Goal: Task Accomplishment & Management: Complete application form

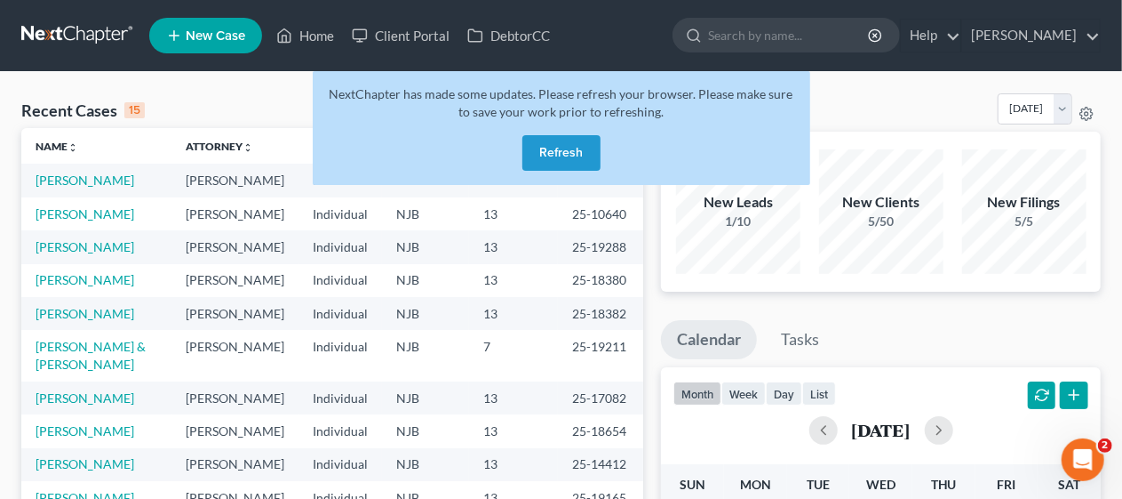
click at [575, 148] on button "Refresh" at bounding box center [562, 153] width 78 height 36
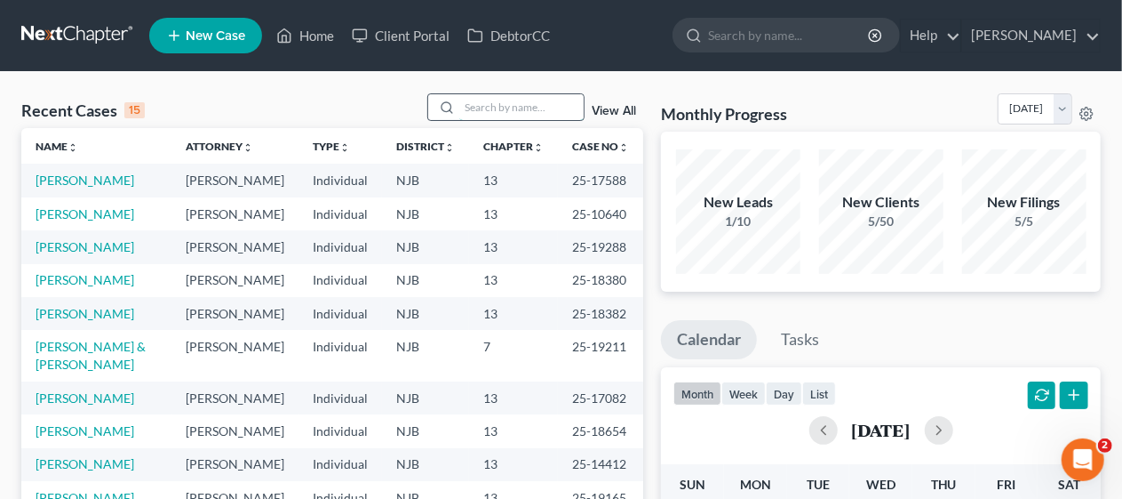
click at [469, 100] on input "search" at bounding box center [521, 107] width 124 height 26
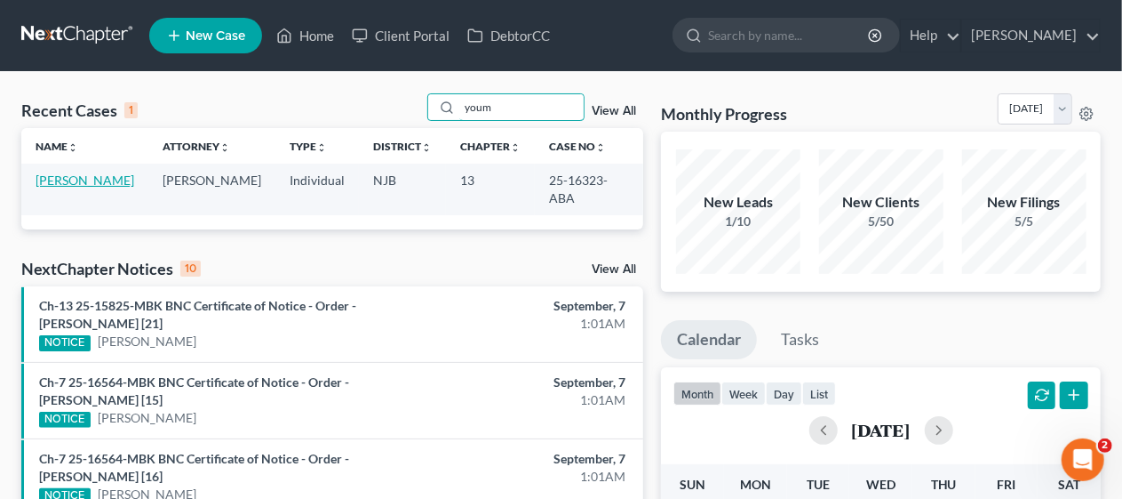
type input "youm"
click at [105, 183] on link "Youmans, Barry" at bounding box center [85, 179] width 99 height 15
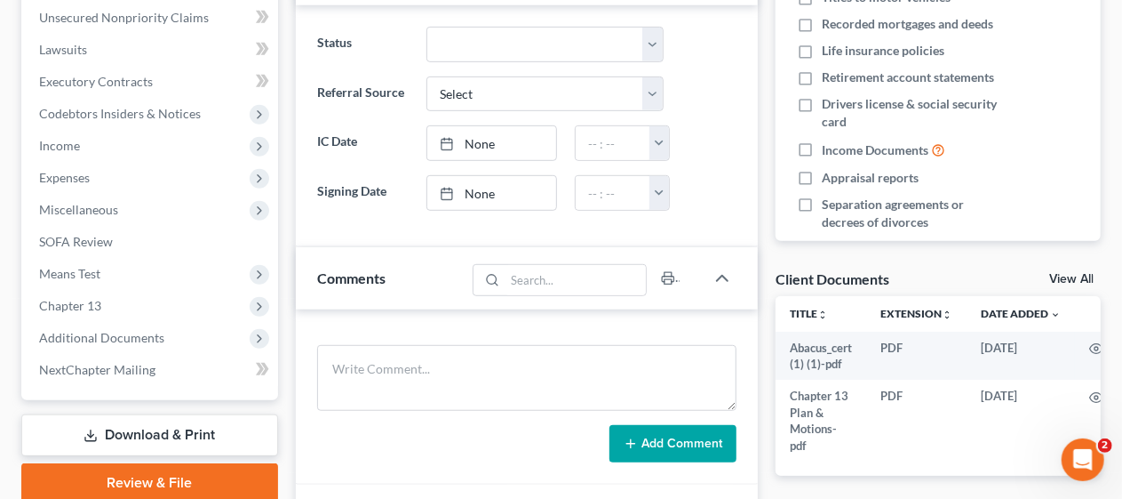
scroll to position [444, 0]
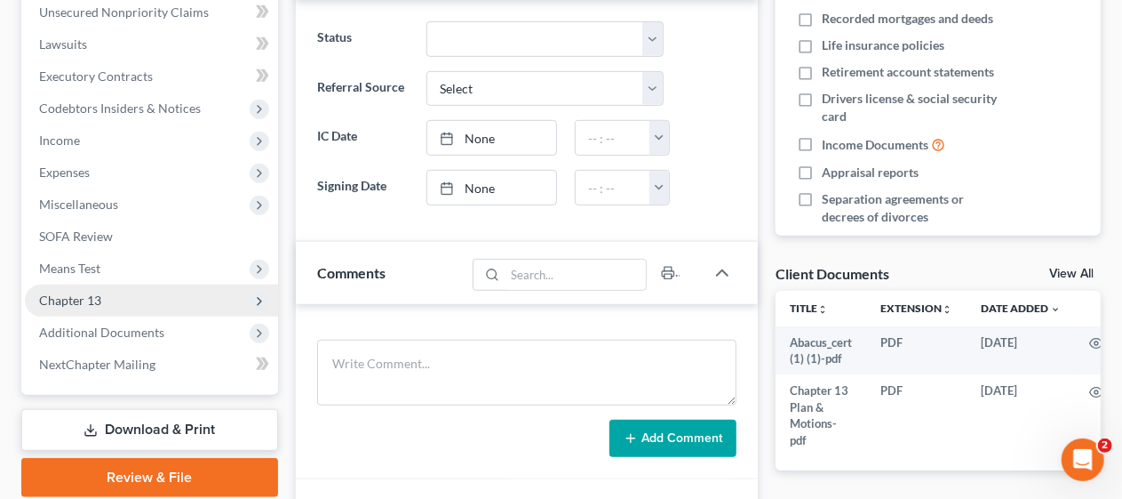
click at [188, 299] on span "Chapter 13" at bounding box center [151, 300] width 253 height 32
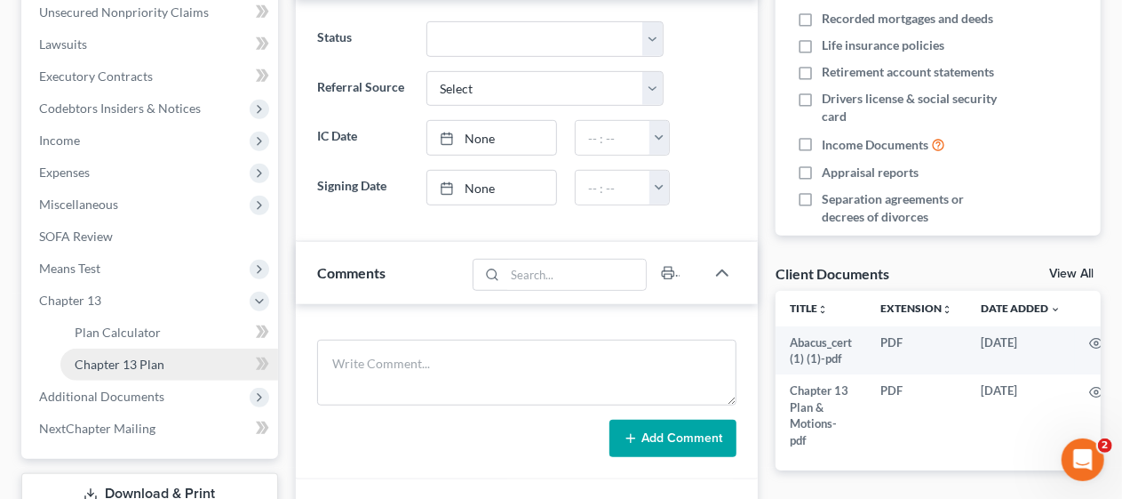
click at [188, 355] on link "Chapter 13 Plan" at bounding box center [169, 364] width 218 height 32
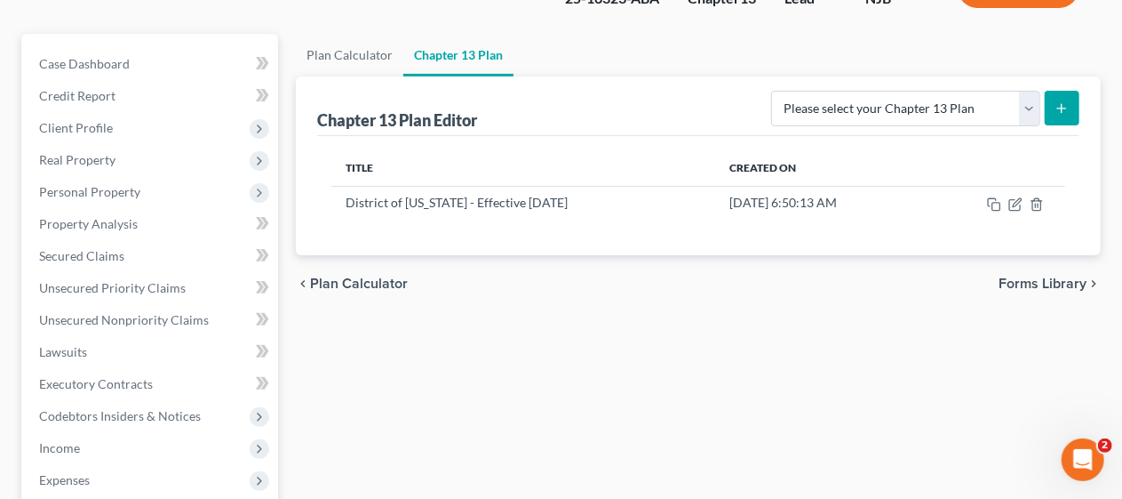
scroll to position [178, 0]
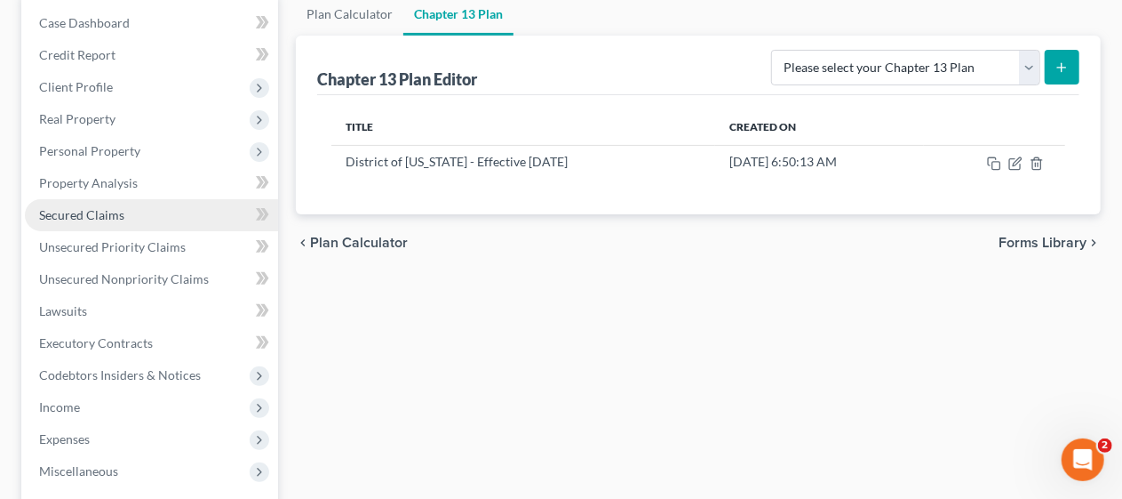
click at [150, 213] on link "Secured Claims" at bounding box center [151, 215] width 253 height 32
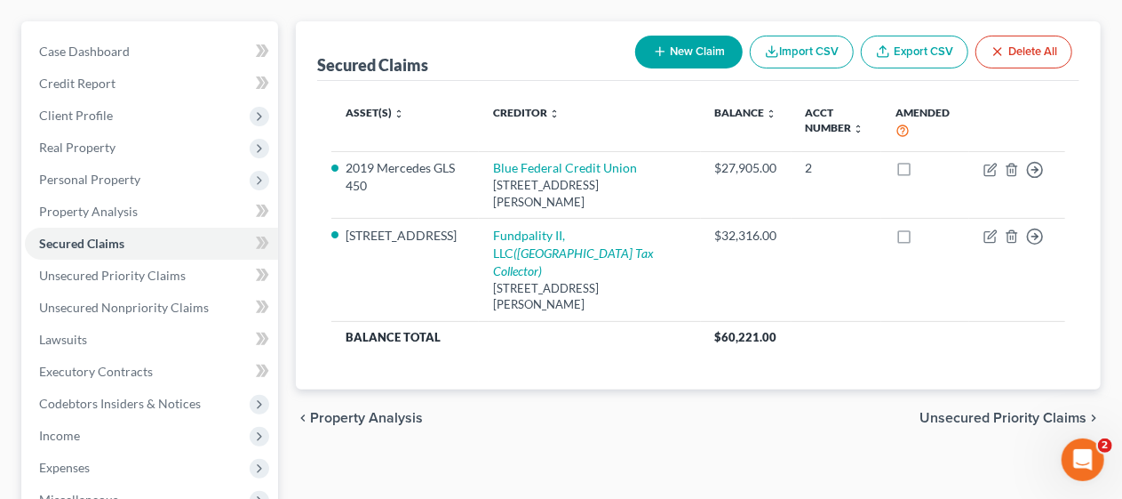
scroll to position [178, 0]
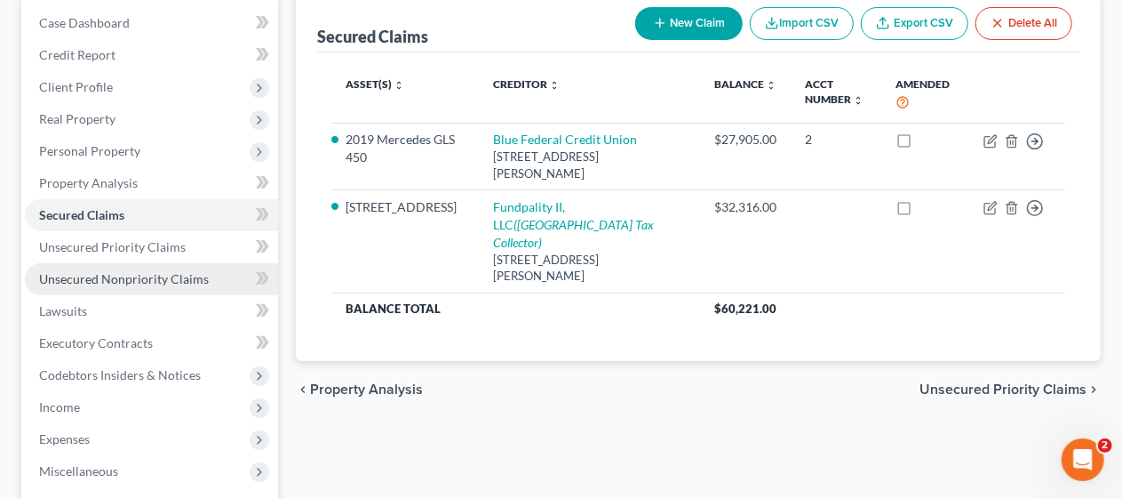
click at [188, 275] on span "Unsecured Nonpriority Claims" at bounding box center [124, 278] width 170 height 15
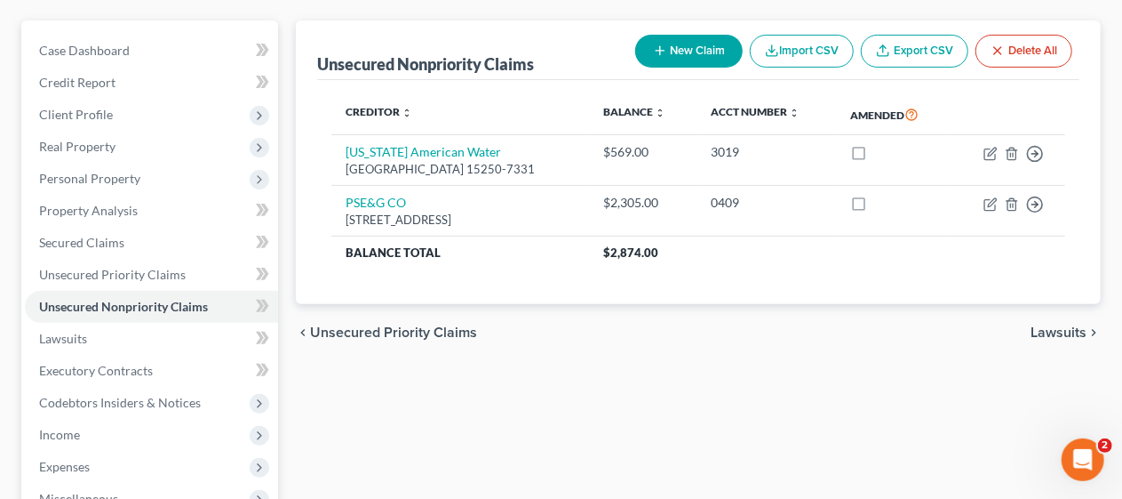
scroll to position [178, 0]
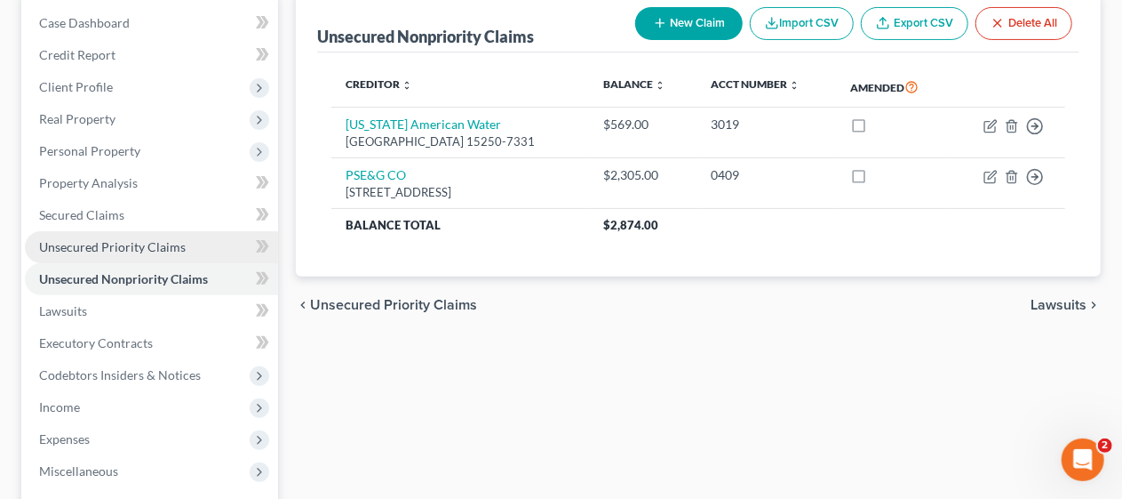
click at [193, 248] on link "Unsecured Priority Claims" at bounding box center [151, 247] width 253 height 32
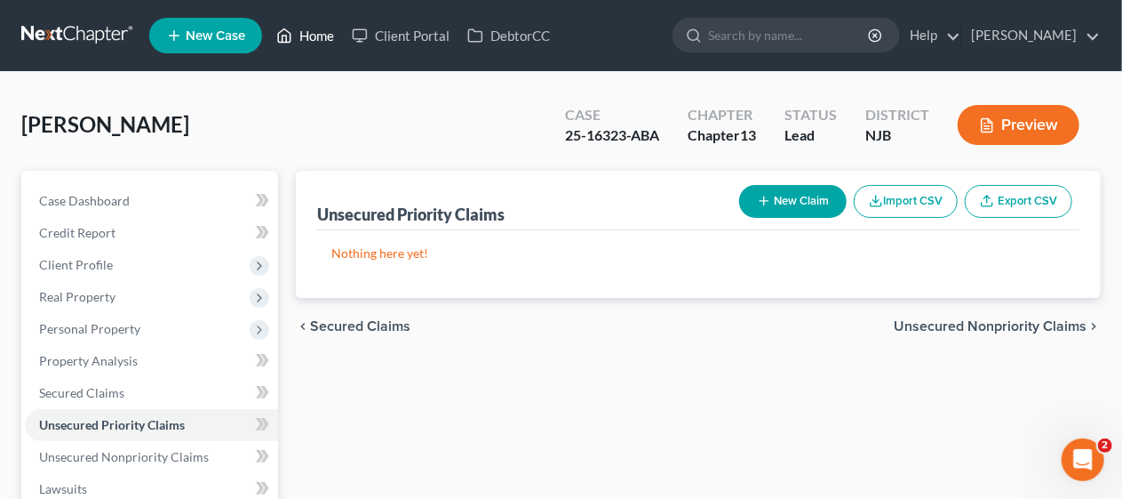
click at [315, 31] on link "Home" at bounding box center [305, 36] width 76 height 32
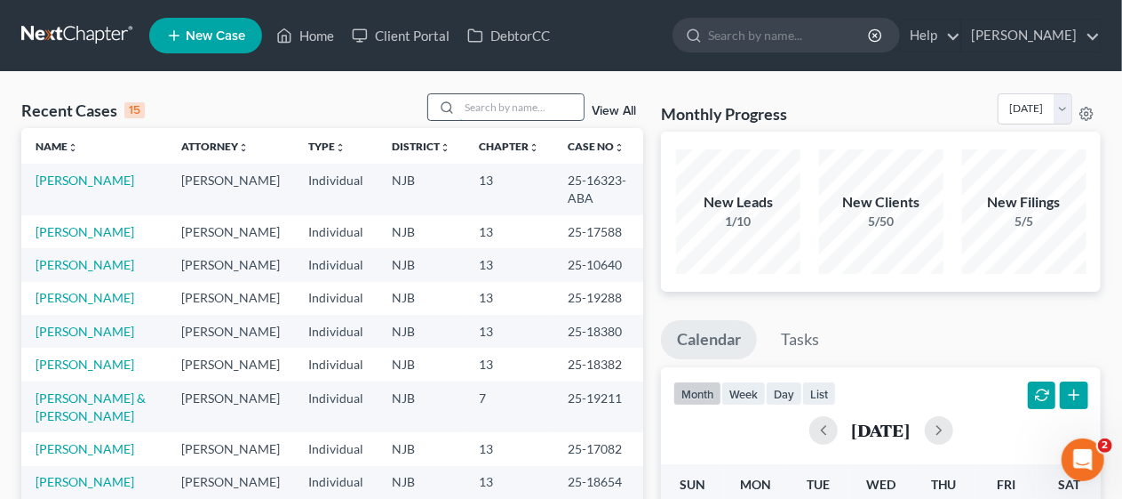
click at [469, 101] on input "search" at bounding box center [521, 107] width 124 height 26
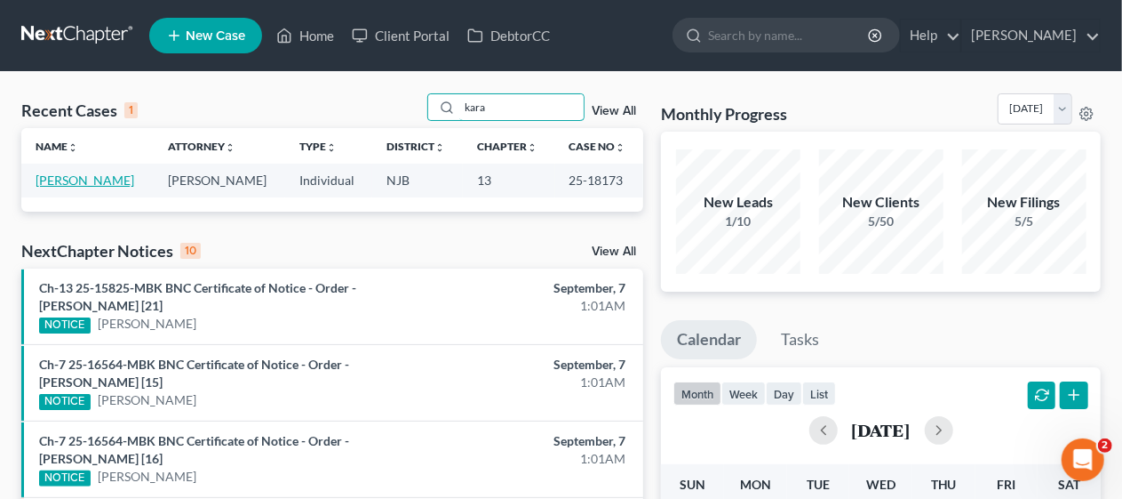
type input "kara"
click at [127, 179] on link "Karavangelas, Carol" at bounding box center [85, 179] width 99 height 15
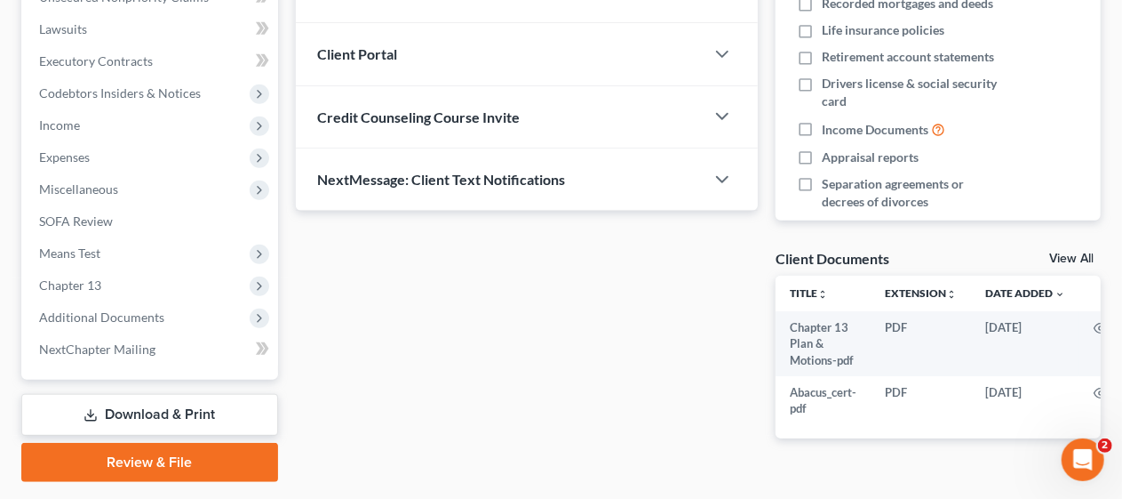
scroll to position [509, 0]
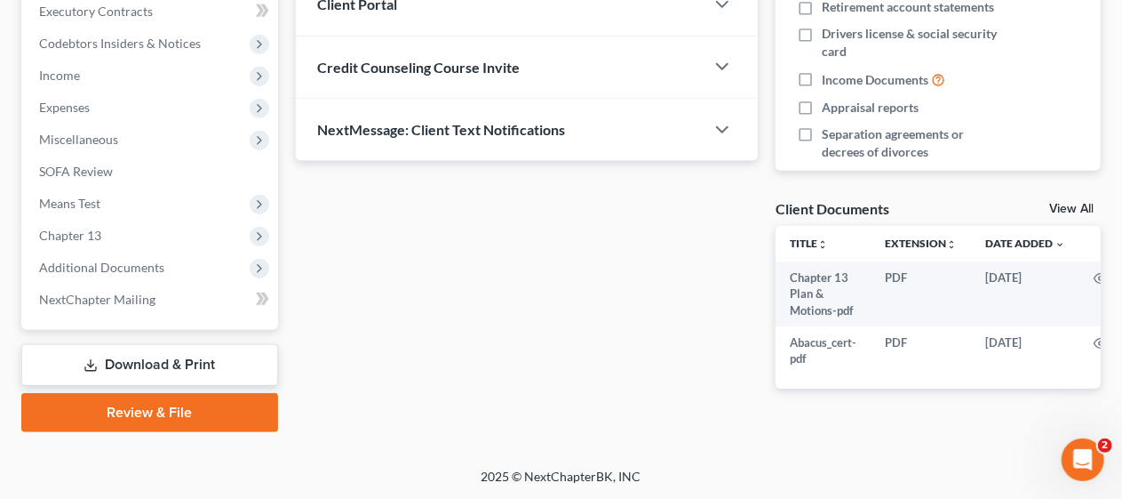
click at [332, 259] on div "Updates & News × New Jersey District Notes Take a look at NextChapter's Distric…" at bounding box center [527, 39] width 480 height 756
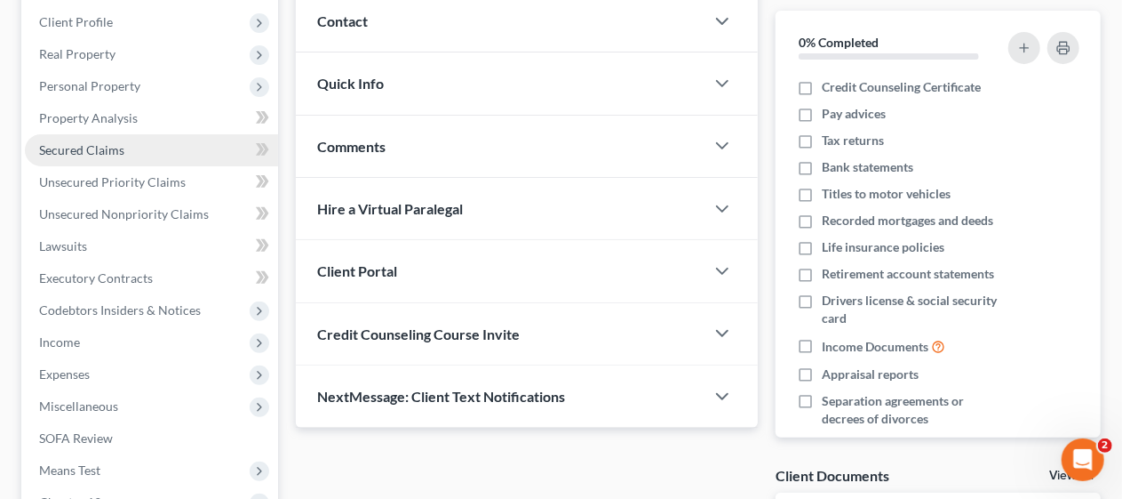
click at [193, 147] on link "Secured Claims" at bounding box center [151, 150] width 253 height 32
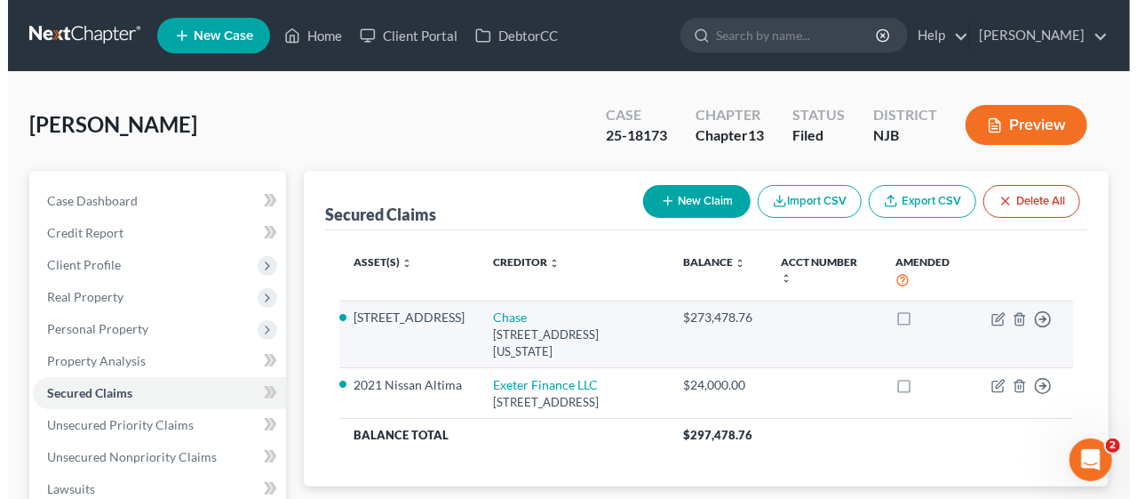
scroll to position [89, 0]
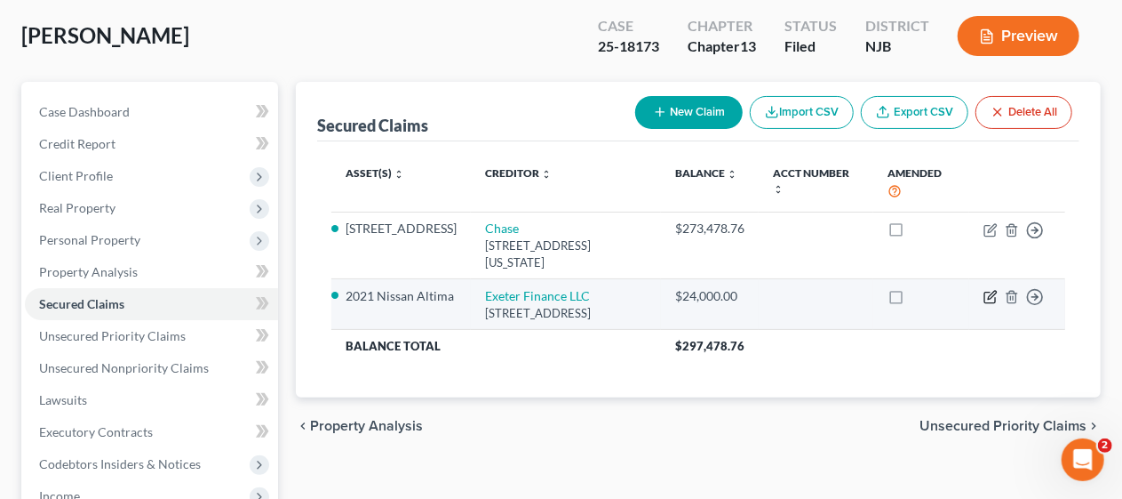
click at [988, 295] on icon "button" at bounding box center [991, 297] width 14 height 14
select select "45"
select select "0"
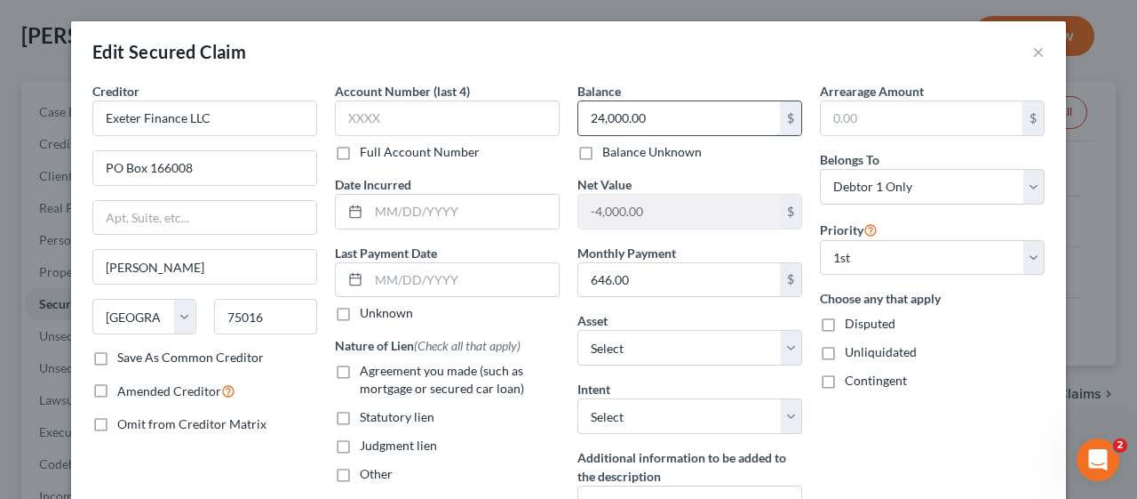
click at [627, 118] on input "24,000.00" at bounding box center [679, 118] width 202 height 34
type input "25,332.35"
click at [874, 423] on div "Arrearage Amount $ Belongs To * Select Debtor 1 Only Debtor 2 Only Debtor 1 And…" at bounding box center [932, 323] width 243 height 483
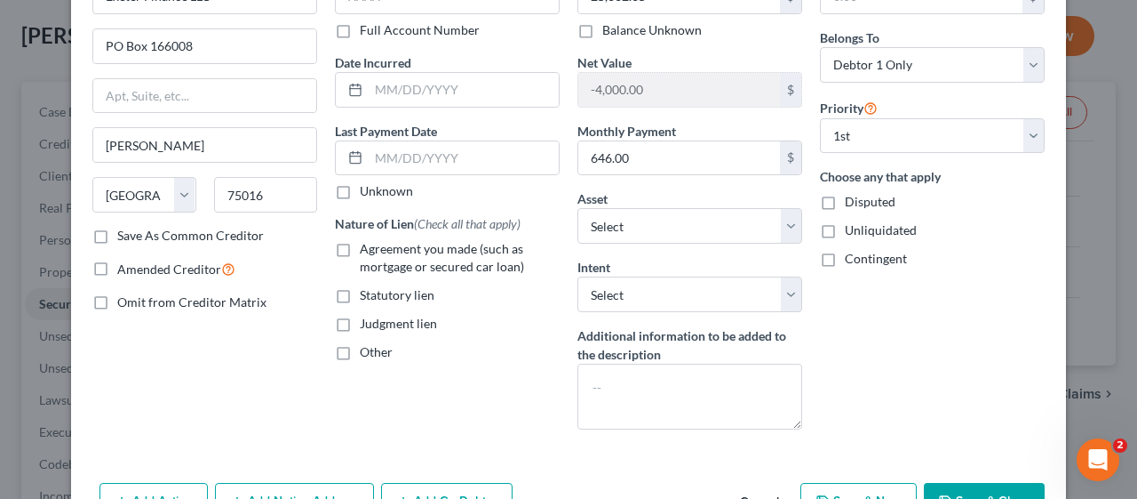
scroll to position [178, 0]
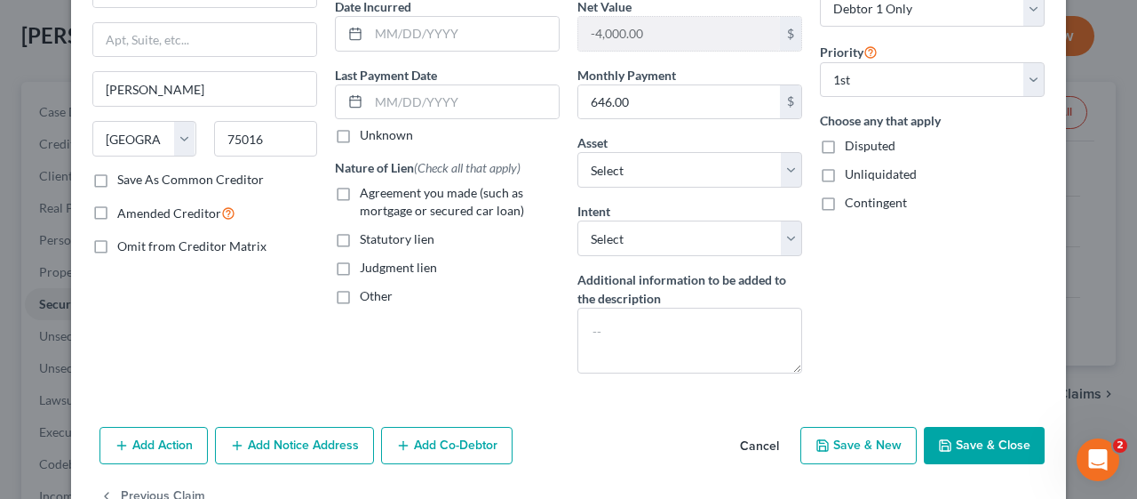
click at [360, 188] on label "Agreement you made (such as mortgage or secured car loan)" at bounding box center [460, 202] width 200 height 36
click at [367, 188] on input "Agreement you made (such as mortgage or secured car loan)" at bounding box center [373, 190] width 12 height 12
checkbox input "true"
click at [993, 434] on button "Save & Close" at bounding box center [984, 445] width 121 height 37
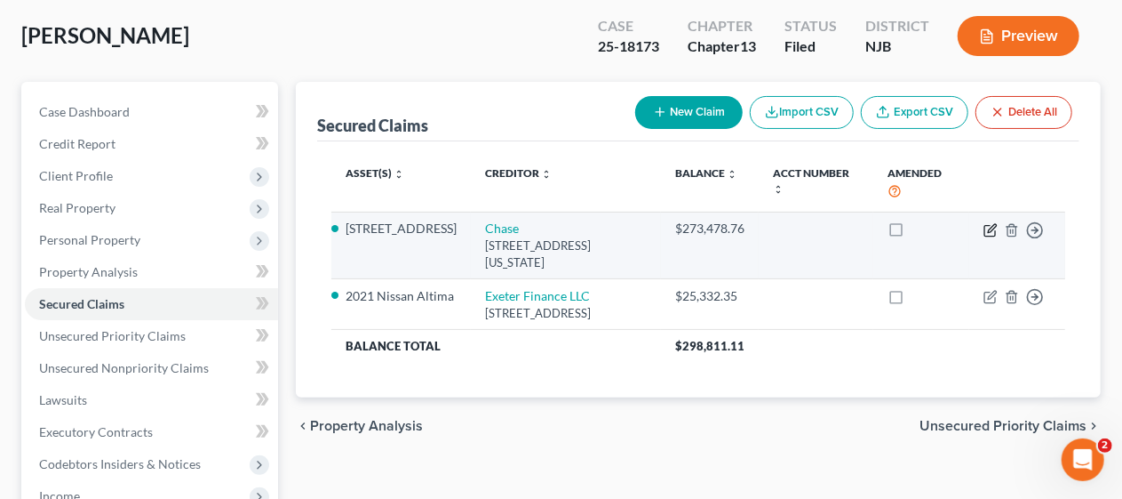
click at [993, 225] on icon "button" at bounding box center [992, 228] width 8 height 8
select select "19"
select select "3"
select select "0"
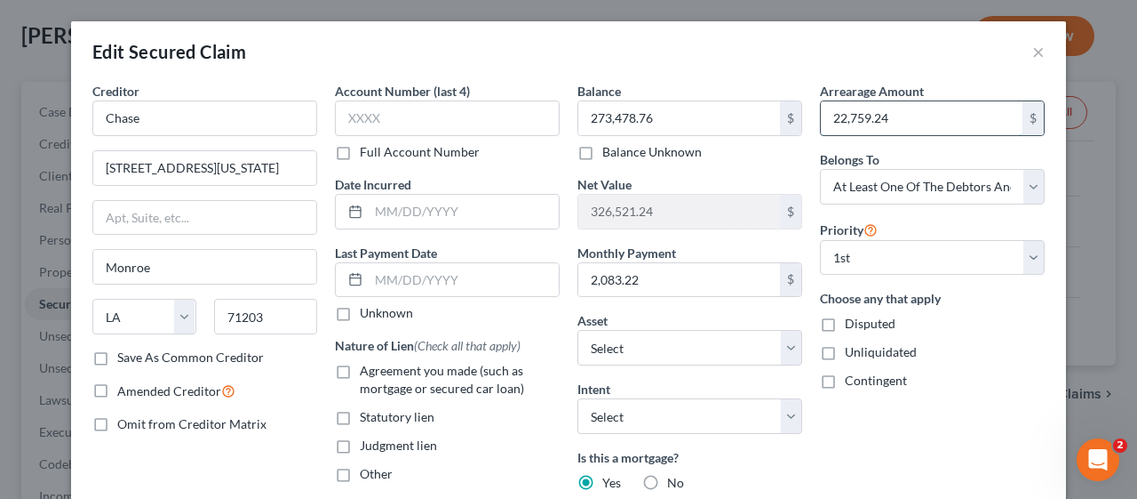
click at [862, 117] on input "22,759.24" at bounding box center [922, 118] width 202 height 34
type input "25,656.47"
click at [962, 356] on div "Unliquidated" at bounding box center [932, 352] width 225 height 18
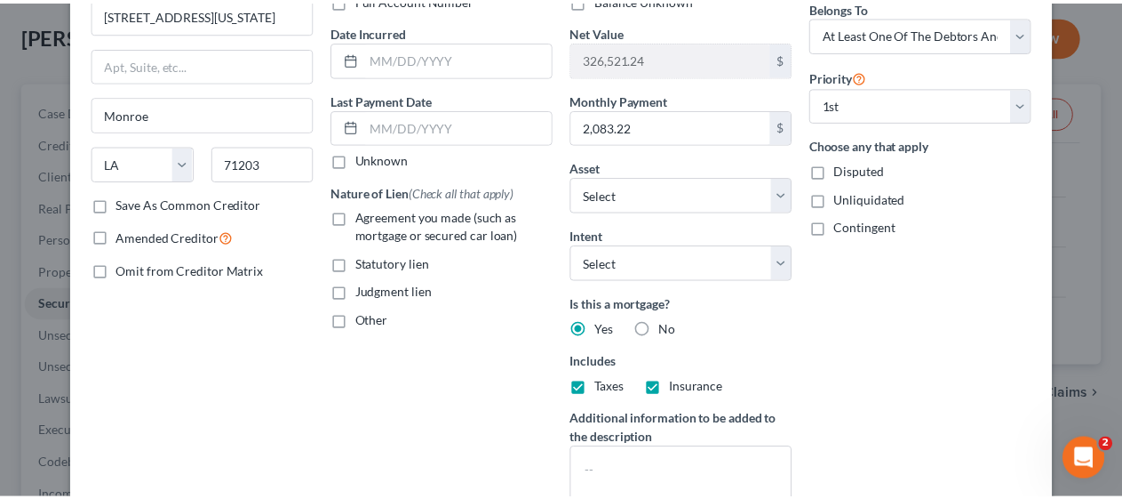
scroll to position [267, 0]
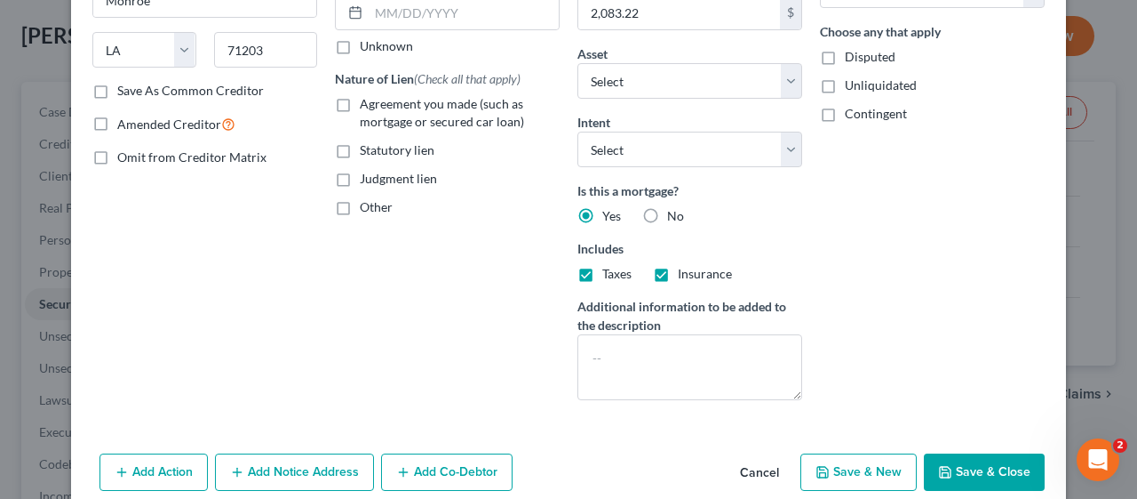
click at [360, 100] on label "Agreement you made (such as mortgage or secured car loan)" at bounding box center [460, 113] width 200 height 36
click at [367, 100] on input "Agreement you made (such as mortgage or secured car loan)" at bounding box center [373, 101] width 12 height 12
checkbox input "true"
click at [985, 464] on button "Save & Close" at bounding box center [984, 471] width 121 height 37
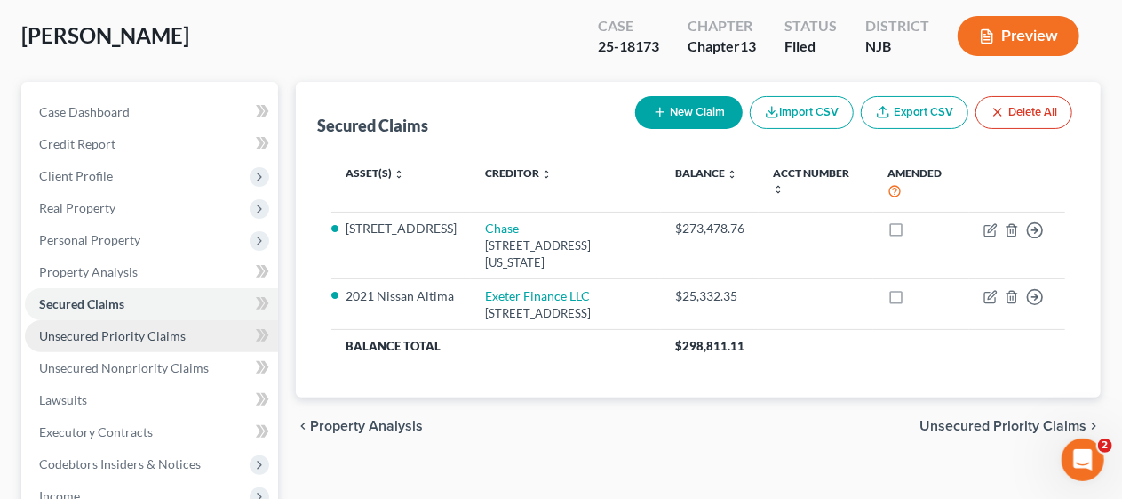
click at [185, 331] on link "Unsecured Priority Claims" at bounding box center [151, 336] width 253 height 32
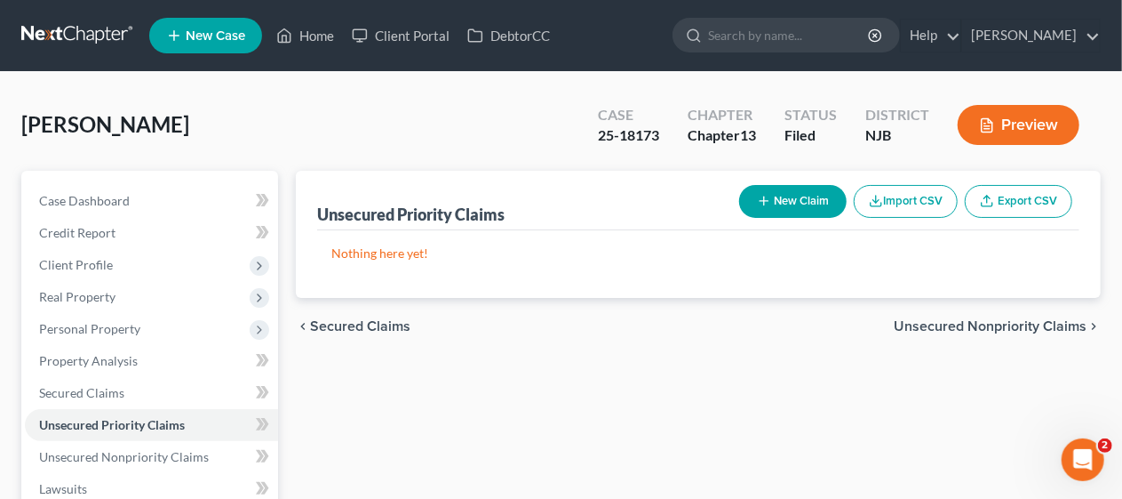
click at [785, 200] on button "New Claim" at bounding box center [793, 201] width 108 height 33
select select "0"
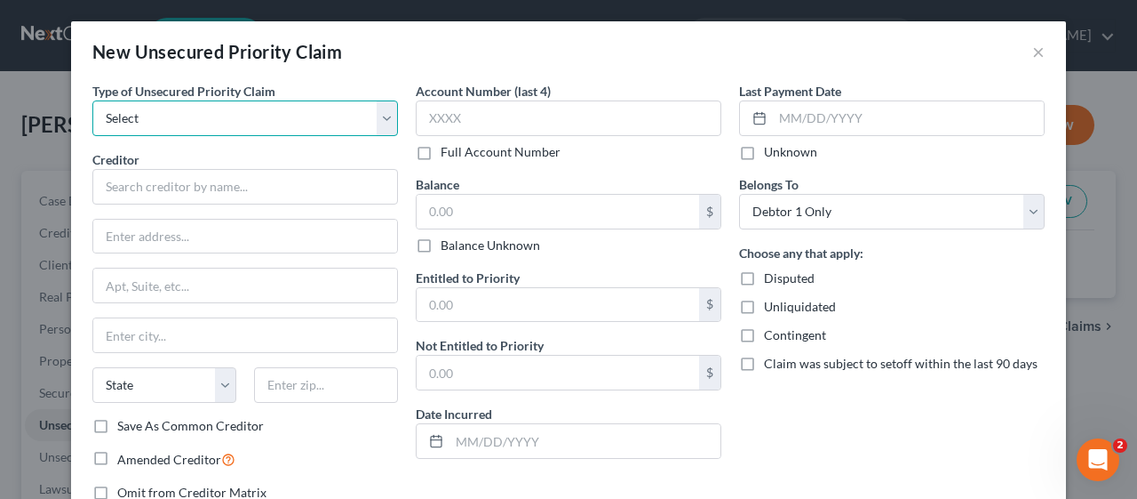
click at [94, 106] on select "Select Taxes & Other Government Units Domestic Support Obligations Extensions o…" at bounding box center [245, 118] width 306 height 36
select select "0"
click at [92, 100] on select "Select Taxes & Other Government Units Domestic Support Obligations Extensions o…" at bounding box center [245, 118] width 306 height 36
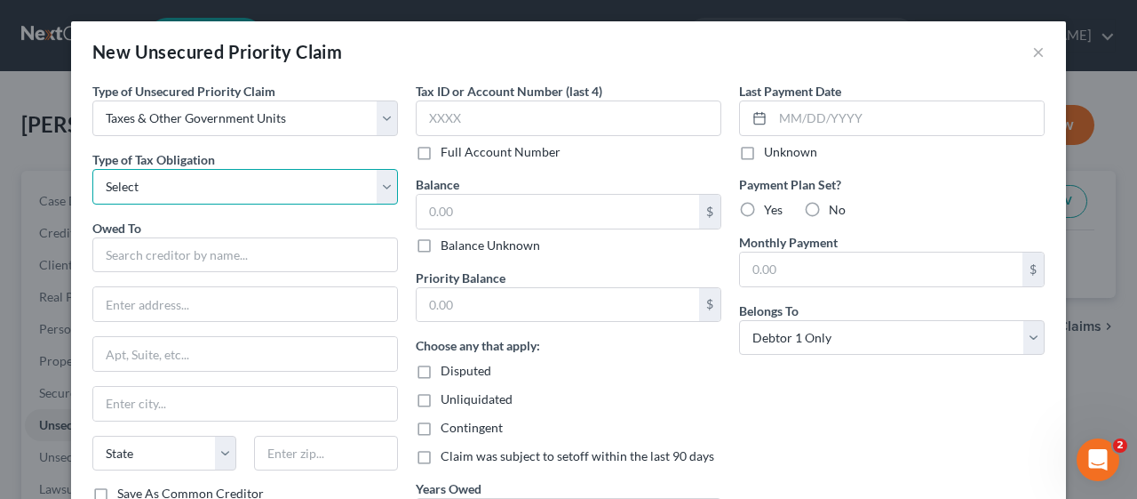
click at [162, 177] on select "Select Federal City State Franchise Tax Board Other" at bounding box center [245, 187] width 306 height 36
select select "0"
click at [92, 169] on select "Select Federal City State Franchise Tax Board Other" at bounding box center [245, 187] width 306 height 36
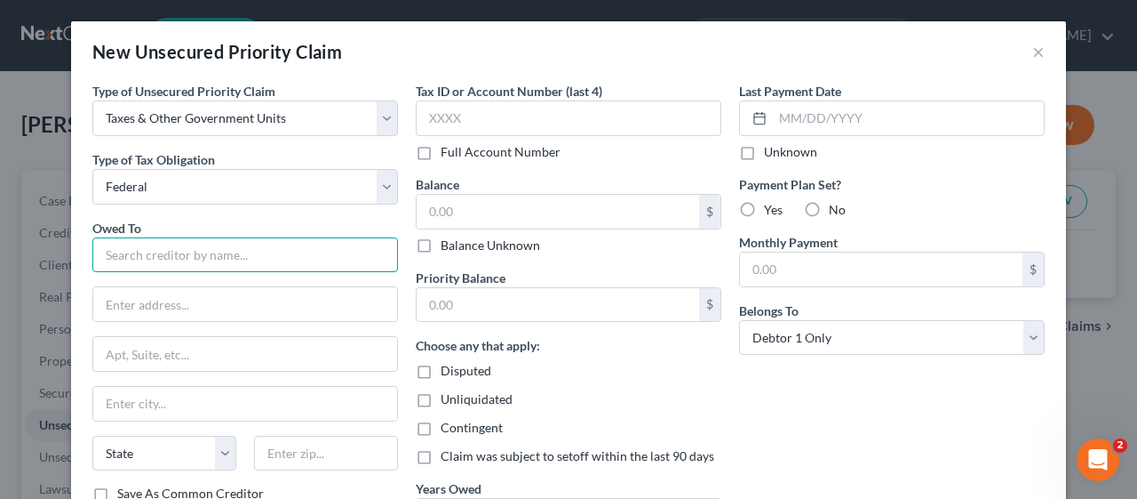
click at [141, 256] on input "text" at bounding box center [245, 255] width 306 height 36
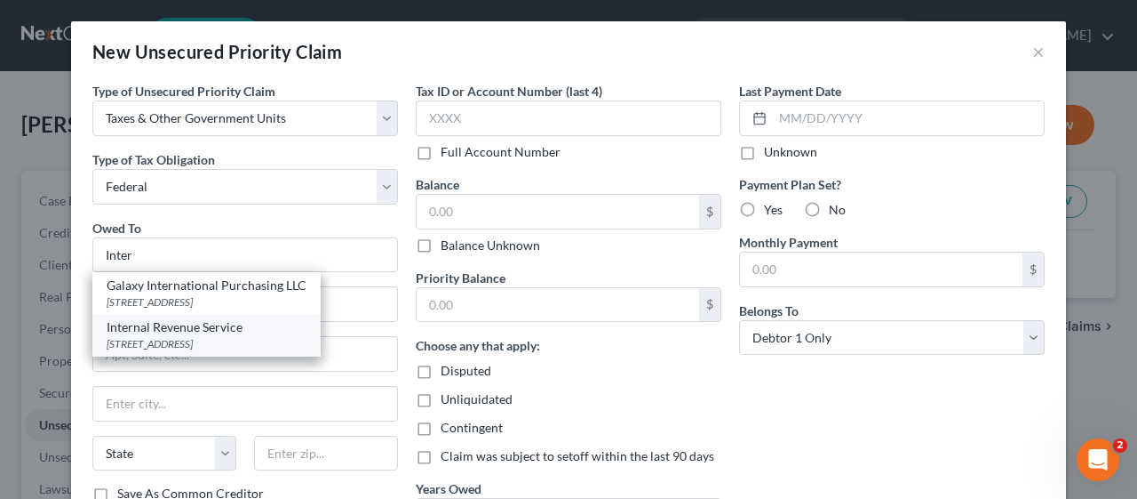
click at [168, 339] on div "PO Box 7346, Philadelphia, PA 19101" at bounding box center [207, 343] width 200 height 15
type input "Internal Revenue Service"
type input "PO Box 7346"
type input "Philadelphia"
select select "39"
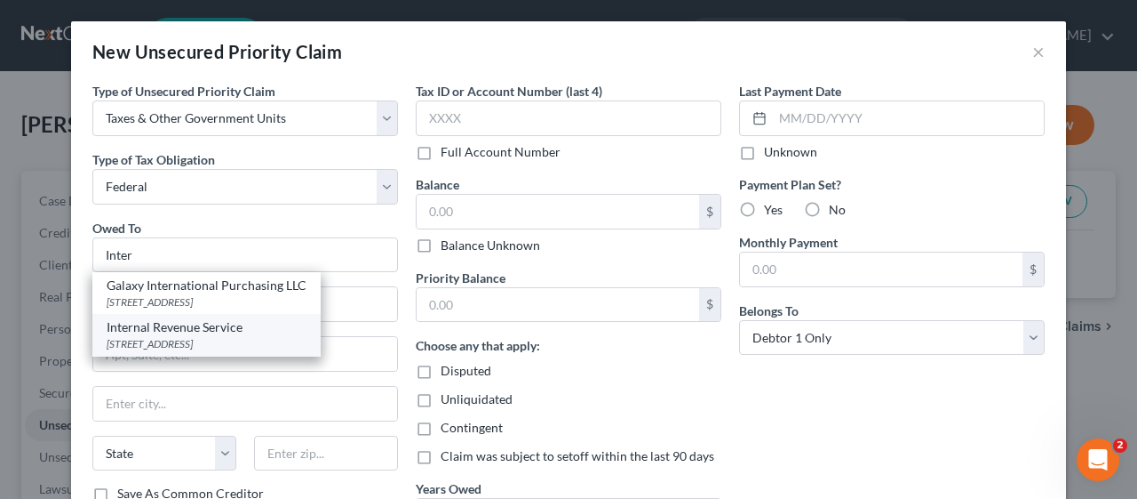
type input "19101"
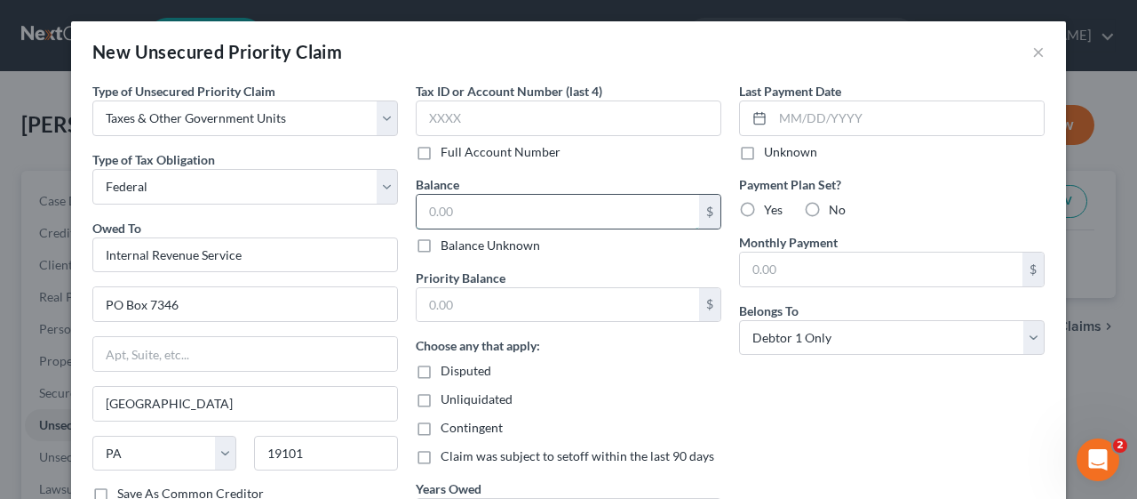
click at [444, 211] on input "text" at bounding box center [558, 212] width 283 height 34
type input "1,938.00"
click at [674, 365] on div "Disputed" at bounding box center [569, 371] width 306 height 18
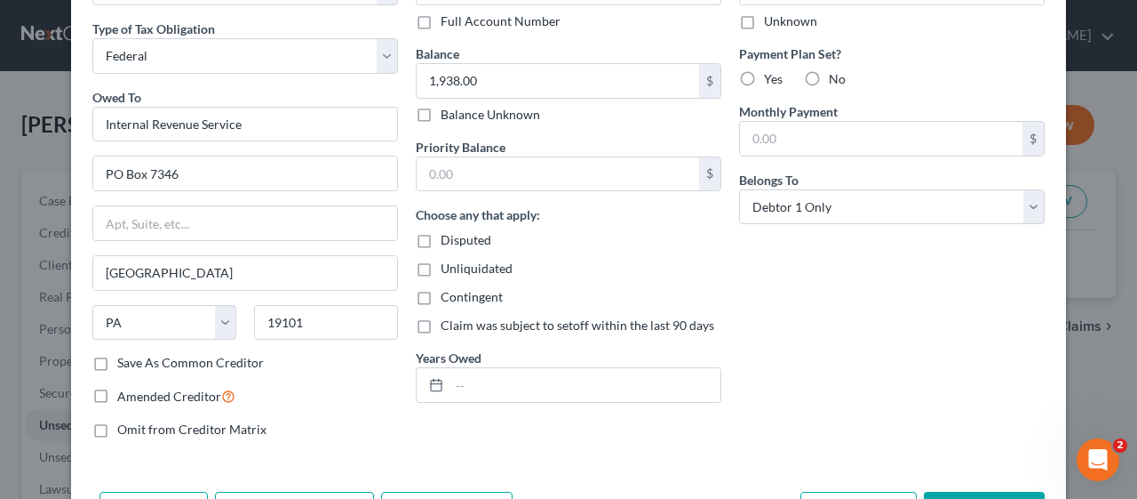
scroll to position [103, 0]
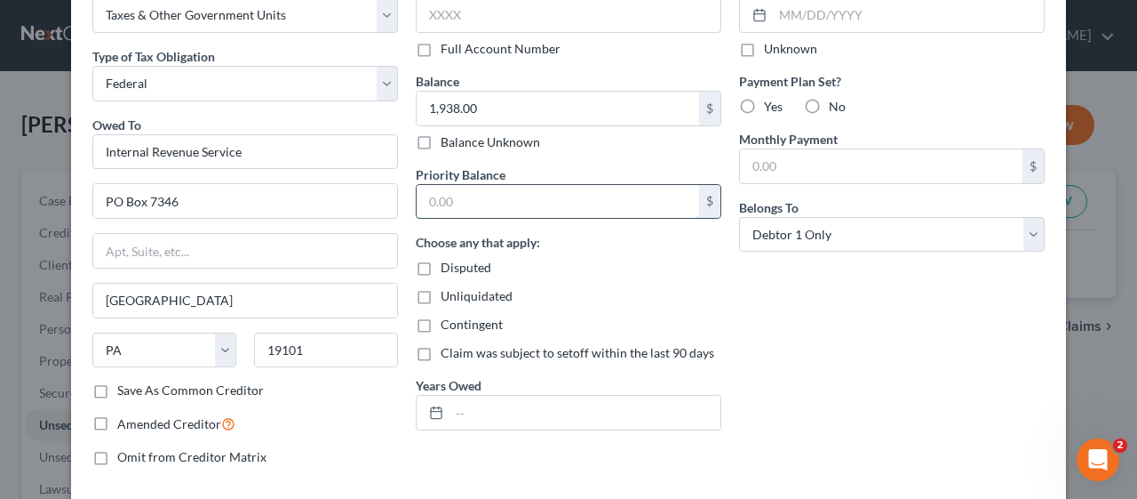
click at [425, 194] on input "text" at bounding box center [558, 202] width 283 height 34
type input "1,938.00"
click at [709, 288] on div "Unliquidated" at bounding box center [569, 296] width 306 height 18
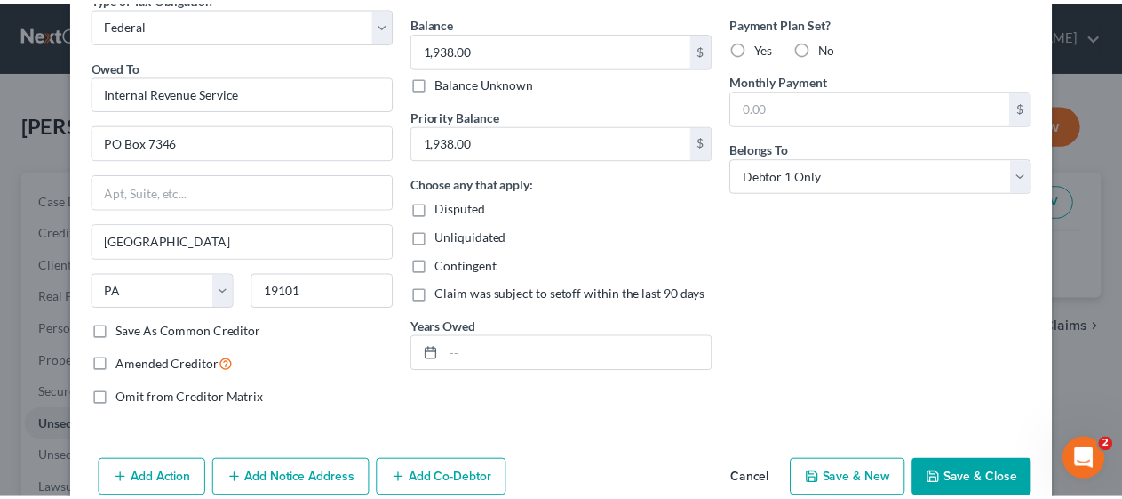
scroll to position [192, 0]
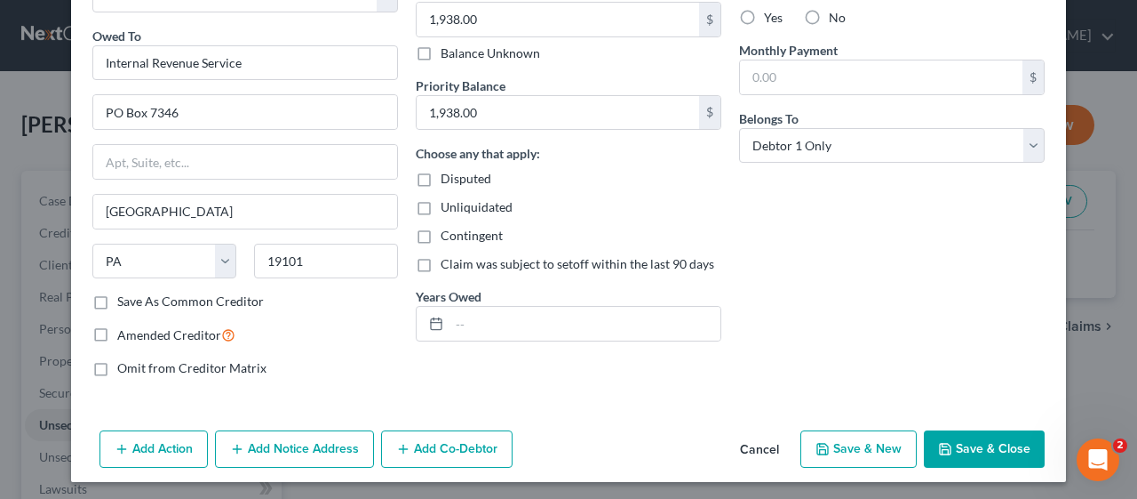
click at [976, 443] on button "Save & Close" at bounding box center [984, 448] width 121 height 37
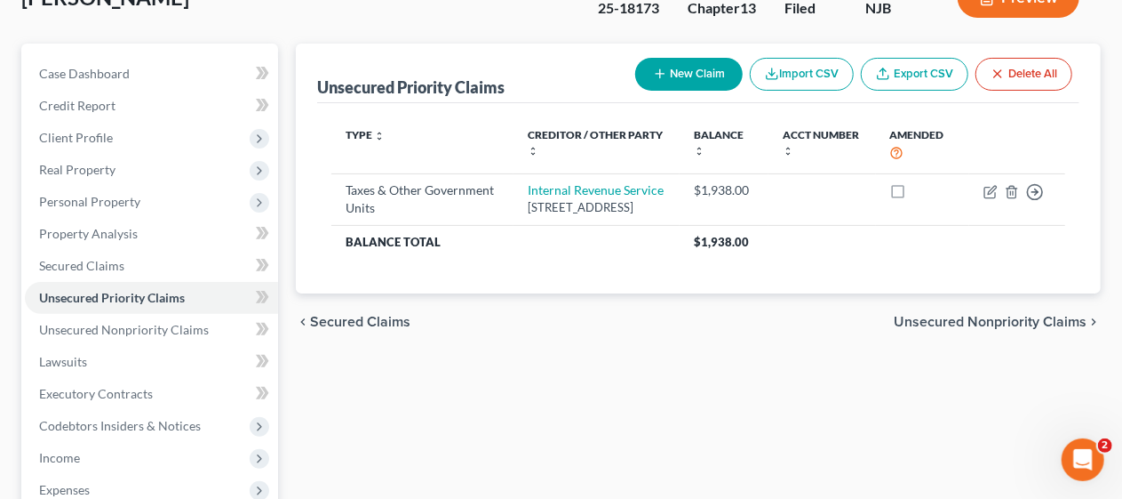
scroll to position [178, 0]
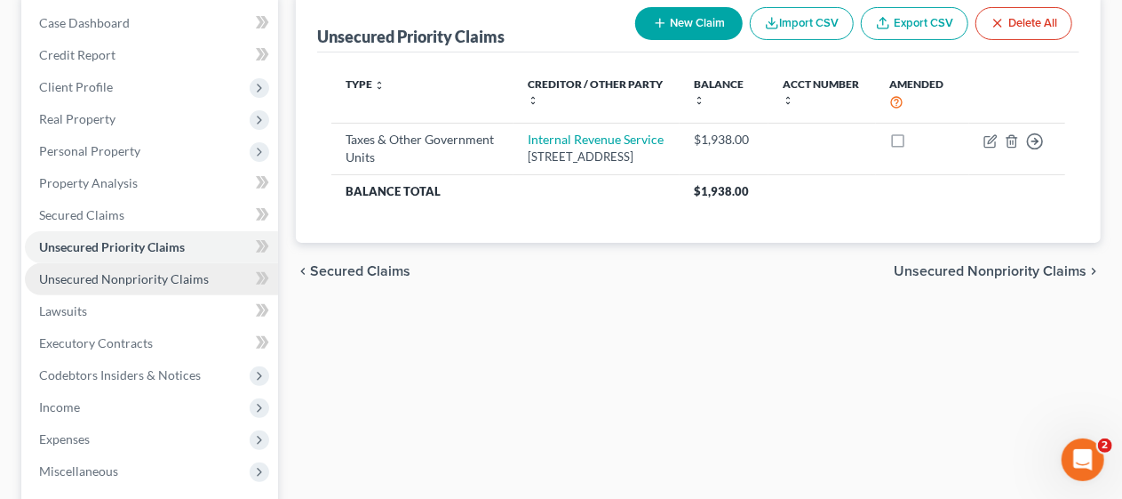
click at [192, 280] on span "Unsecured Nonpriority Claims" at bounding box center [124, 278] width 170 height 15
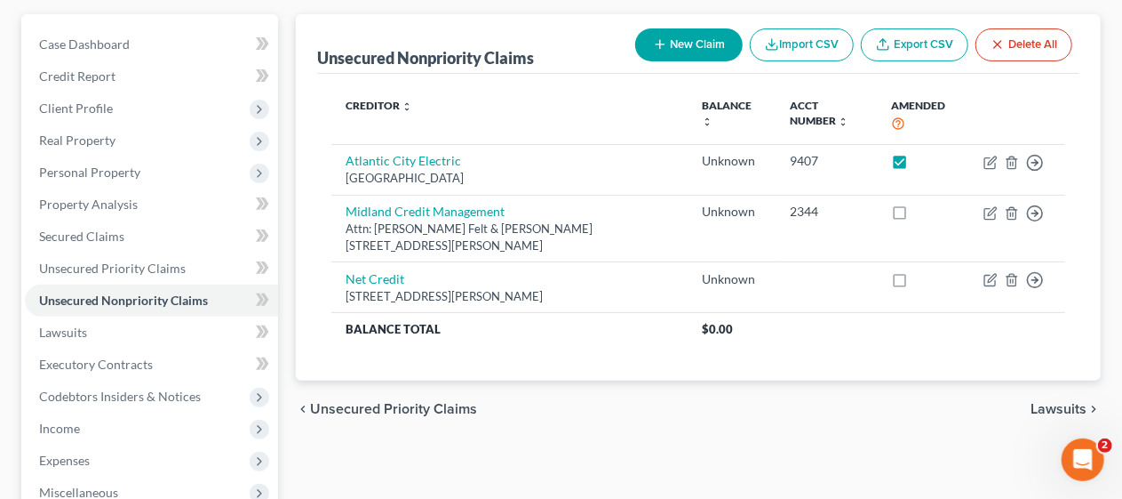
scroll to position [178, 0]
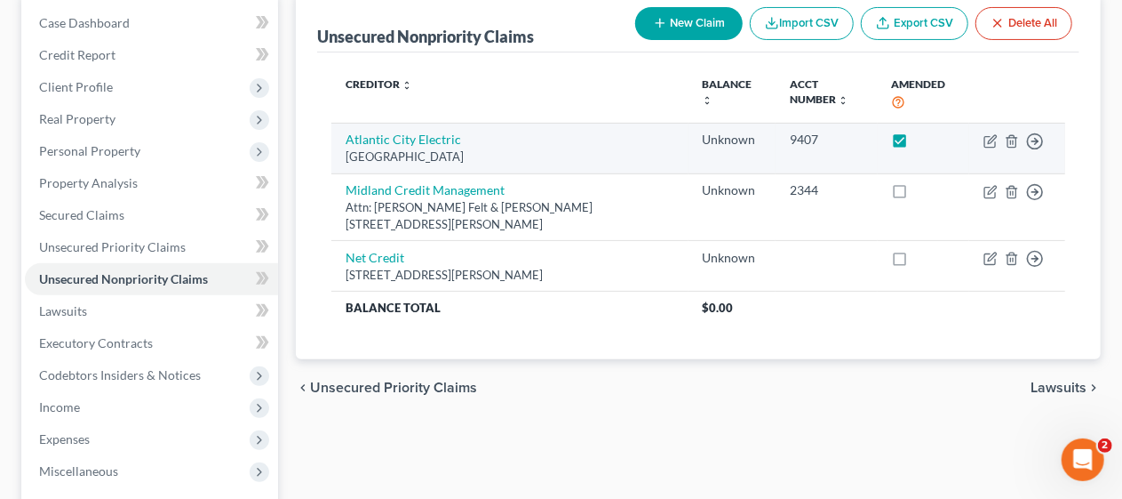
click at [917, 144] on label at bounding box center [917, 144] width 0 height 0
click at [924, 138] on input "checkbox" at bounding box center [930, 137] width 12 height 12
checkbox input "false"
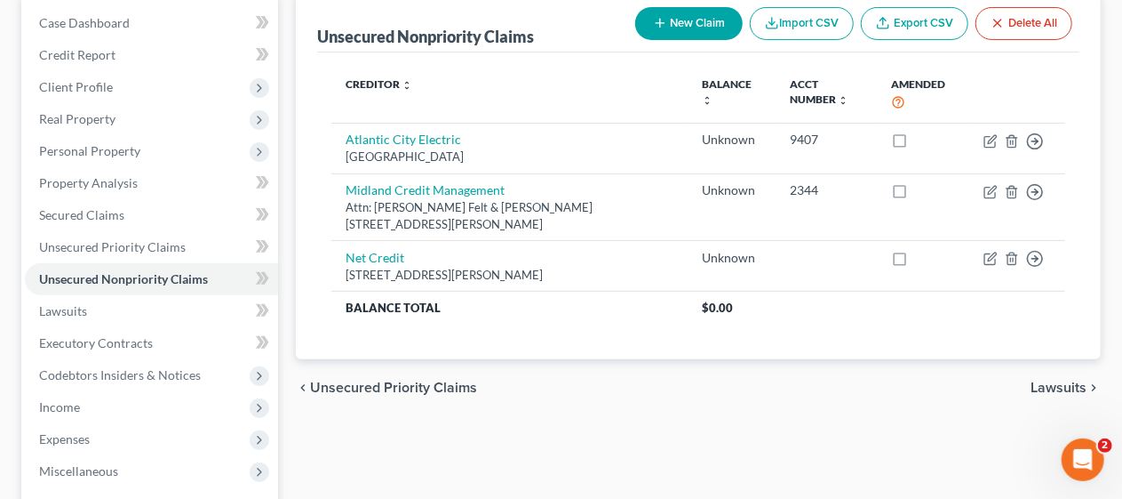
click at [323, 441] on div "Unsecured Nonpriority Claims New Claim Import CSV Export CSV Delete All Credito…" at bounding box center [698, 378] width 823 height 770
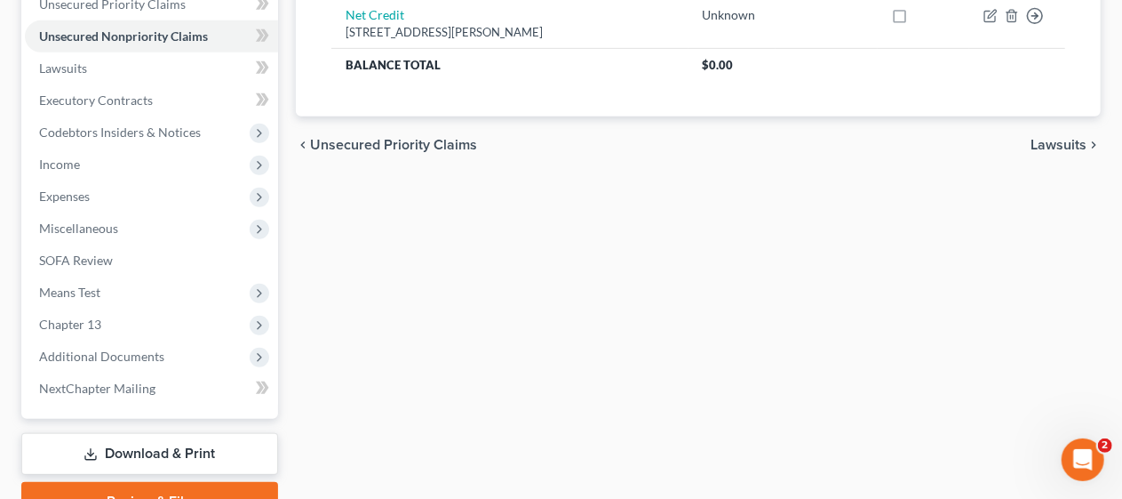
scroll to position [444, 0]
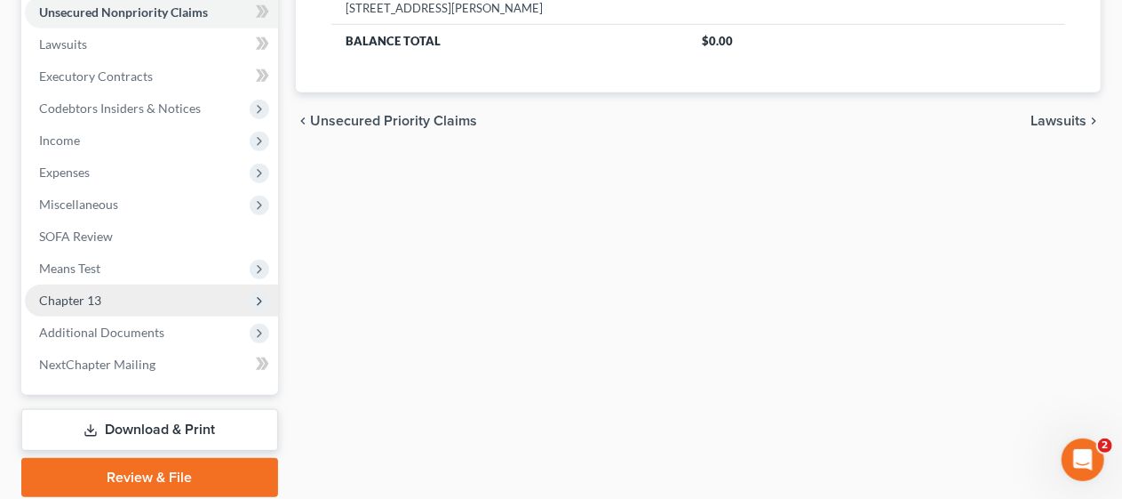
click at [180, 294] on span "Chapter 13" at bounding box center [151, 300] width 253 height 32
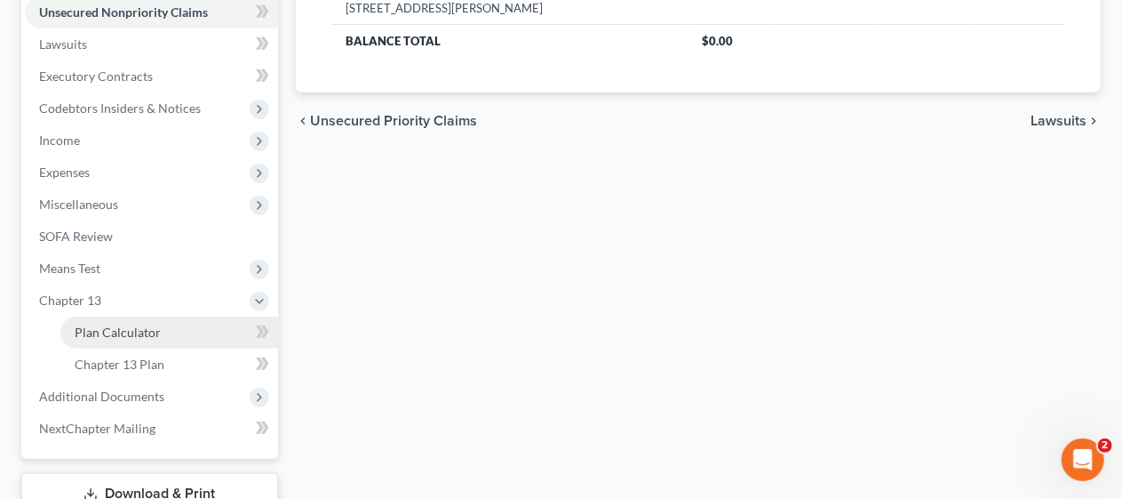
click at [197, 331] on link "Plan Calculator" at bounding box center [169, 332] width 218 height 32
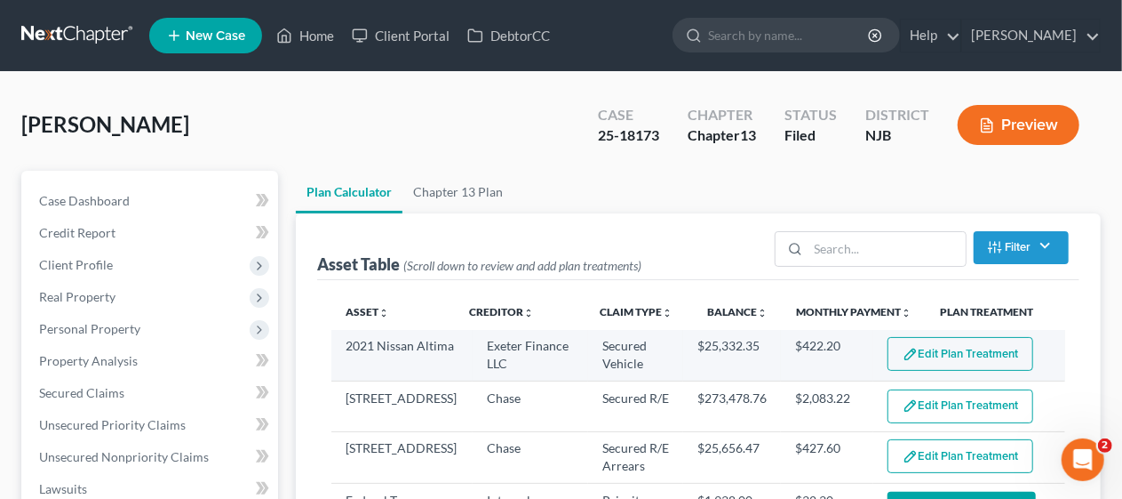
select select "59"
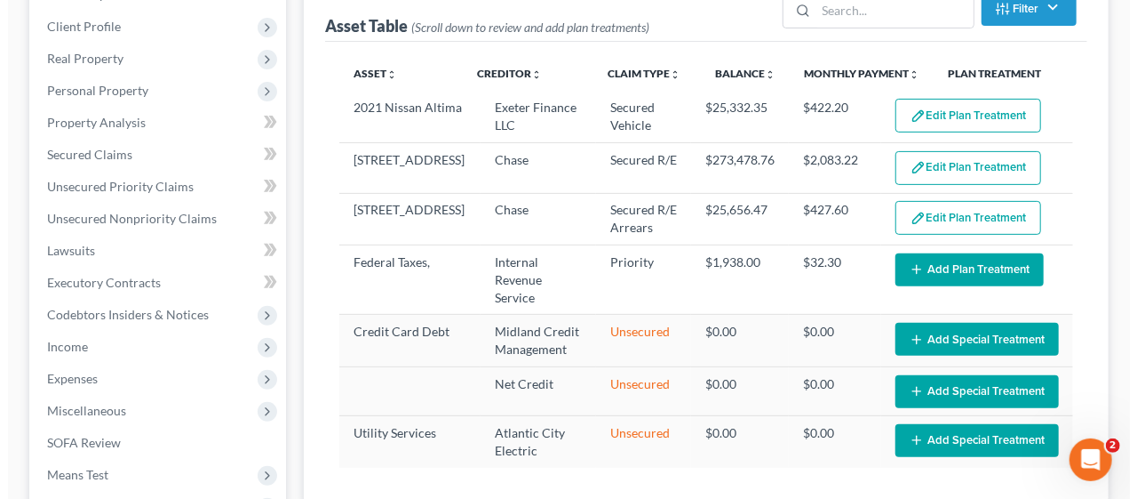
scroll to position [267, 0]
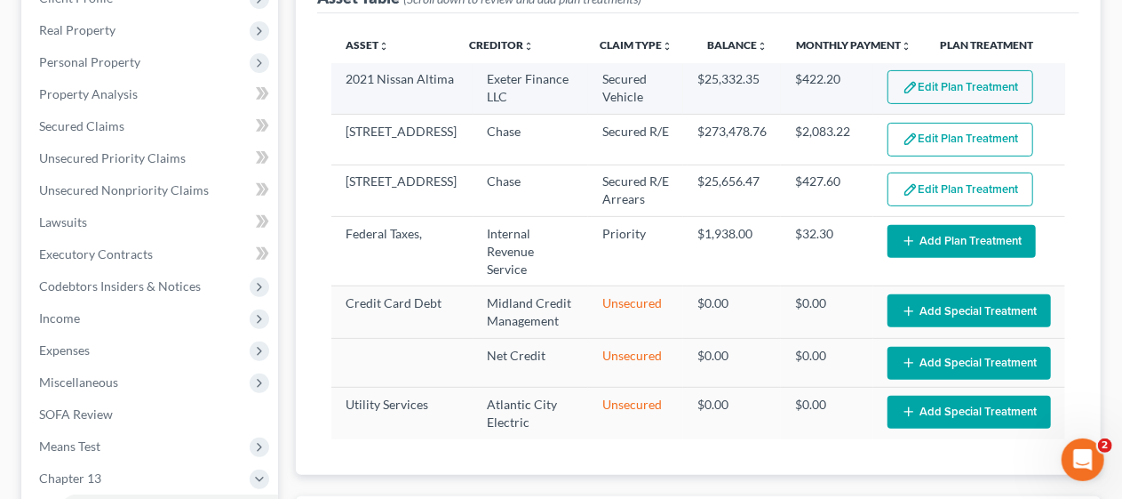
click at [933, 84] on button "Edit Plan Treatment" at bounding box center [961, 87] width 146 height 34
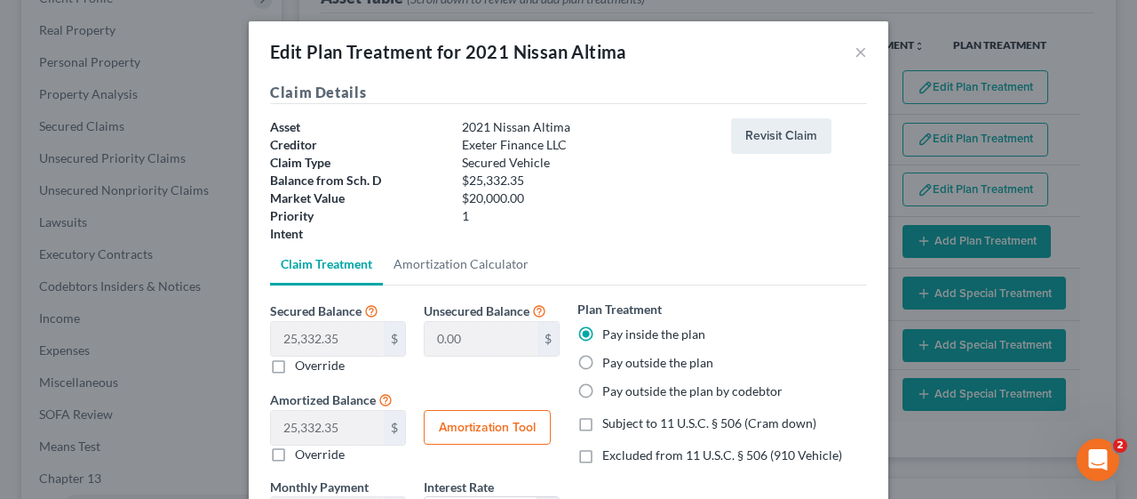
click at [648, 231] on div at bounding box center [587, 234] width 269 height 18
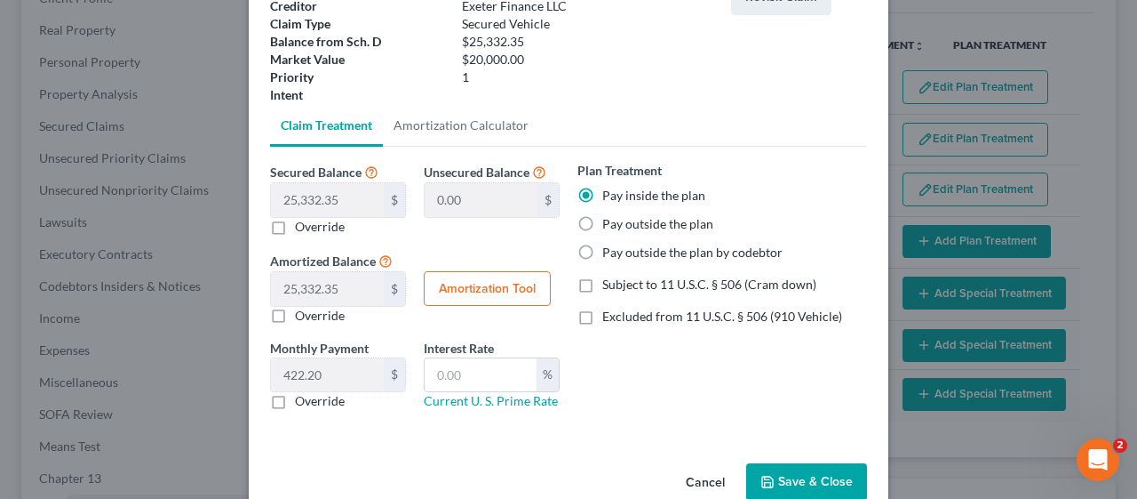
scroll to position [173, 0]
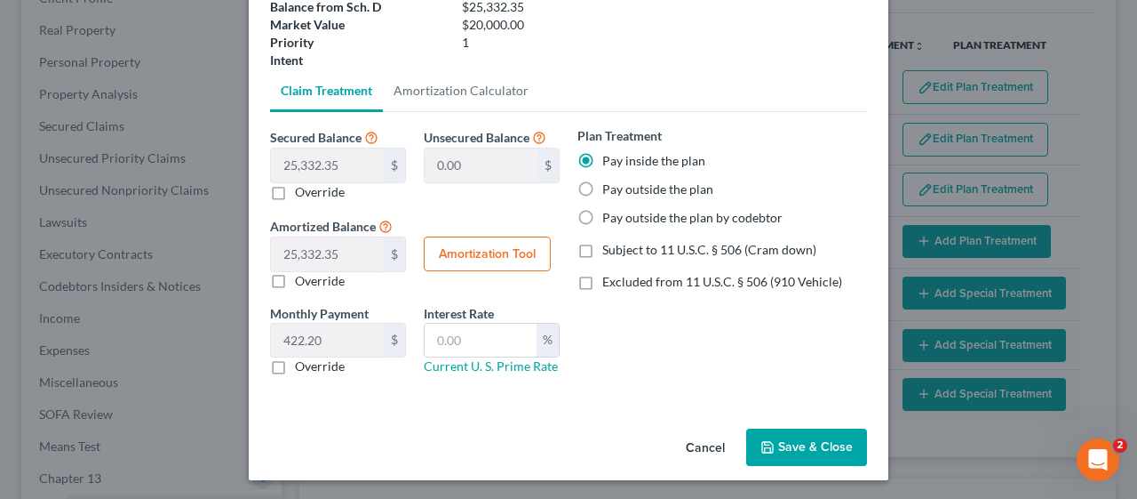
click at [489, 251] on button "Amortization Tool" at bounding box center [487, 254] width 127 height 36
type input "25,332.35"
type input "60"
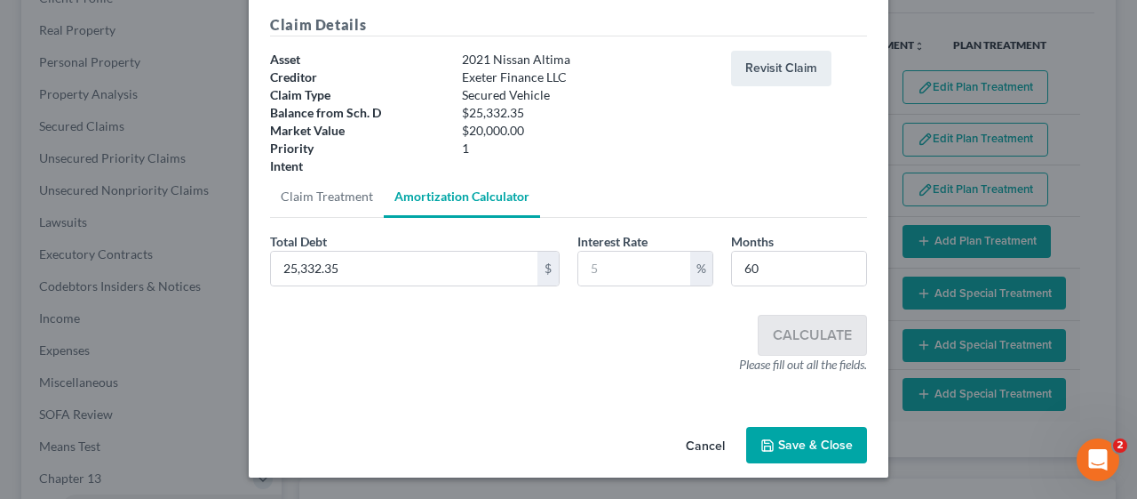
scroll to position [66, 0]
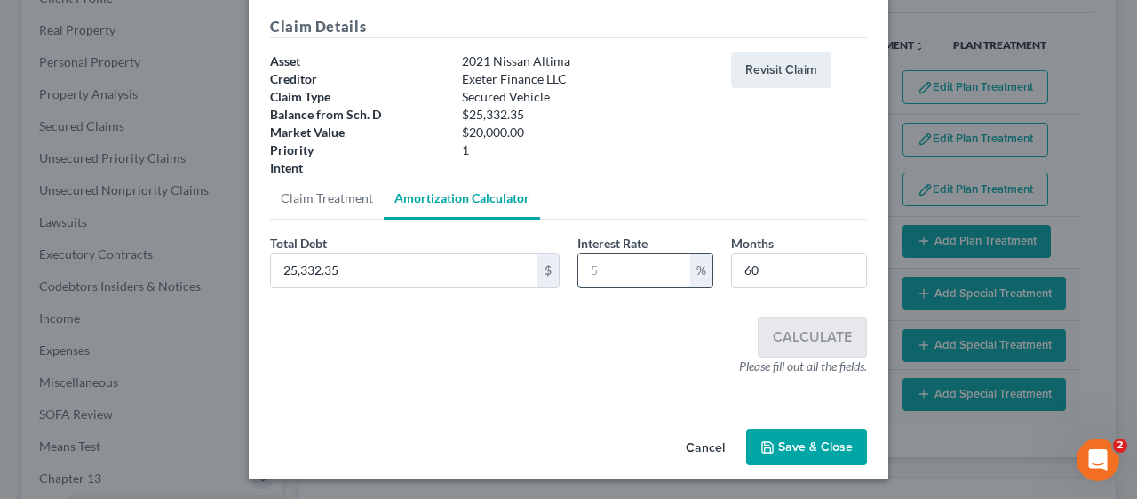
click at [602, 264] on input "text" at bounding box center [634, 270] width 112 height 34
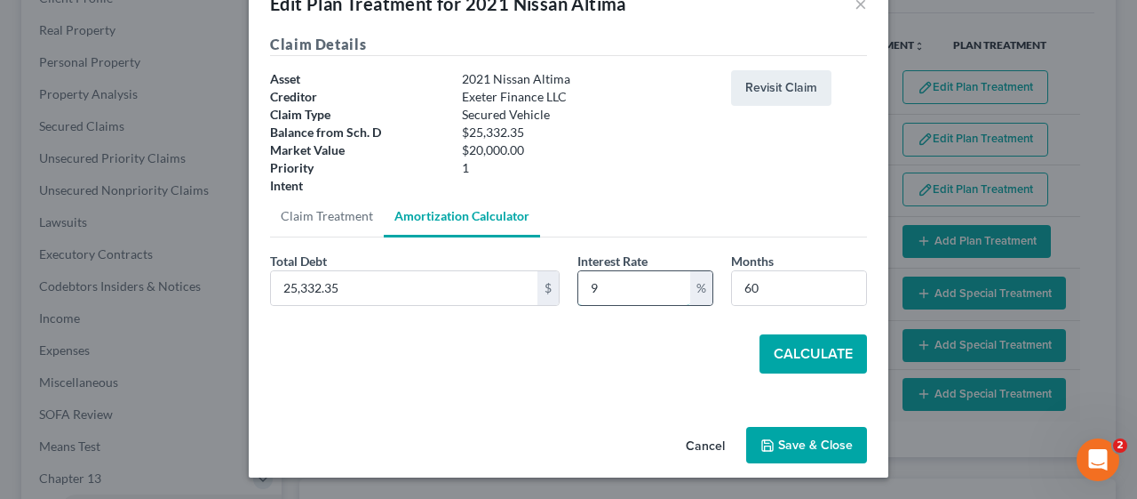
scroll to position [47, 0]
type input "9.5"
click at [804, 346] on button "Calculate" at bounding box center [814, 354] width 108 height 39
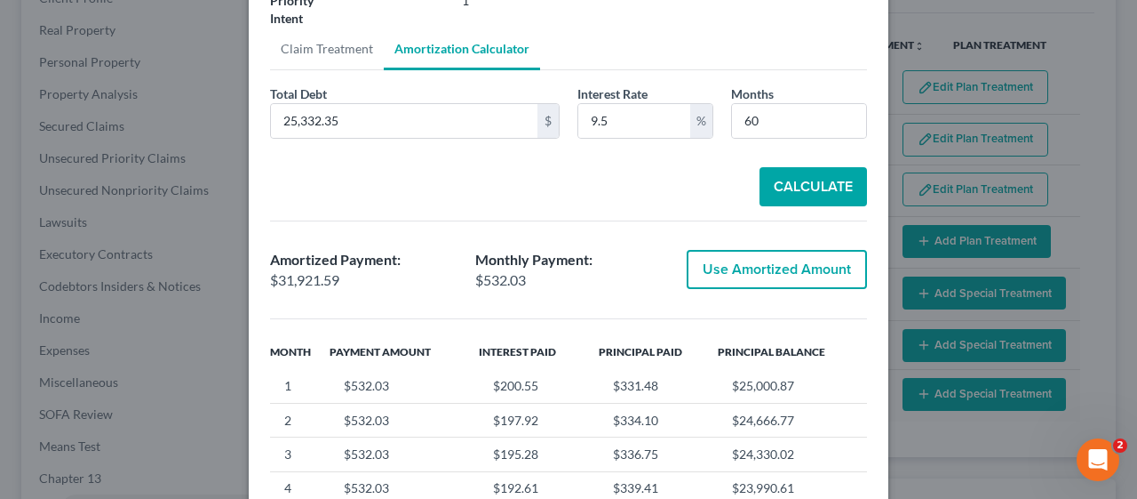
scroll to position [314, 0]
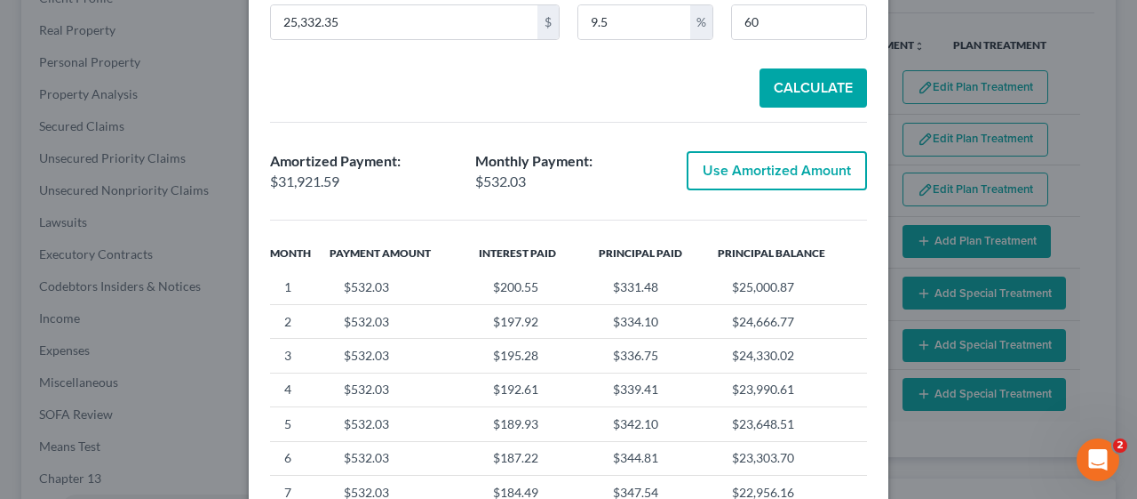
click at [770, 163] on button "Use Amortized Amount" at bounding box center [777, 170] width 180 height 39
type input "31,921.59"
checkbox input "true"
type input "532.02"
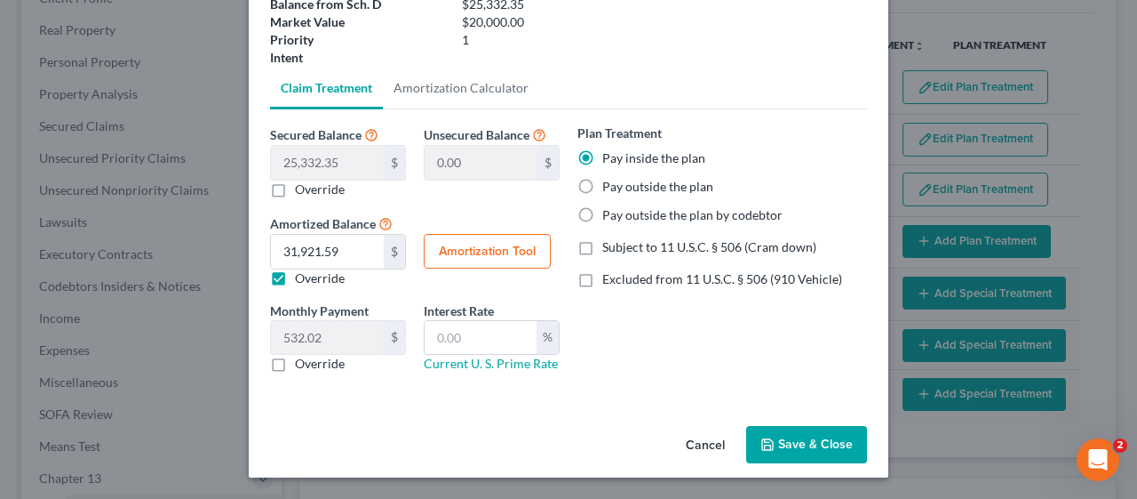
scroll to position [173, 0]
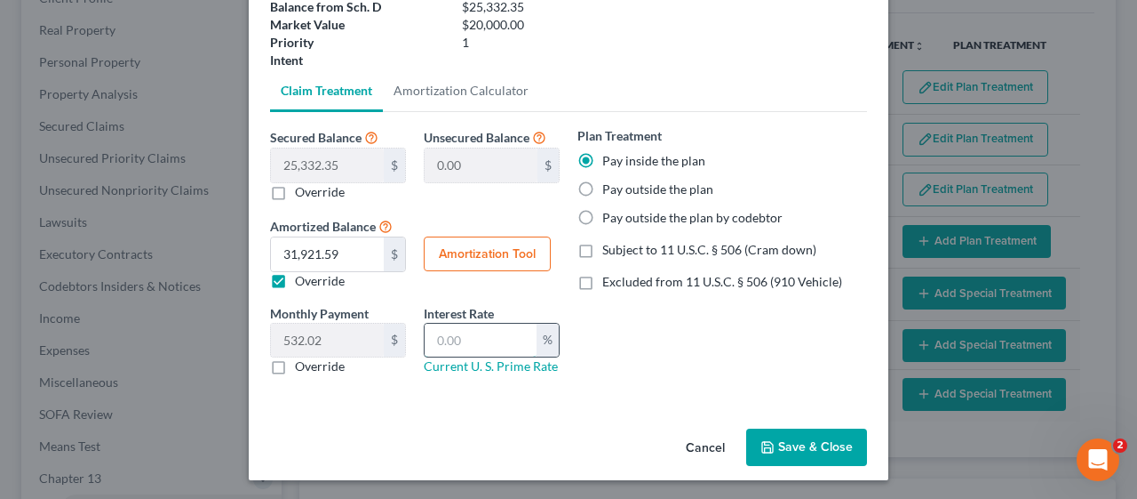
click at [429, 332] on input "text" at bounding box center [481, 340] width 112 height 34
type input "9.5"
click at [649, 366] on div "Plan Treatment Pay inside the plan Pay outside the plan Pay outside the plan by…" at bounding box center [722, 257] width 307 height 263
click at [800, 444] on button "Save & Close" at bounding box center [806, 446] width 121 height 37
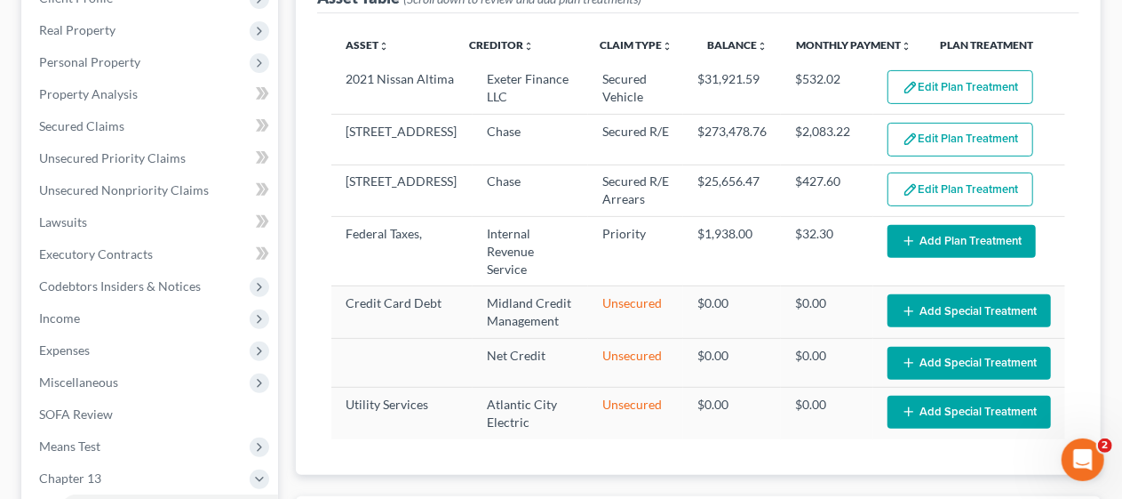
select select "59"
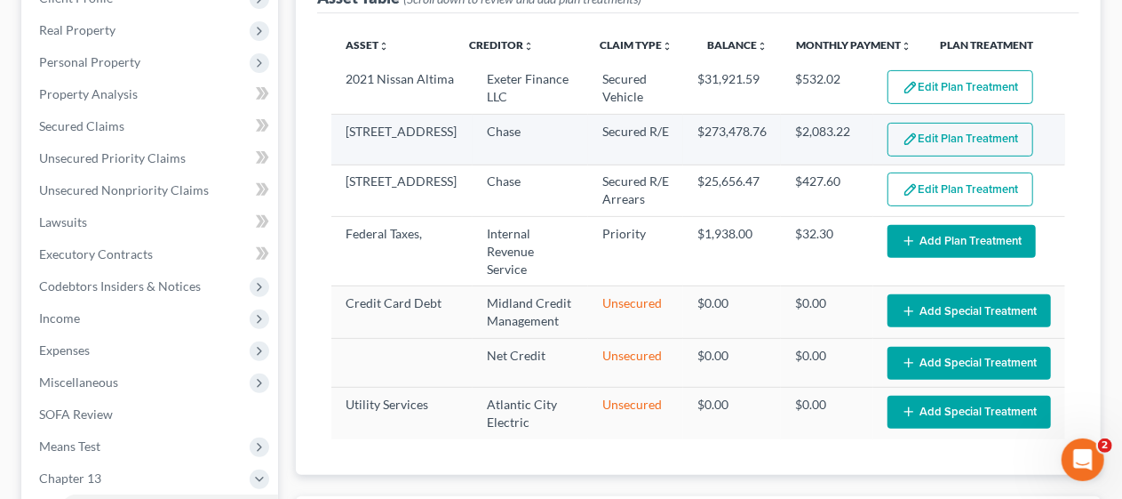
click at [933, 138] on button "Edit Plan Treatment" at bounding box center [961, 140] width 146 height 34
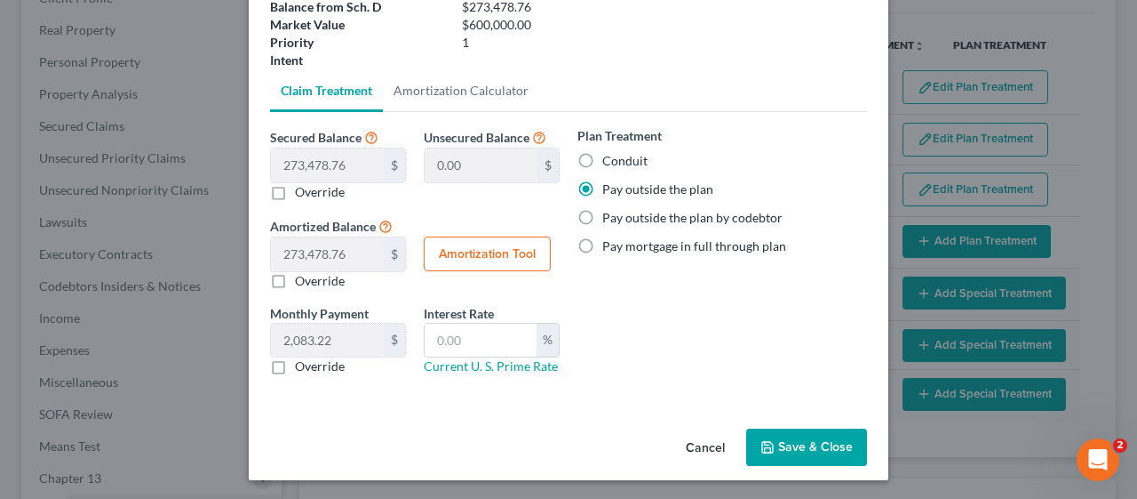
click at [802, 441] on button "Save & Close" at bounding box center [806, 446] width 121 height 37
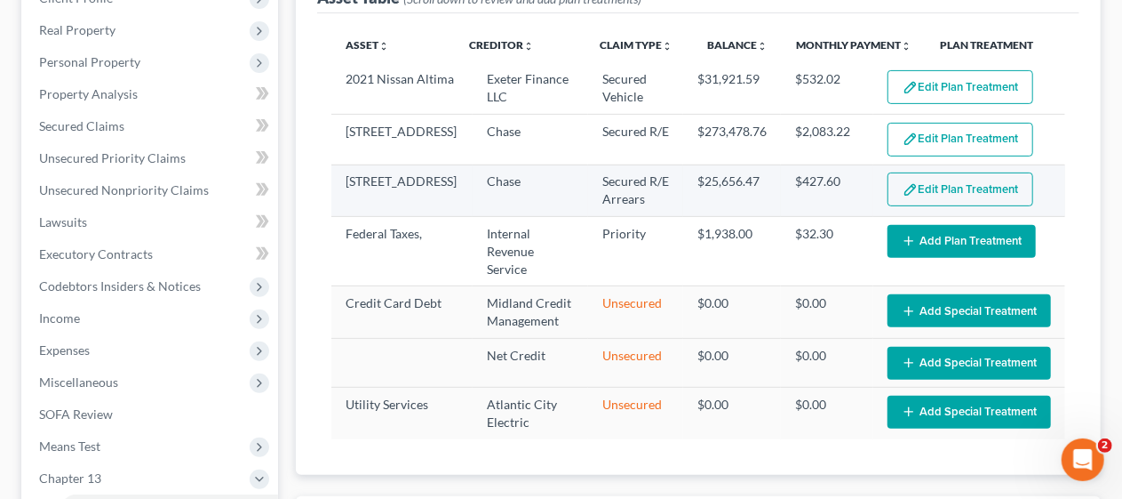
select select "59"
click at [940, 188] on button "Edit Plan Treatment" at bounding box center [961, 189] width 146 height 34
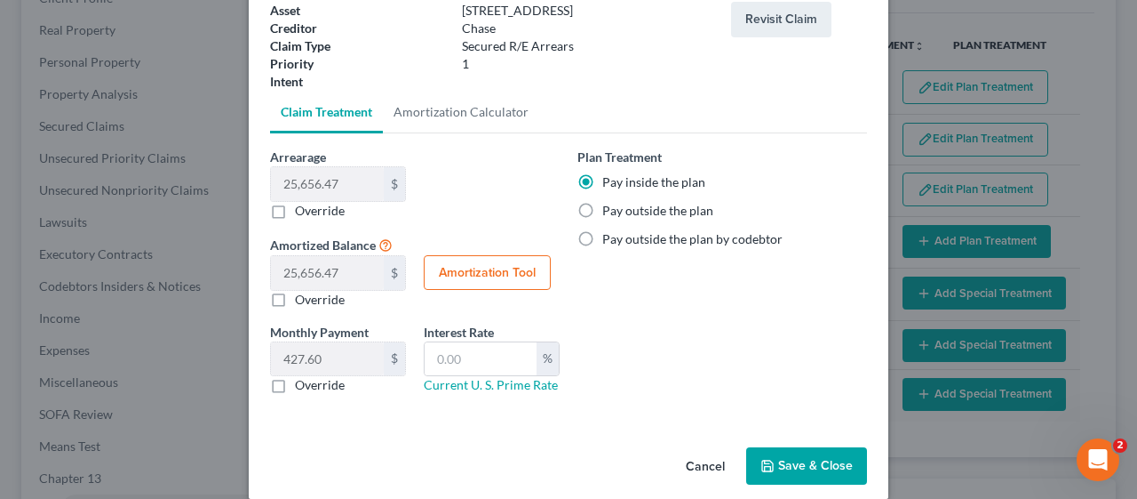
scroll to position [135, 0]
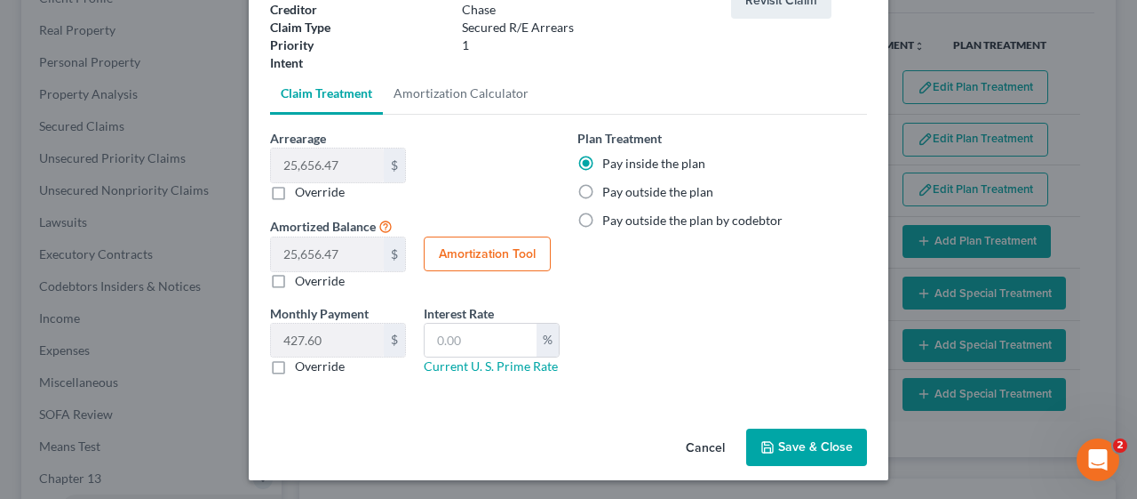
click at [787, 440] on button "Save & Close" at bounding box center [806, 446] width 121 height 37
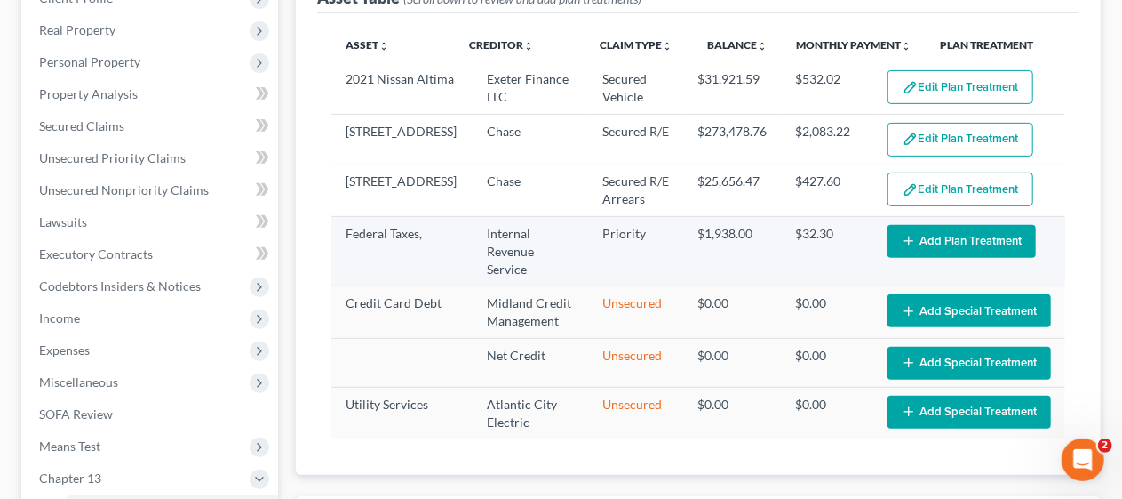
select select "59"
click at [942, 236] on button "Add Plan Treatment" at bounding box center [962, 241] width 148 height 33
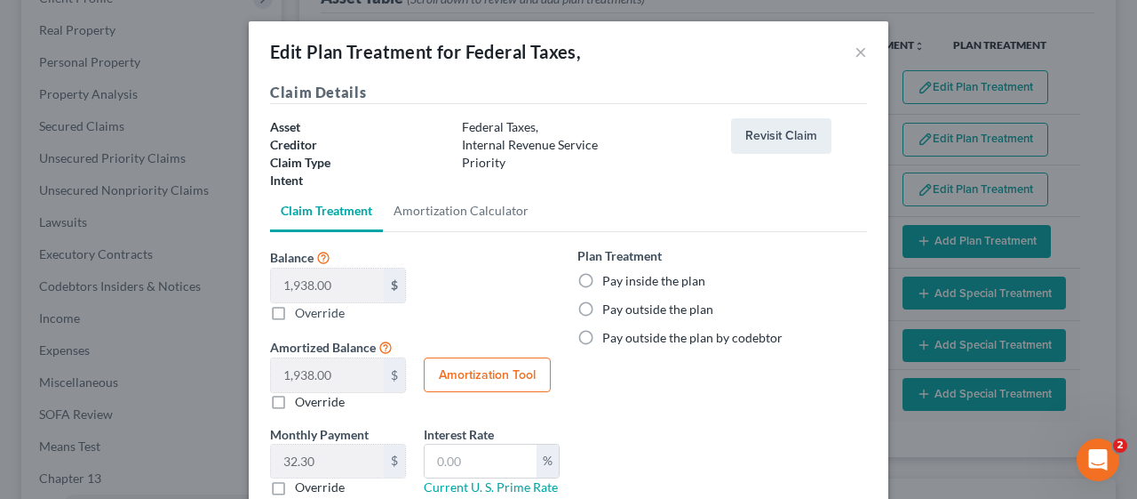
click at [602, 276] on label "Pay inside the plan" at bounding box center [653, 281] width 103 height 18
click at [610, 276] on input "Pay inside the plan" at bounding box center [616, 278] width 12 height 12
radio input "true"
click at [658, 401] on div "Plan Treatment Pay inside the plan Pay outside the plan Pay outside the plan by…" at bounding box center [722, 378] width 307 height 264
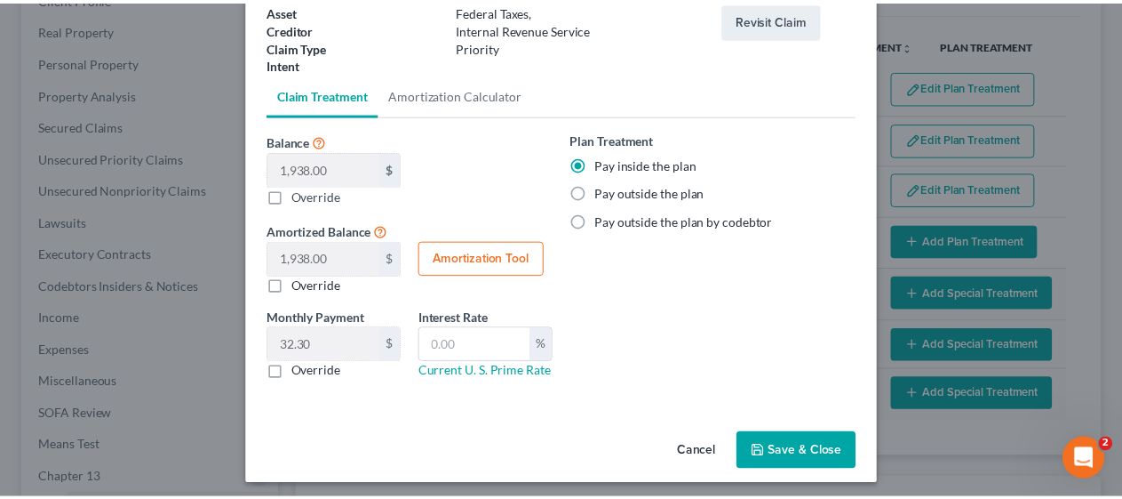
scroll to position [121, 0]
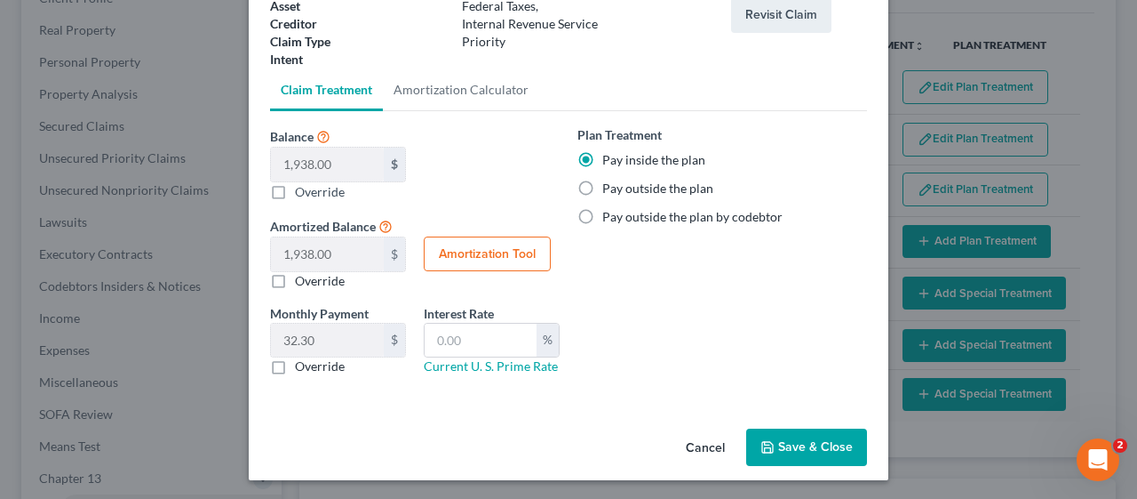
click at [812, 441] on button "Save & Close" at bounding box center [806, 446] width 121 height 37
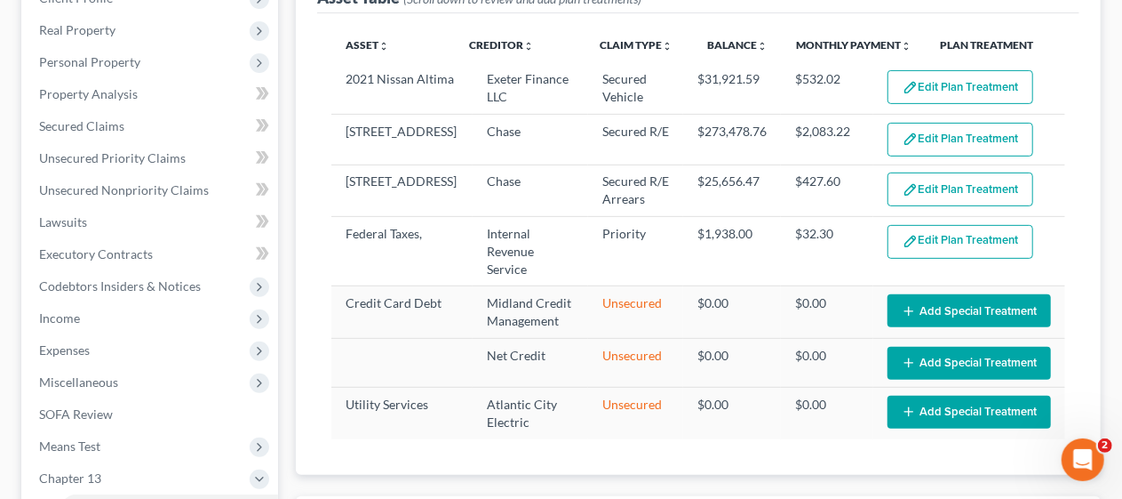
select select "59"
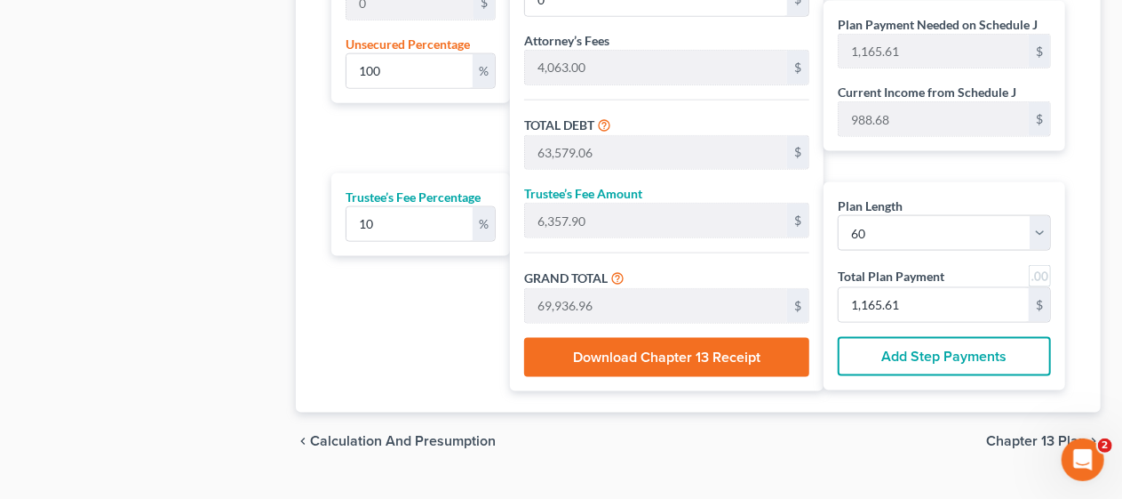
scroll to position [1170, 0]
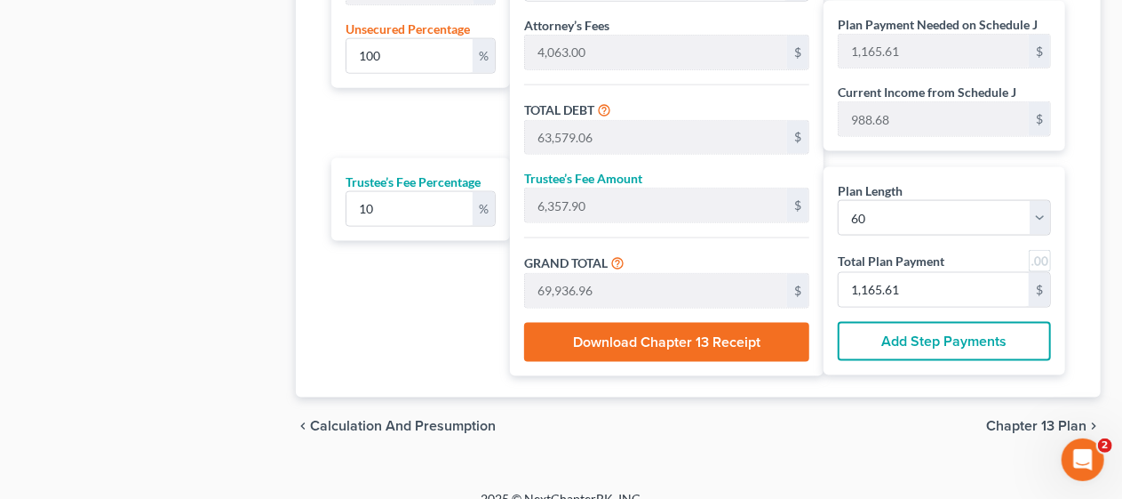
click at [1024, 419] on span "Chapter 13 Plan" at bounding box center [1036, 426] width 100 height 14
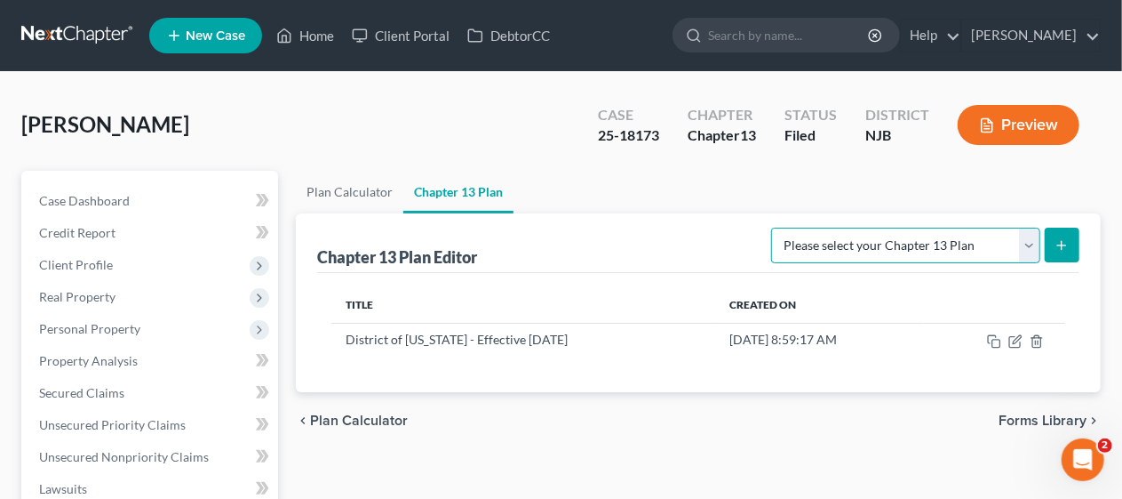
click at [1025, 243] on select "Please select your Chapter 13 Plan District of New Jersey - Effective 11/14/202…" at bounding box center [905, 245] width 269 height 36
select select "0"
click at [771, 227] on select "Please select your Chapter 13 Plan District of New Jersey - Effective 11/14/202…" at bounding box center [905, 245] width 269 height 36
click at [1065, 243] on icon "submit" at bounding box center [1062, 245] width 14 height 14
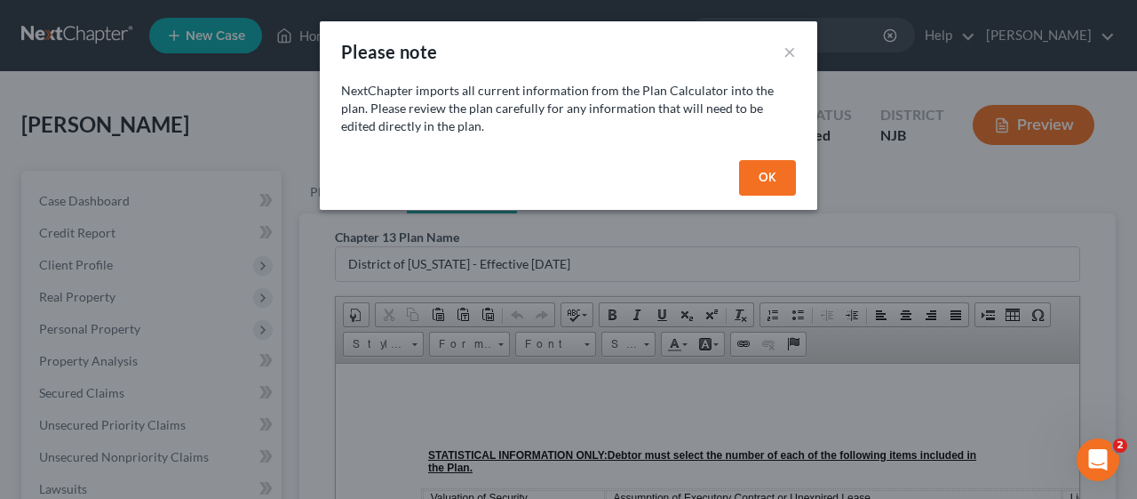
click at [762, 174] on button "OK" at bounding box center [767, 178] width 57 height 36
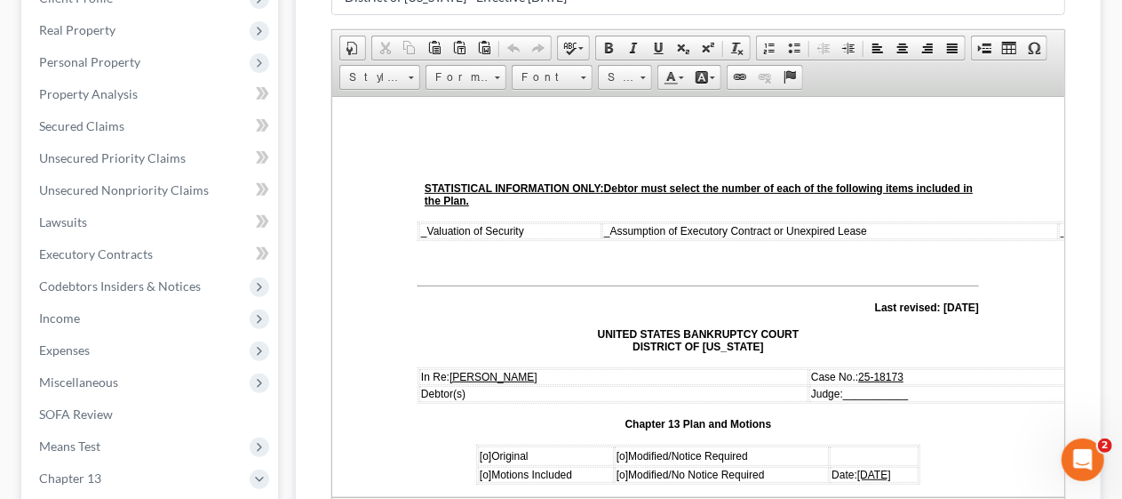
scroll to position [267, 0]
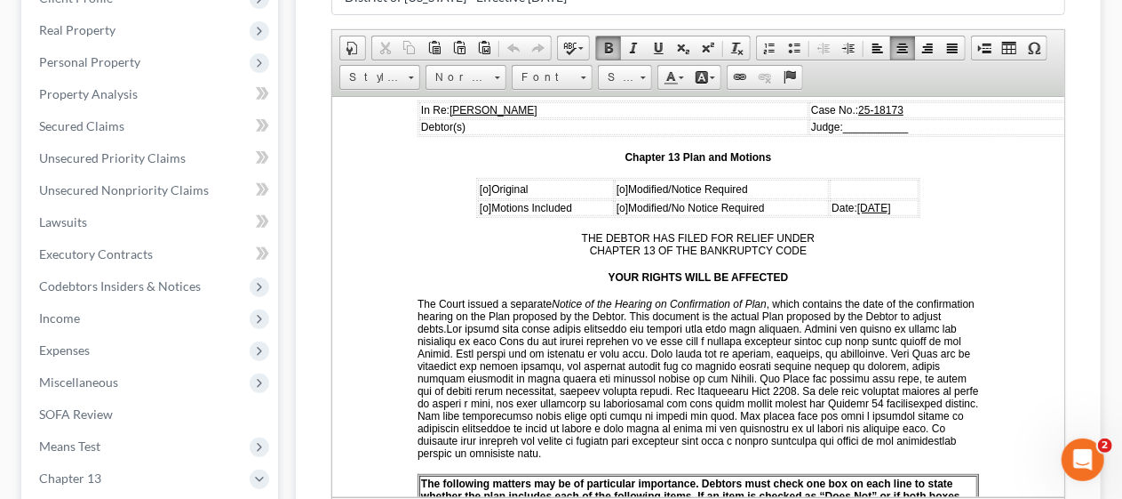
click at [616, 183] on span "[o]" at bounding box center [622, 188] width 12 height 12
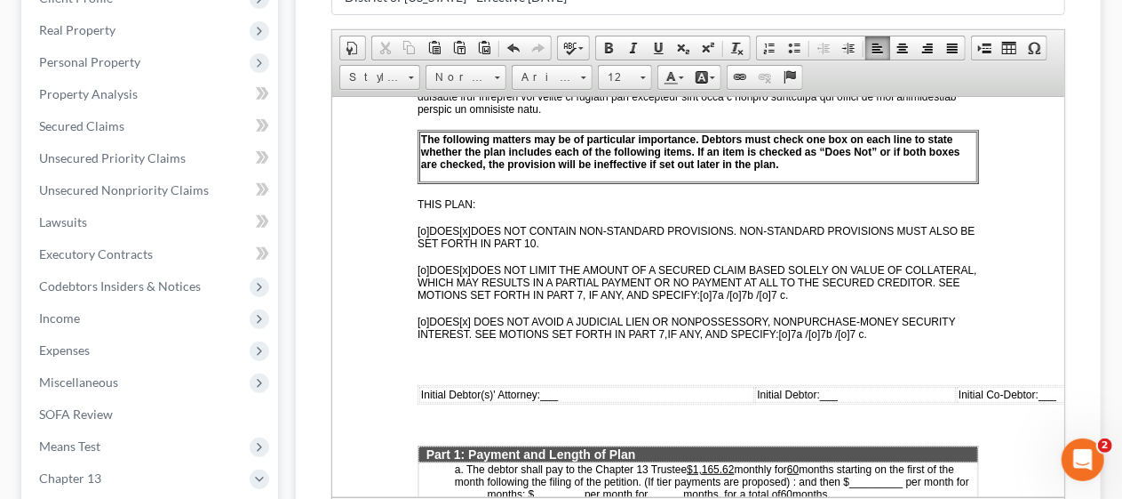
scroll to position [622, 0]
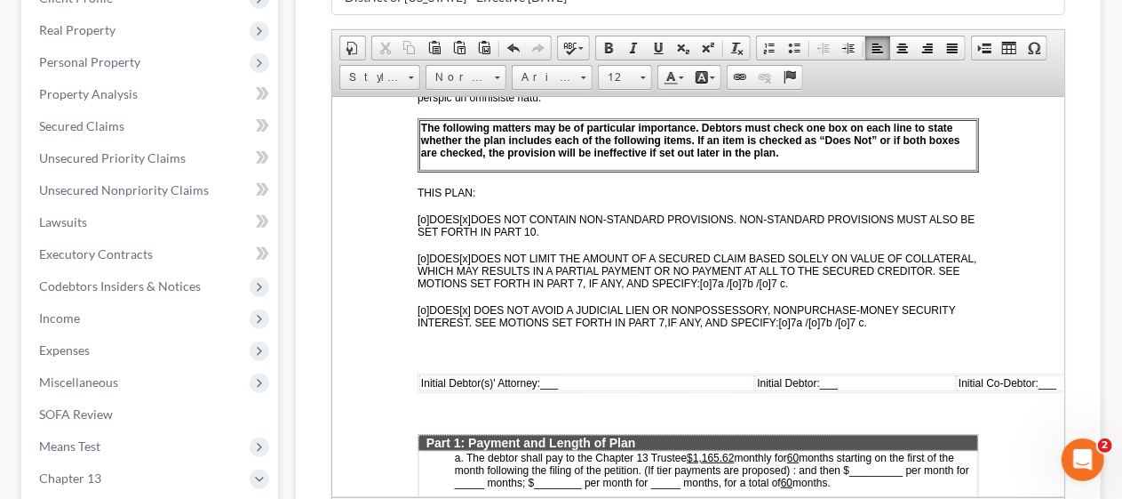
click at [540, 376] on span "Initial Debtor(s)' Attorney: ___" at bounding box center [488, 382] width 137 height 12
click at [863, 376] on span "___" at bounding box center [872, 382] width 18 height 12
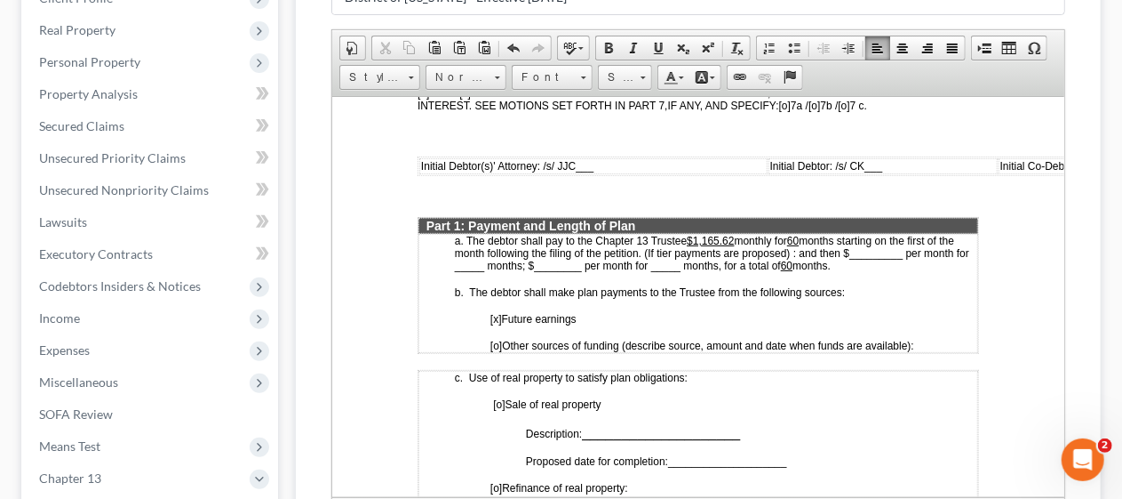
scroll to position [889, 0]
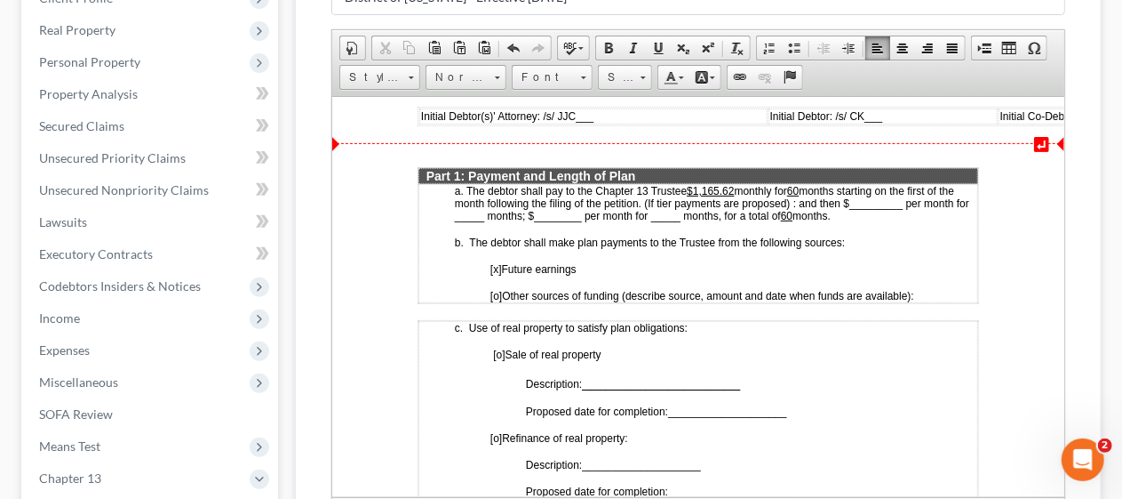
click at [733, 184] on u "$1,165.62" at bounding box center [709, 190] width 47 height 12
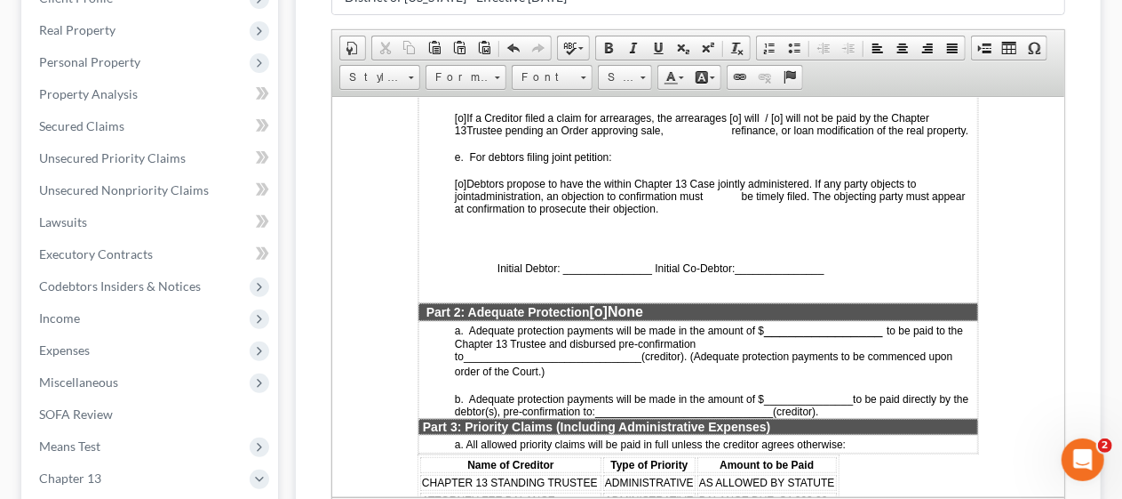
scroll to position [1422, 0]
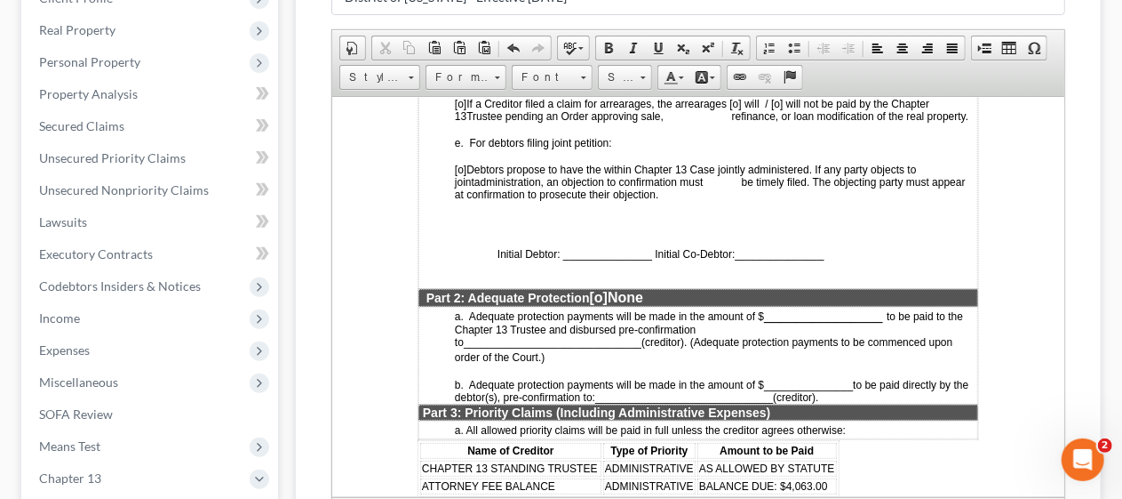
click at [565, 251] on span "Initial Debtor: _______________ Initial Co-Debtor:" at bounding box center [616, 253] width 238 height 12
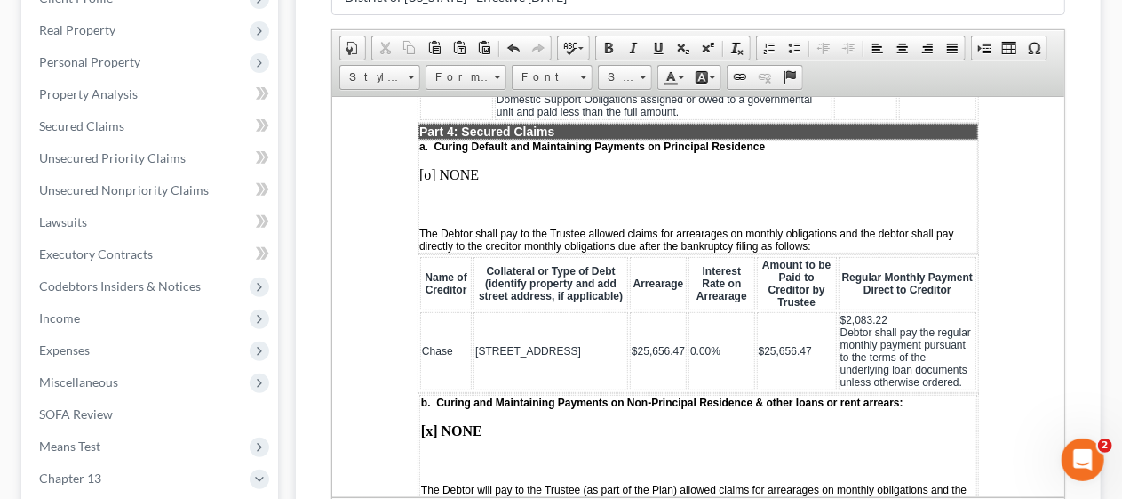
scroll to position [2044, 0]
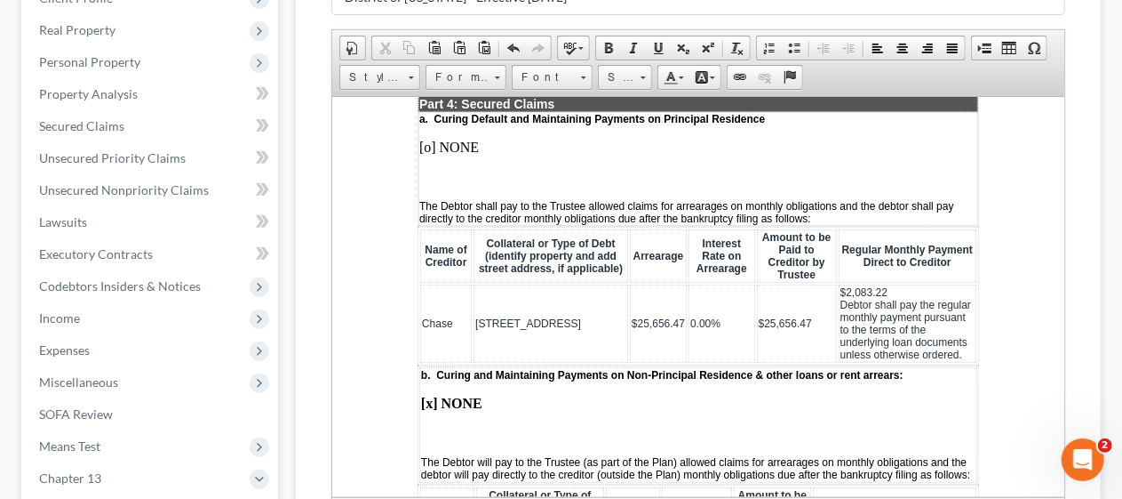
click at [482, 142] on p "[o] NONE" at bounding box center [698, 147] width 558 height 16
click at [428, 144] on p "[o]" at bounding box center [698, 147] width 558 height 16
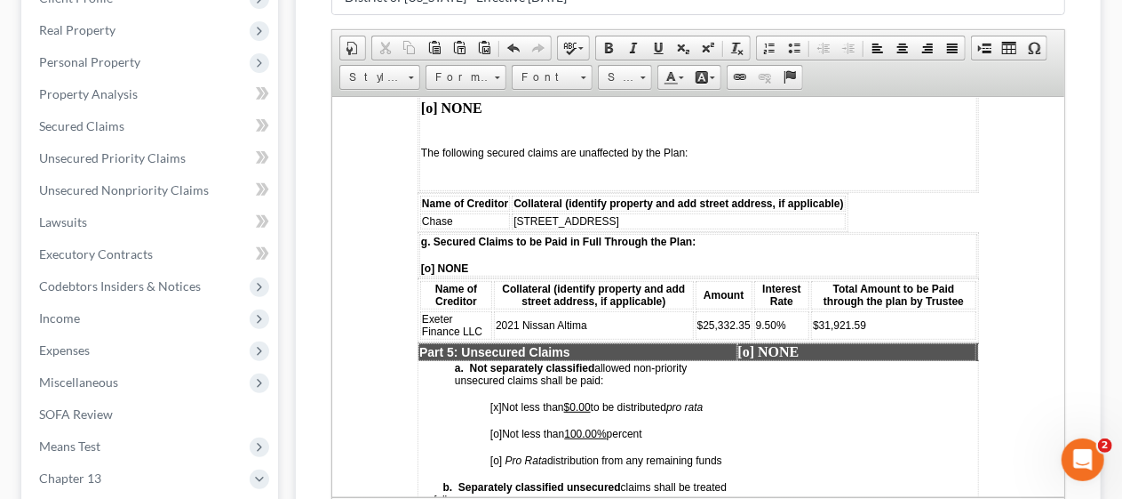
scroll to position [3288, 0]
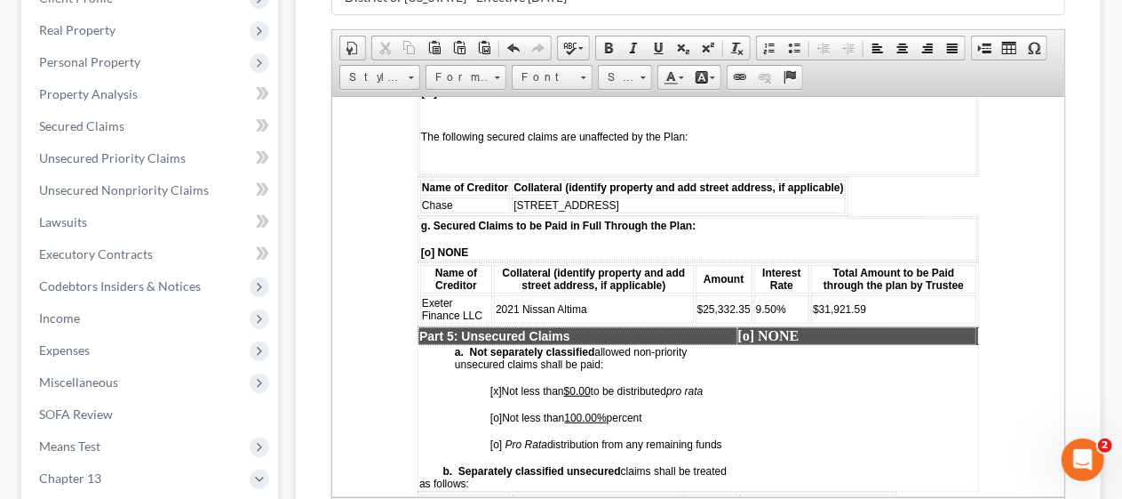
click at [606, 194] on table "Name of Creditor Collateral (identify property and add street address, if appli…" at bounding box center [632, 195] width 431 height 39
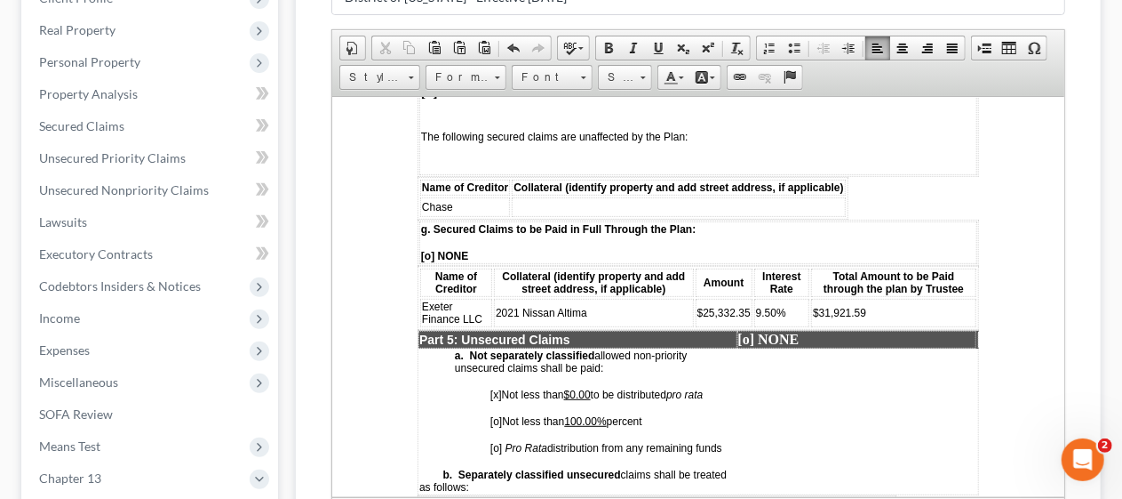
click at [469, 205] on td "Chase" at bounding box center [464, 206] width 90 height 20
click at [475, 249] on p "[o] NONE" at bounding box center [697, 255] width 555 height 12
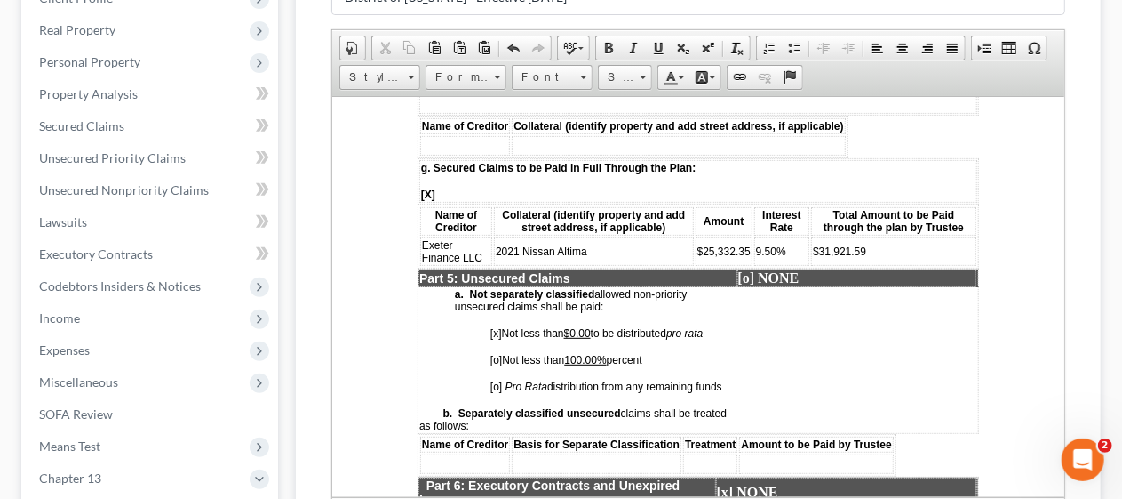
scroll to position [3377, 0]
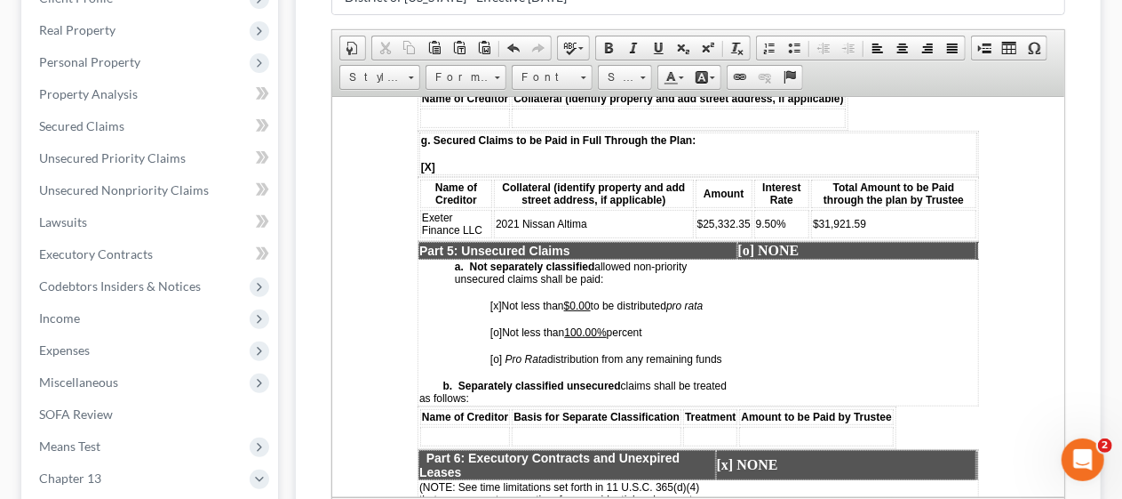
click at [498, 325] on span "[o]" at bounding box center [496, 331] width 12 height 12
click at [496, 299] on span "[x]" at bounding box center [496, 305] width 12 height 12
click at [807, 242] on p "[o] NONE" at bounding box center [856, 250] width 237 height 16
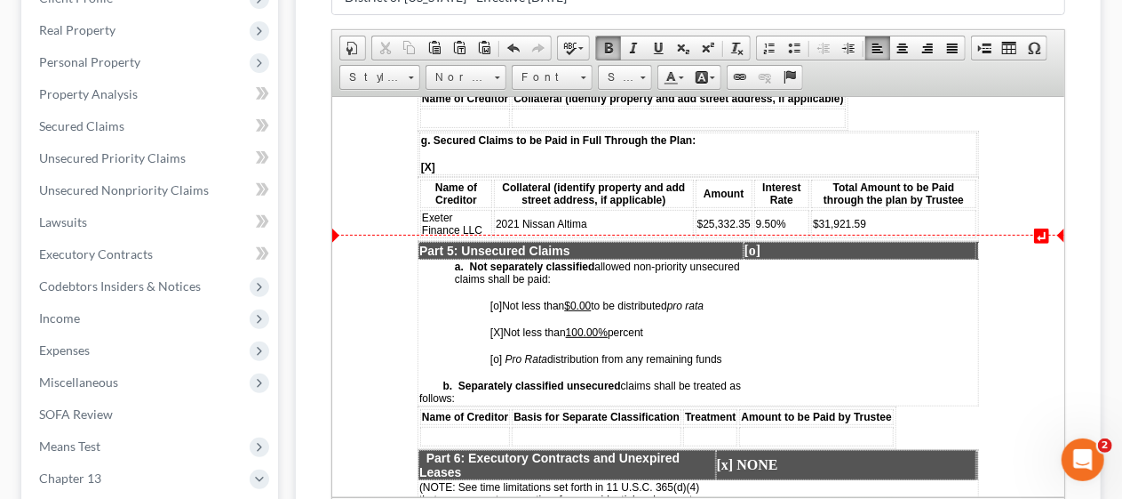
click at [752, 243] on strong "[o]" at bounding box center [752, 249] width 17 height 15
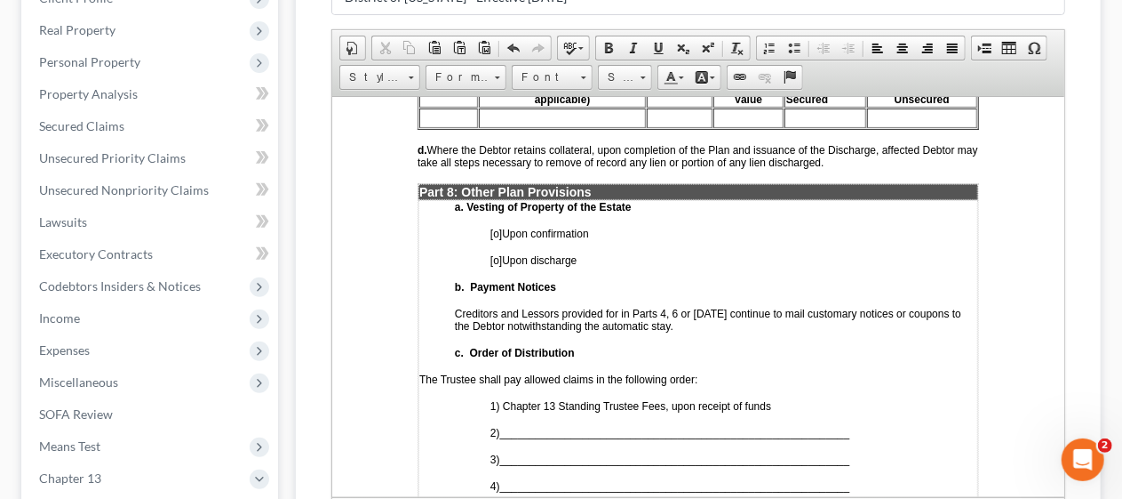
scroll to position [4532, 0]
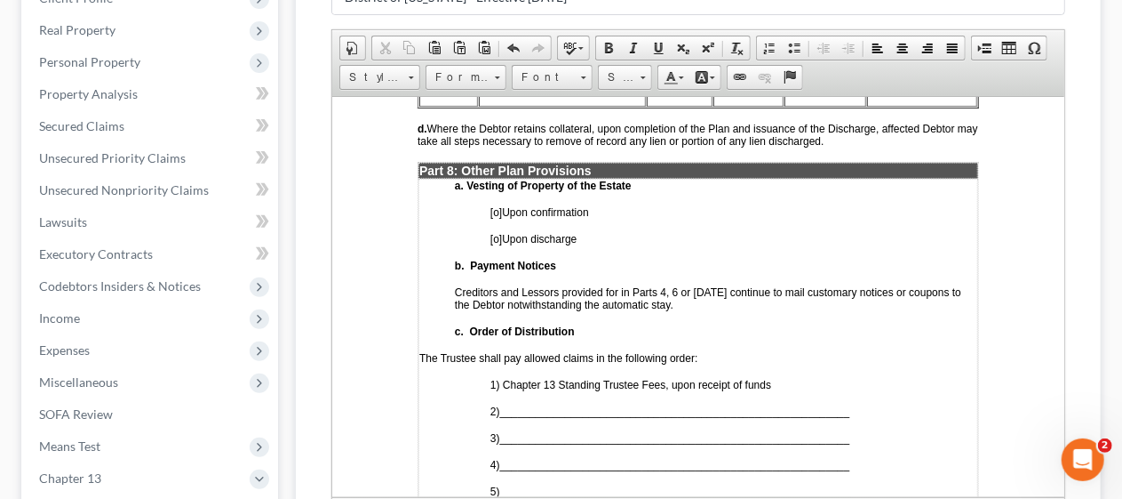
click at [497, 205] on span "[o]" at bounding box center [496, 211] width 12 height 12
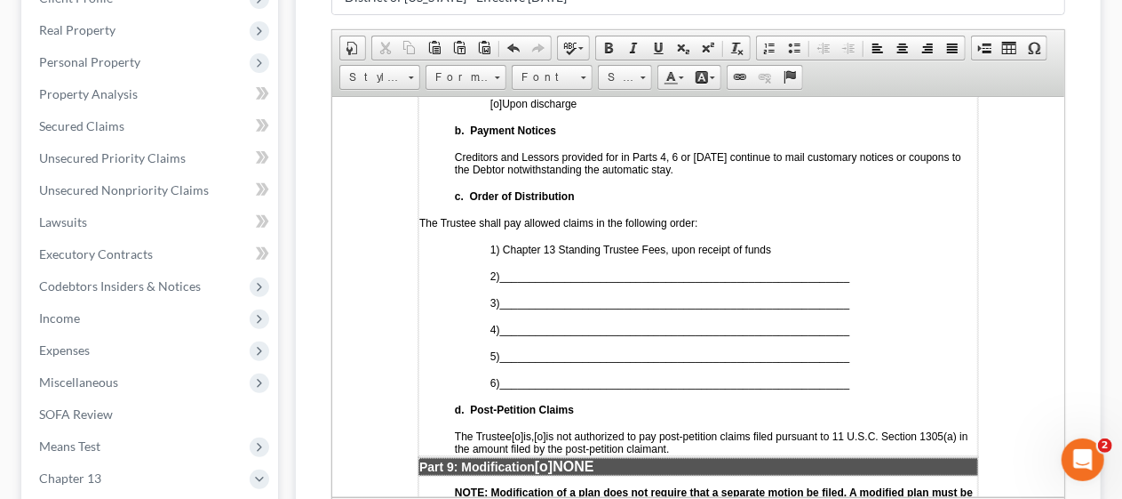
scroll to position [4710, 0]
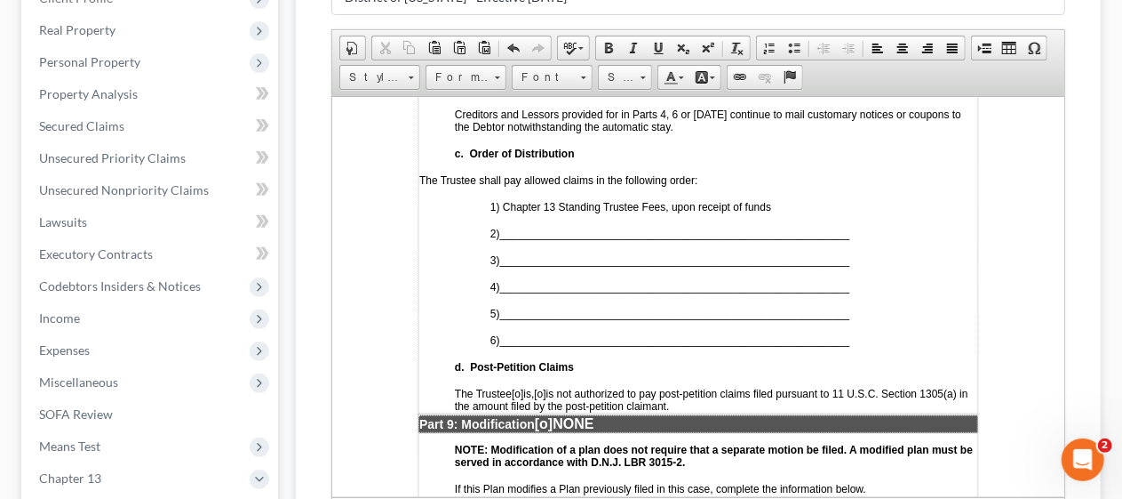
click at [528, 227] on span "___________________________________________________________" at bounding box center [674, 233] width 350 height 12
click at [524, 253] on span "___________________________________________________________" at bounding box center [674, 259] width 350 height 12
click at [525, 280] on span "___________________________________________________________" at bounding box center [674, 286] width 350 height 12
click at [524, 307] on span "___________________________________________________________" at bounding box center [674, 313] width 350 height 12
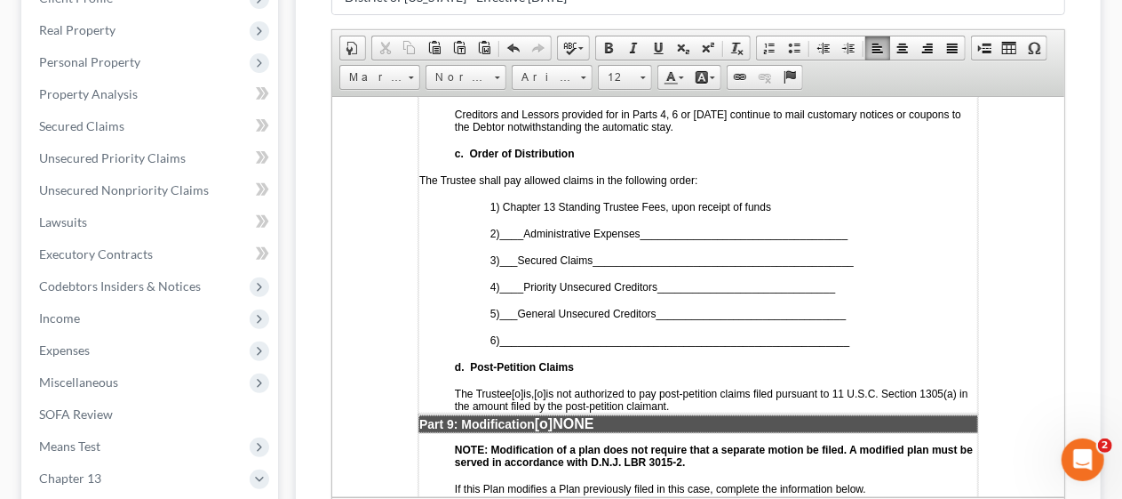
click at [659, 280] on span "____Priority Unsecured Creditors ______________________________" at bounding box center [667, 286] width 336 height 12
click at [659, 307] on span "___General Unsecured Creditors ________________________________" at bounding box center [672, 313] width 347 height 12
click at [545, 387] on span "[o]" at bounding box center [539, 393] width 12 height 12
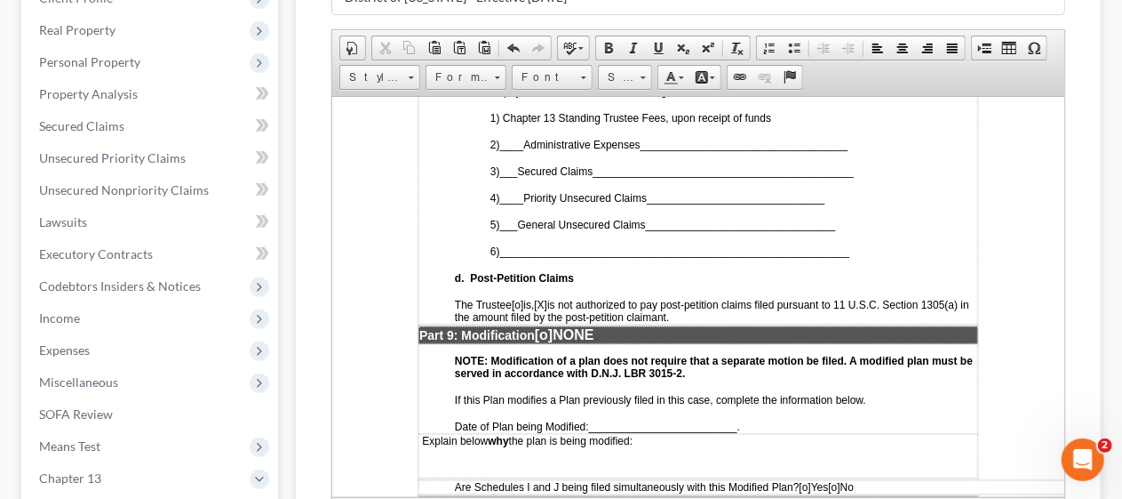
scroll to position [4887, 0]
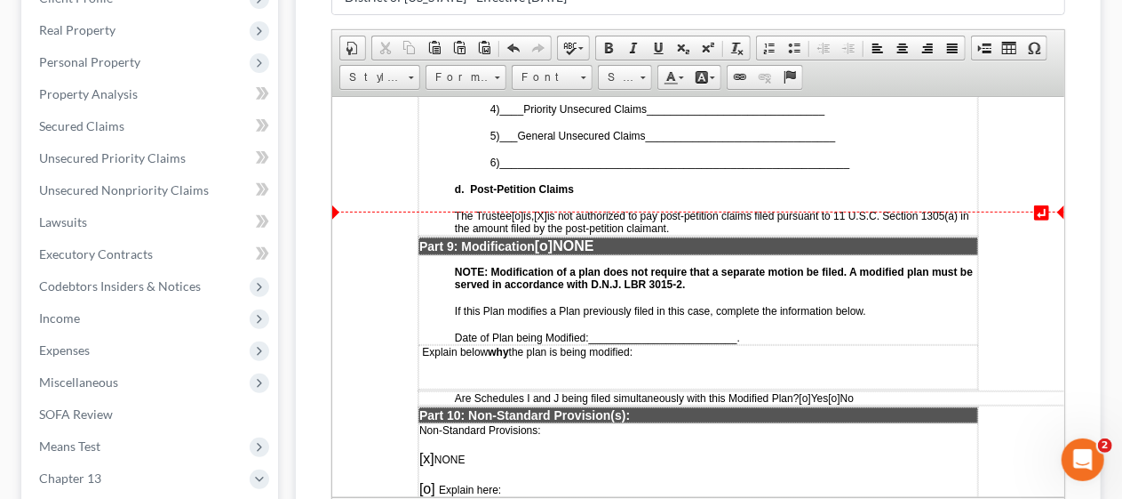
click at [617, 237] on p "Part 9: Modification [o] NONE" at bounding box center [698, 245] width 558 height 16
click at [550, 237] on span "[o]" at bounding box center [543, 244] width 18 height 15
click at [604, 331] on span "_________________________" at bounding box center [662, 337] width 148 height 12
click at [425, 344] on td "Explain below why the plan is being modified:" at bounding box center [698, 366] width 560 height 44
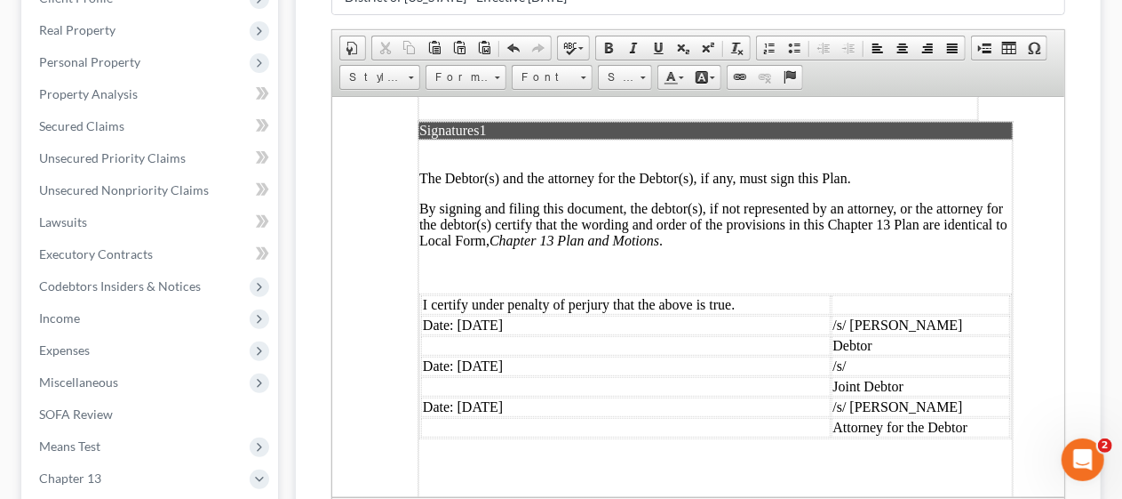
scroll to position [5421, 0]
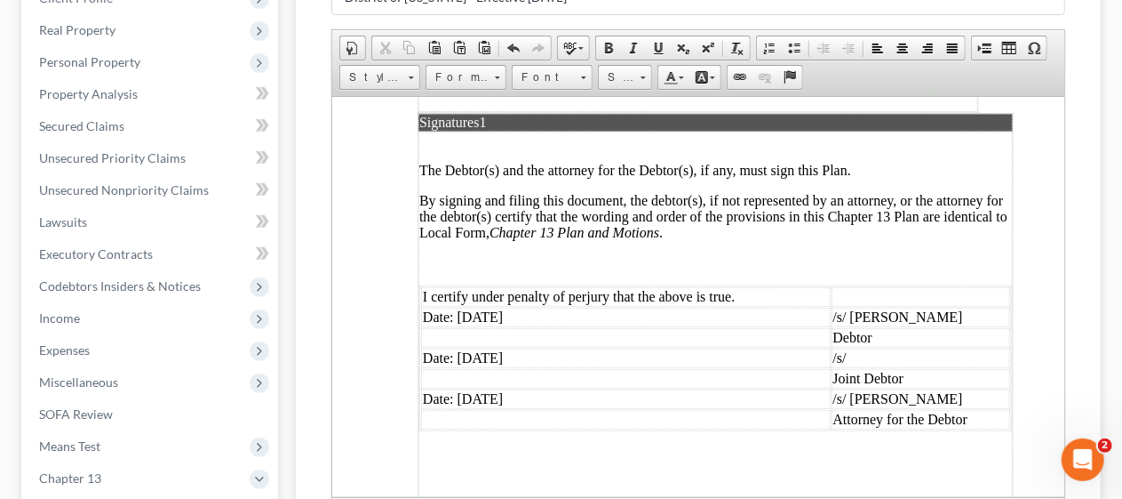
click at [531, 347] on td "Date: 09/07/2025" at bounding box center [625, 357] width 410 height 20
click at [860, 347] on td "/s/" at bounding box center [921, 357] width 180 height 20
click at [913, 368] on td "Joint Debtor" at bounding box center [921, 378] width 180 height 20
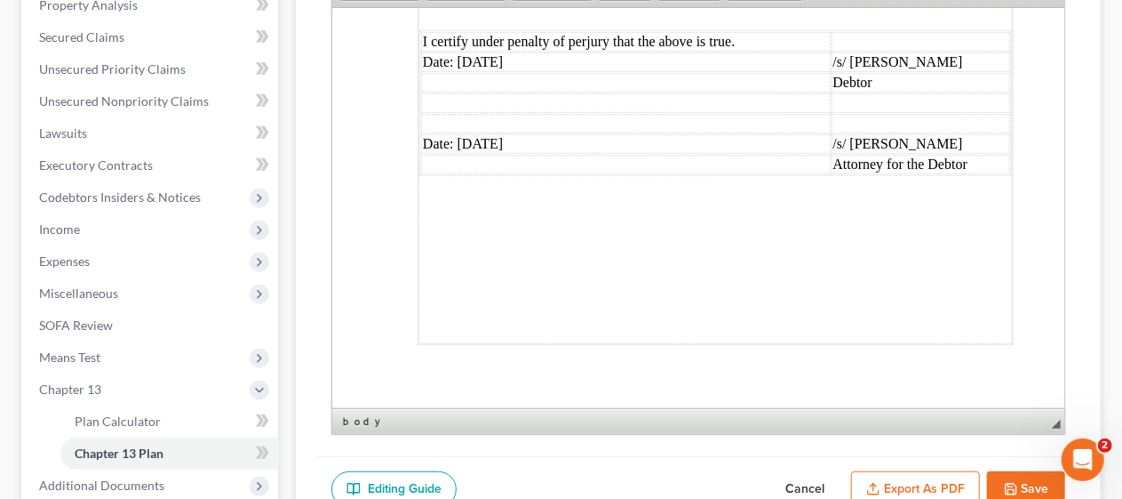
scroll to position [444, 0]
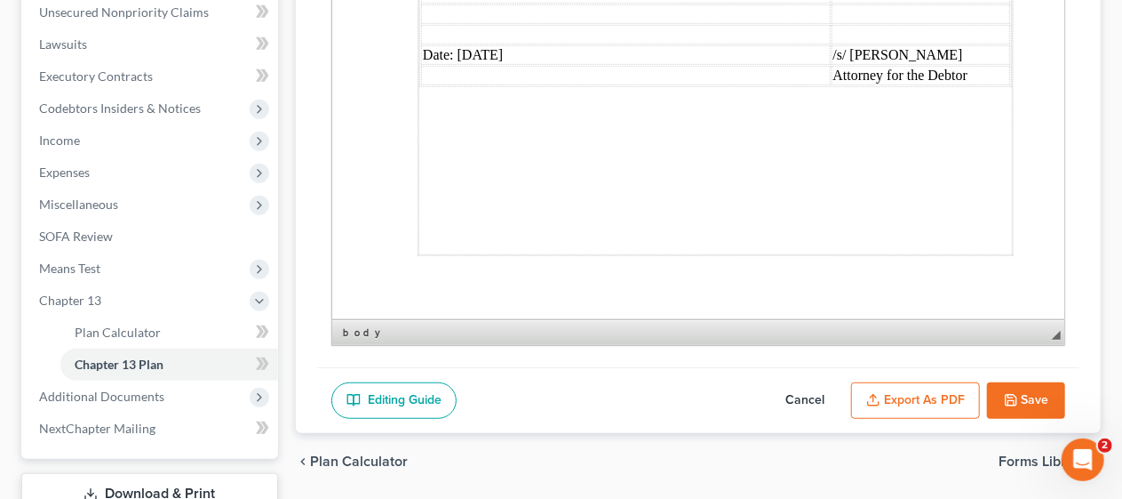
click at [1041, 394] on button "Save" at bounding box center [1026, 400] width 78 height 37
select select "0"
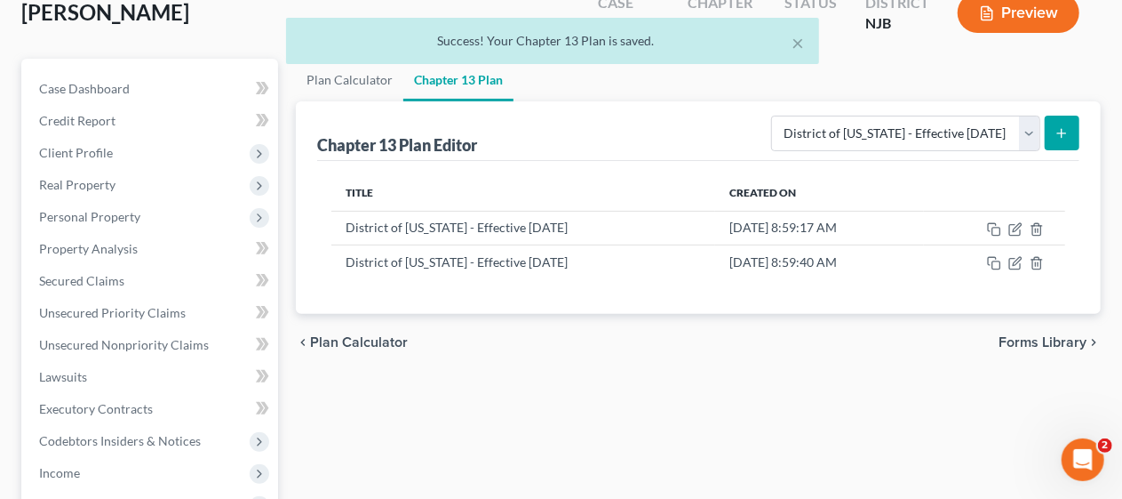
scroll to position [89, 0]
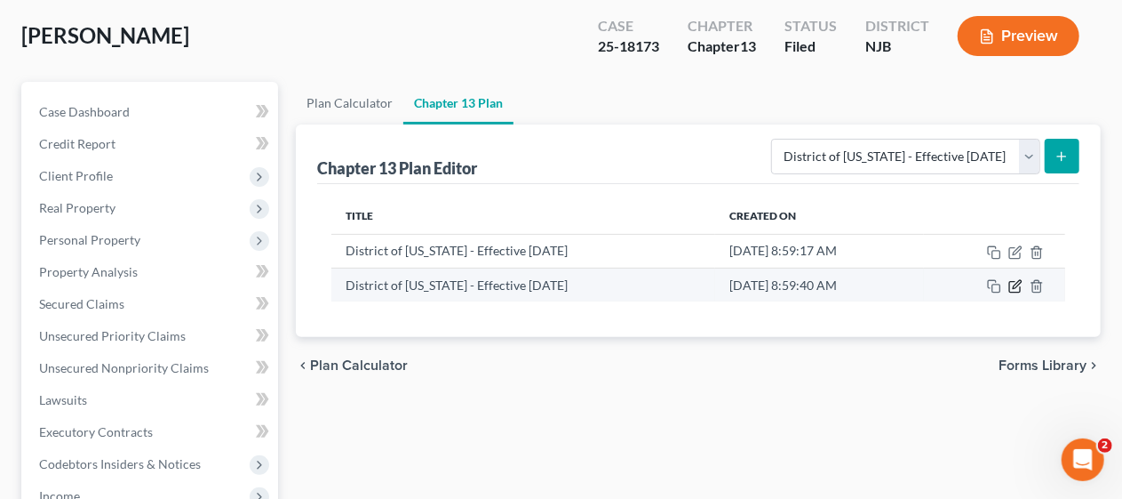
click at [1014, 284] on icon "button" at bounding box center [1017, 284] width 8 height 8
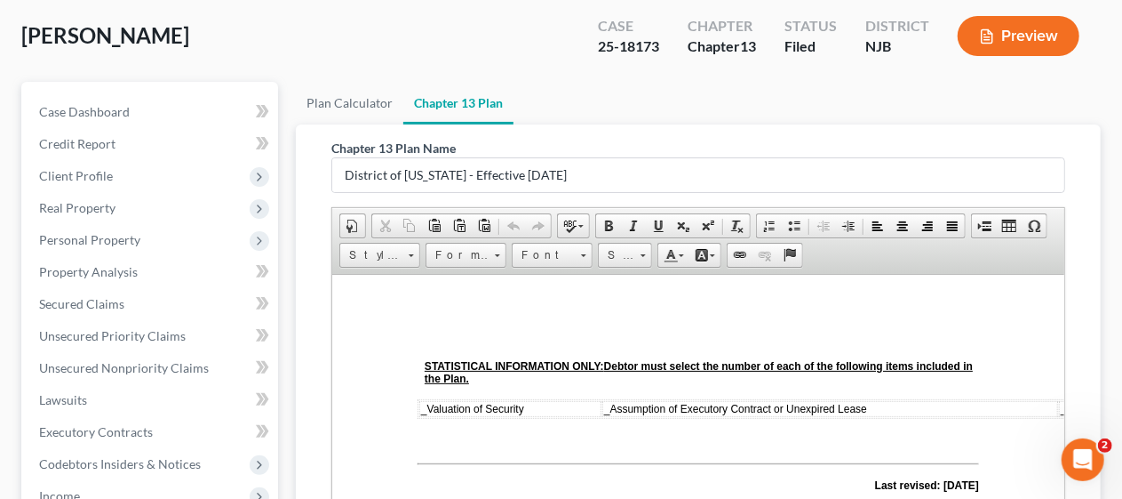
scroll to position [0, 0]
click at [307, 355] on div "Chapter 13 Plan Name District of New Jersey - Effective 11/14/2023 Rich Text Ed…" at bounding box center [698, 456] width 805 height 664
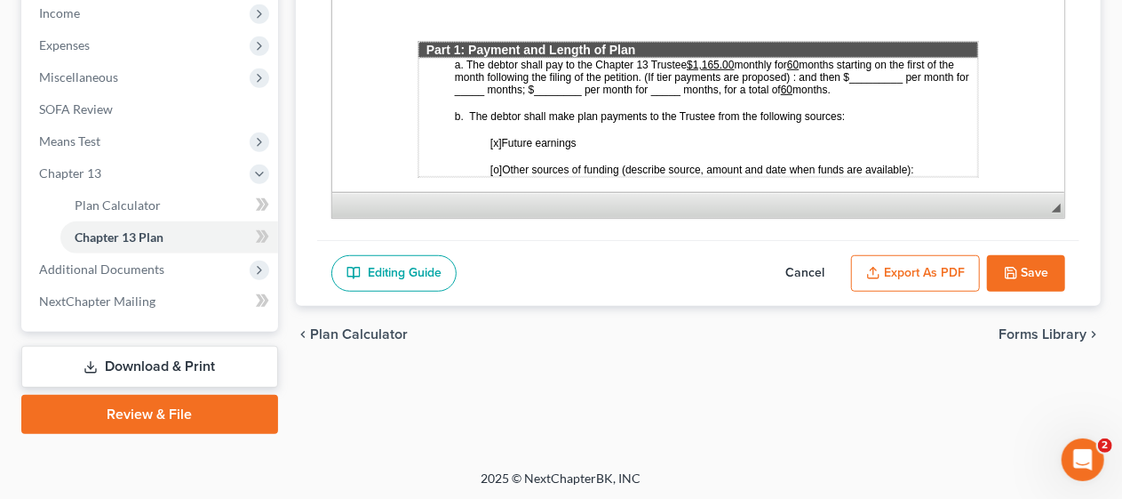
scroll to position [711, 0]
click at [915, 270] on button "Export as PDF" at bounding box center [915, 273] width 129 height 37
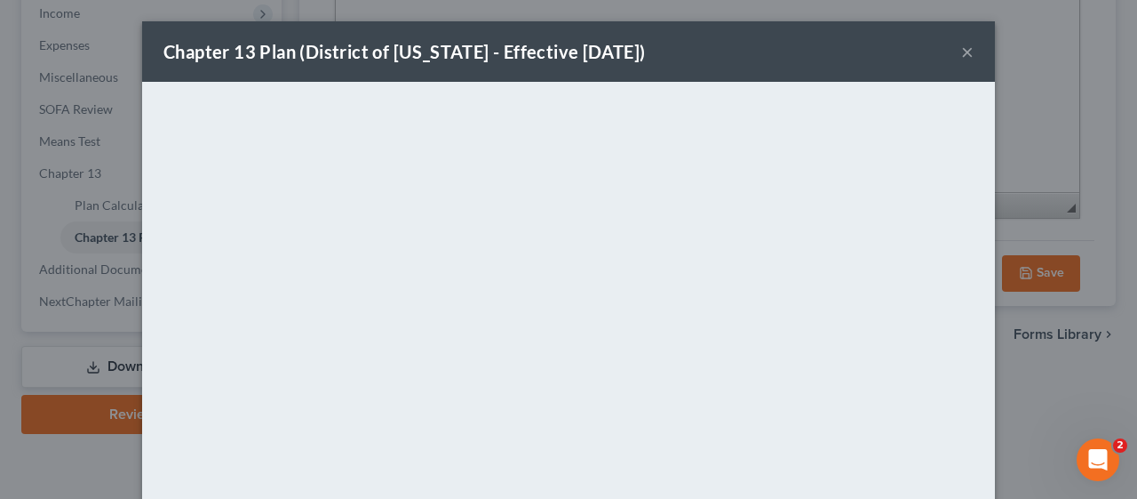
click at [961, 54] on button "×" at bounding box center [967, 51] width 12 height 21
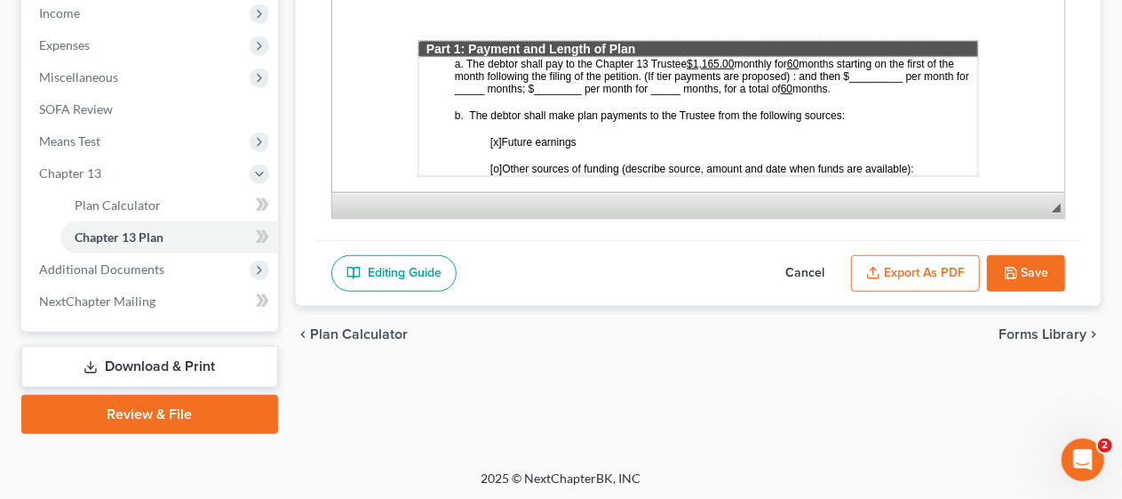
click at [1038, 265] on button "Save" at bounding box center [1026, 273] width 78 height 37
select select "0"
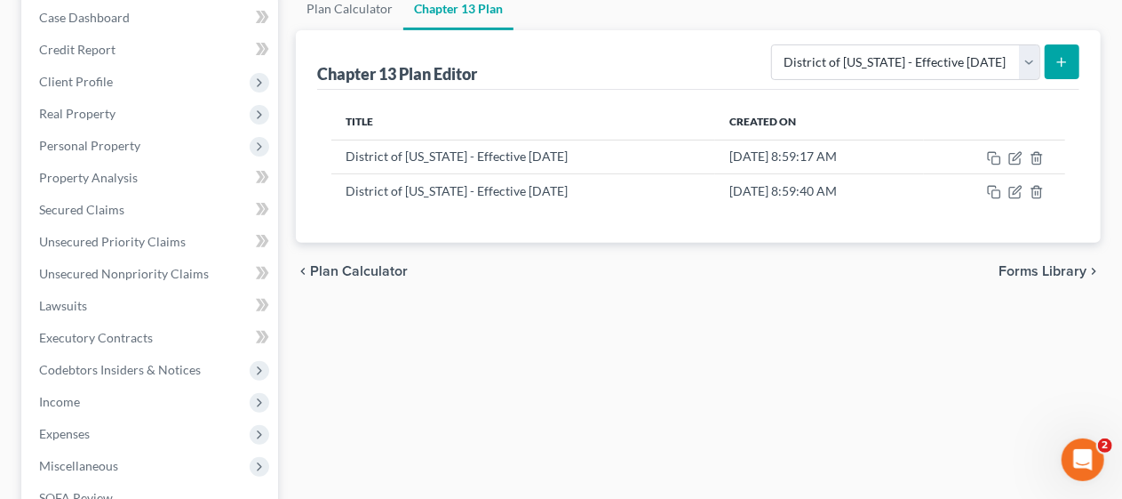
scroll to position [178, 0]
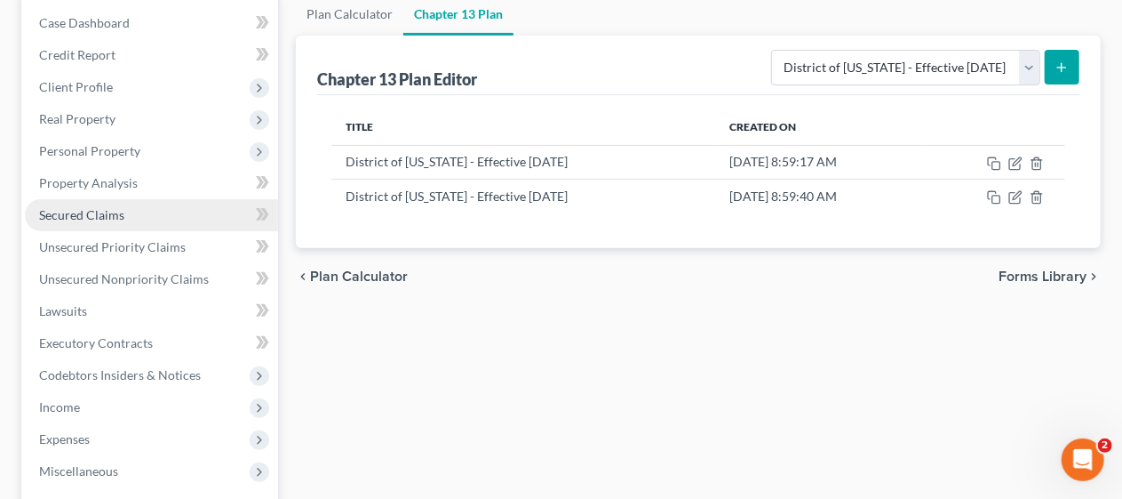
click at [182, 215] on link "Secured Claims" at bounding box center [151, 215] width 253 height 32
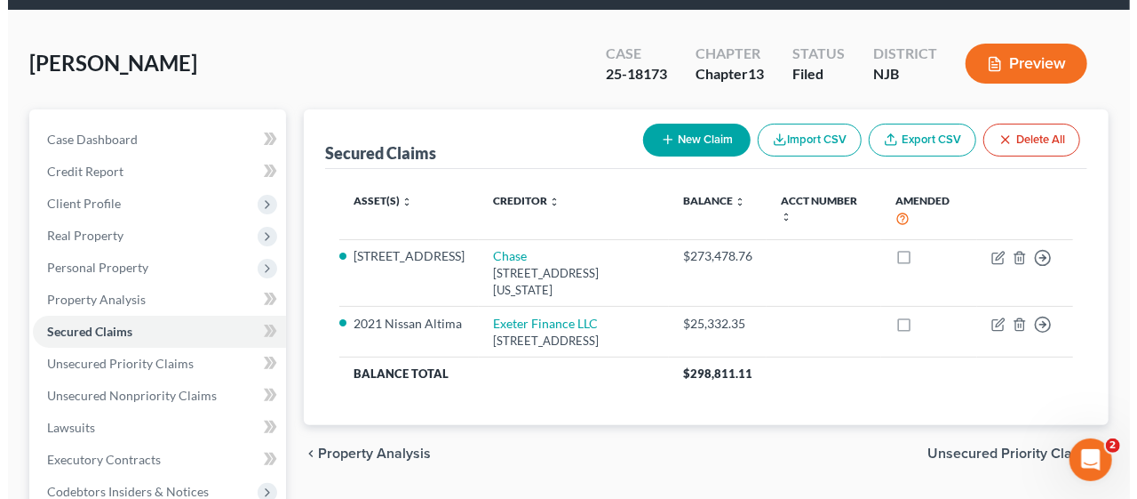
scroll to position [89, 0]
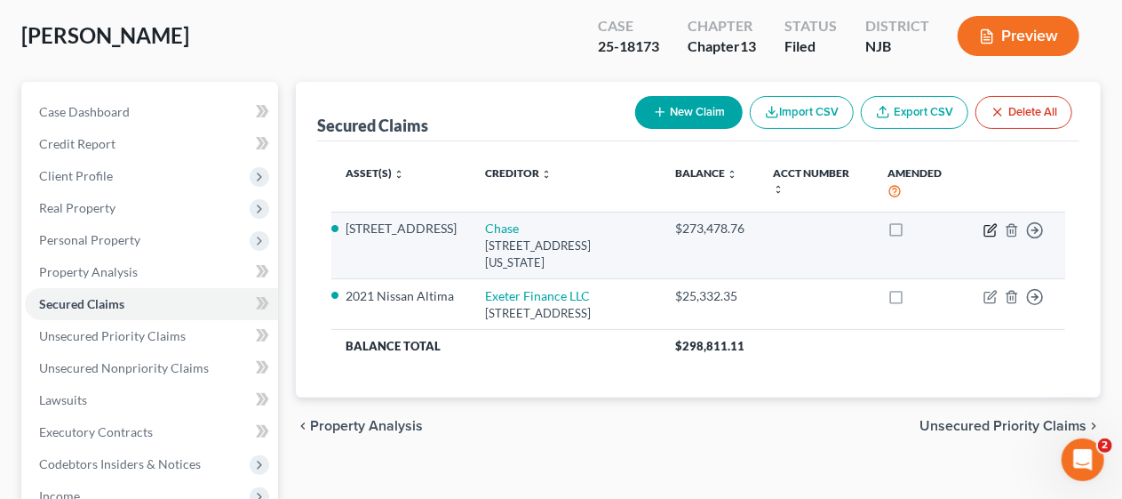
click at [990, 225] on icon "button" at bounding box center [990, 230] width 11 height 11
select select "19"
select select "3"
select select "0"
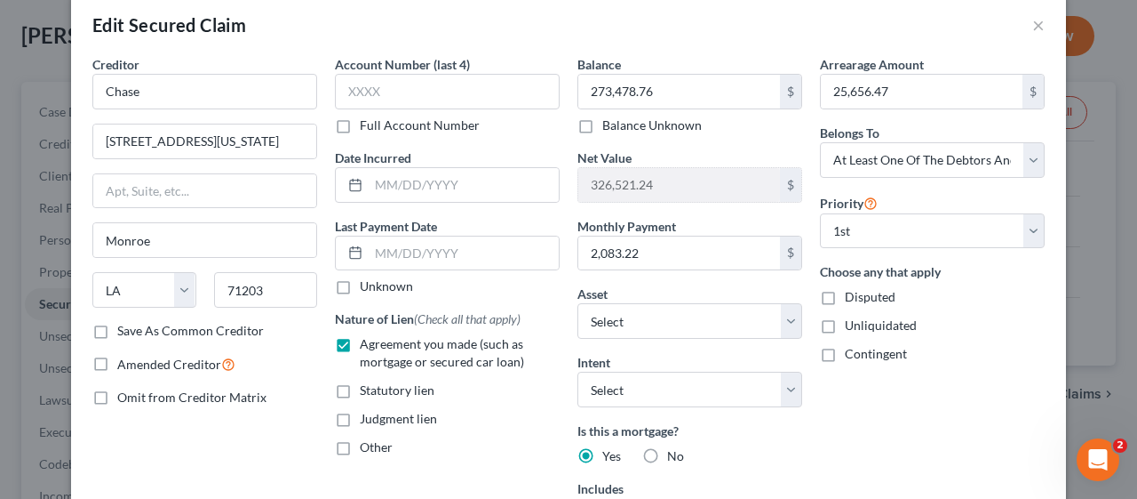
scroll to position [0, 0]
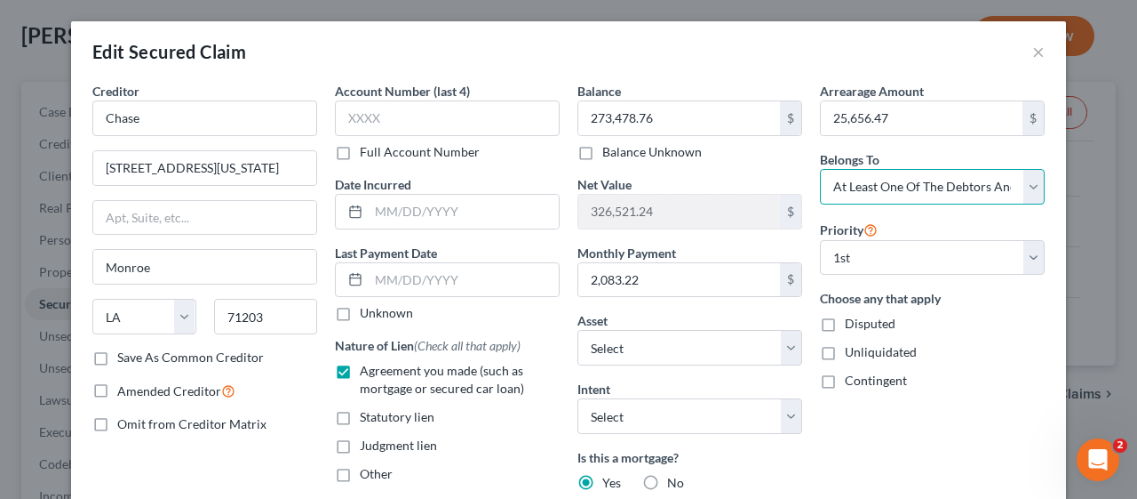
click at [1027, 190] on select "Select Debtor 1 Only Debtor 2 Only Debtor 1 And Debtor 2 Only At Least One Of T…" at bounding box center [932, 187] width 225 height 36
click at [473, 432] on div "Nature of Lien (Check all that apply) Agreement you made (such as mortgage or s…" at bounding box center [447, 409] width 225 height 147
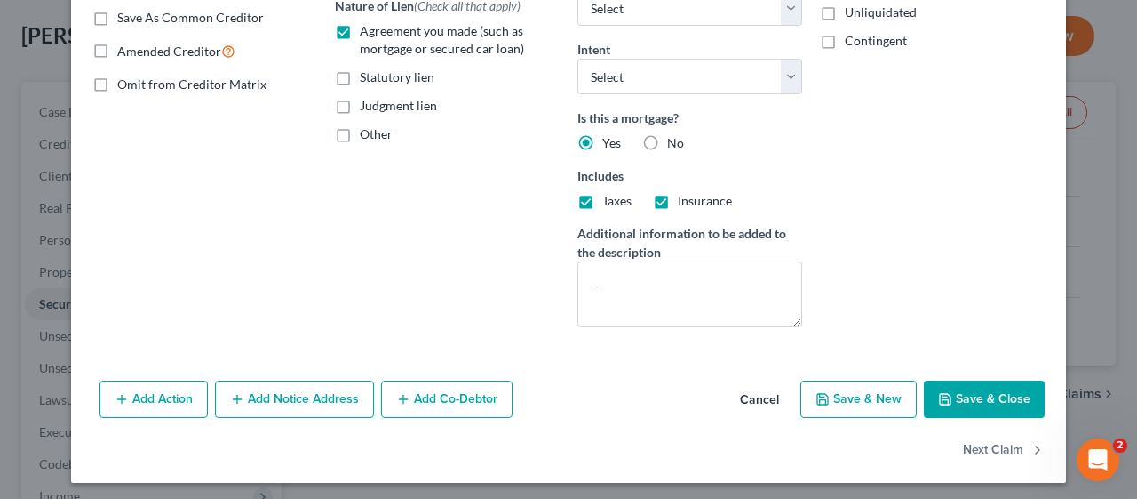
scroll to position [341, 0]
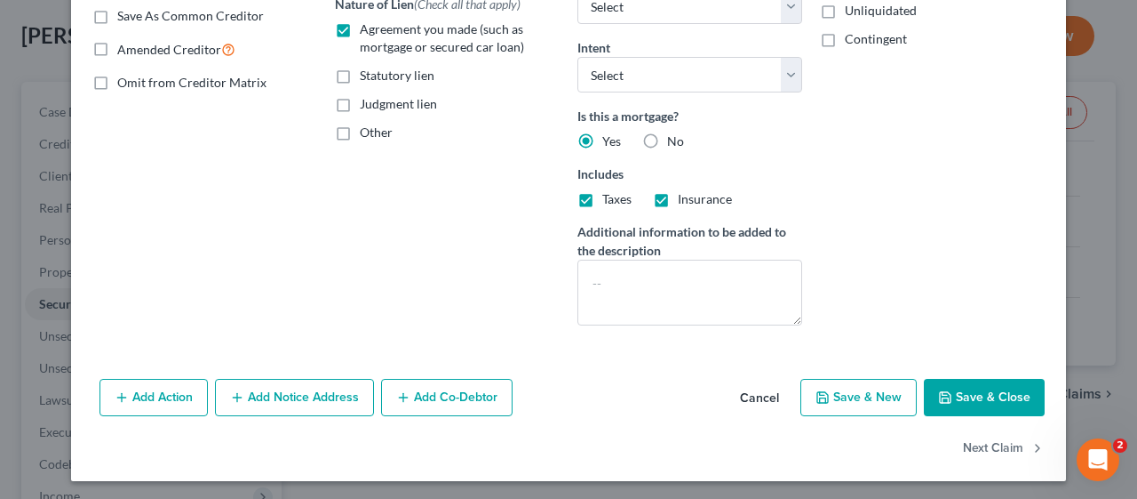
click at [439, 395] on button "Add Co-Debtor" at bounding box center [447, 397] width 132 height 37
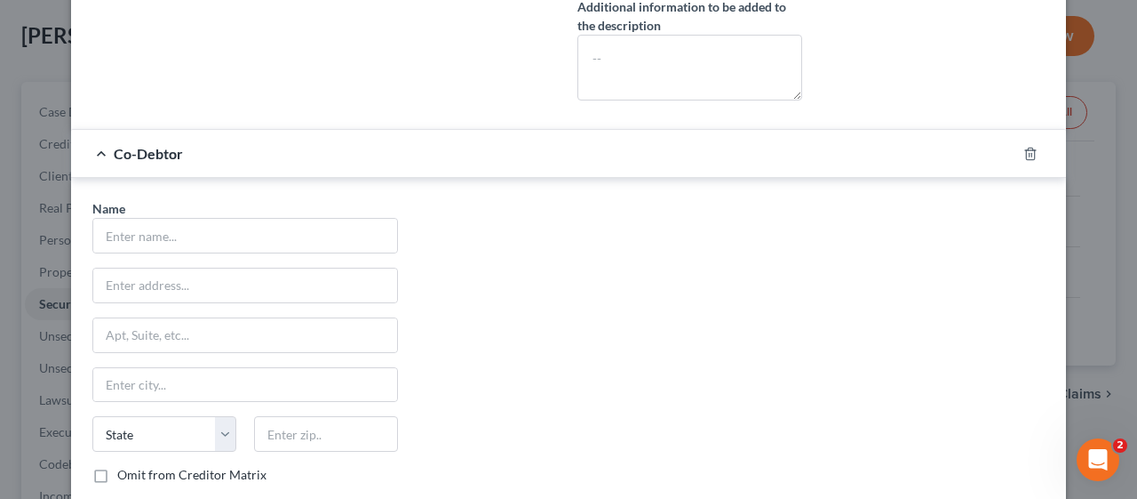
scroll to position [608, 0]
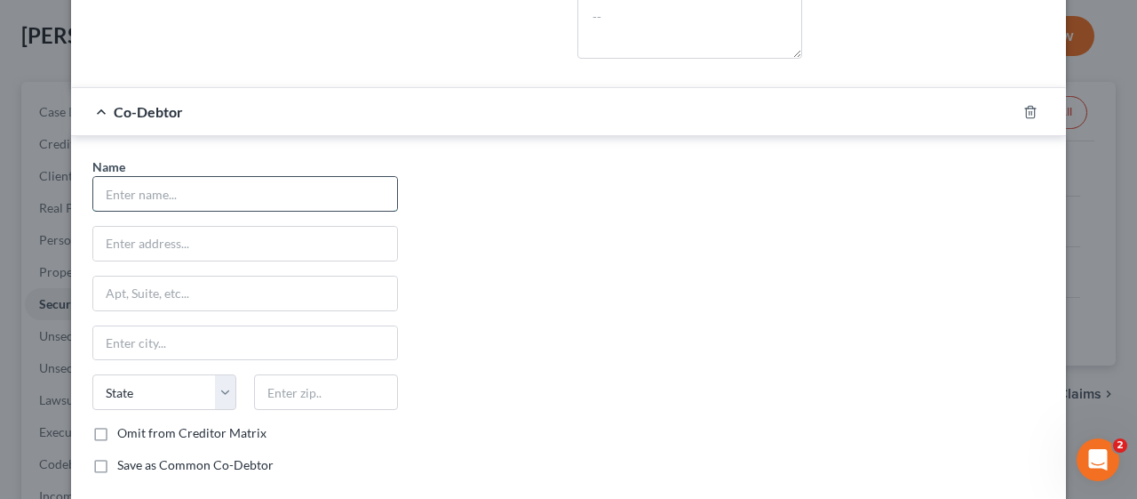
click at [151, 185] on input "text" at bounding box center [245, 194] width 304 height 34
type input "George Karavangelas"
click at [124, 235] on input "text" at bounding box center [245, 244] width 304 height 34
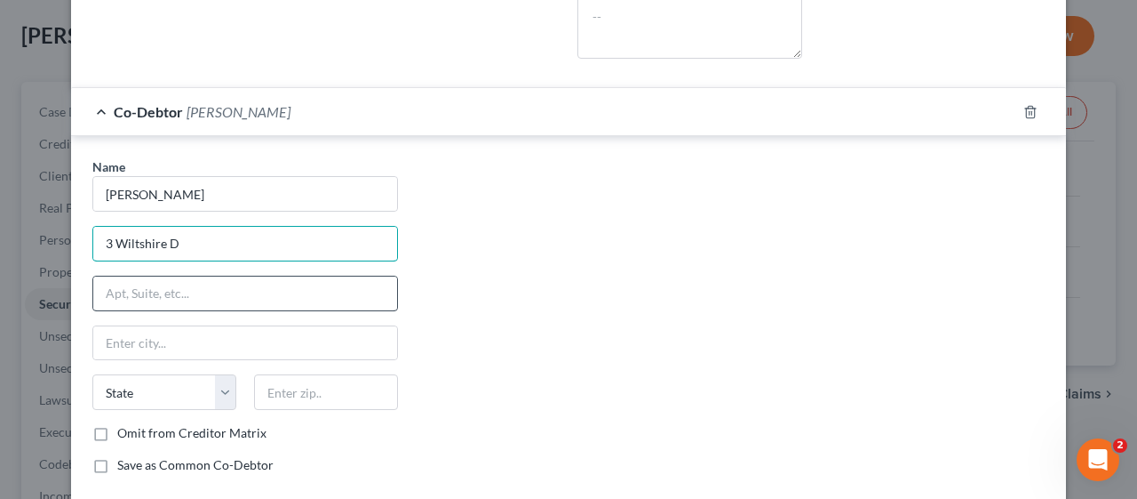
type input "3 Wiltshire Drive"
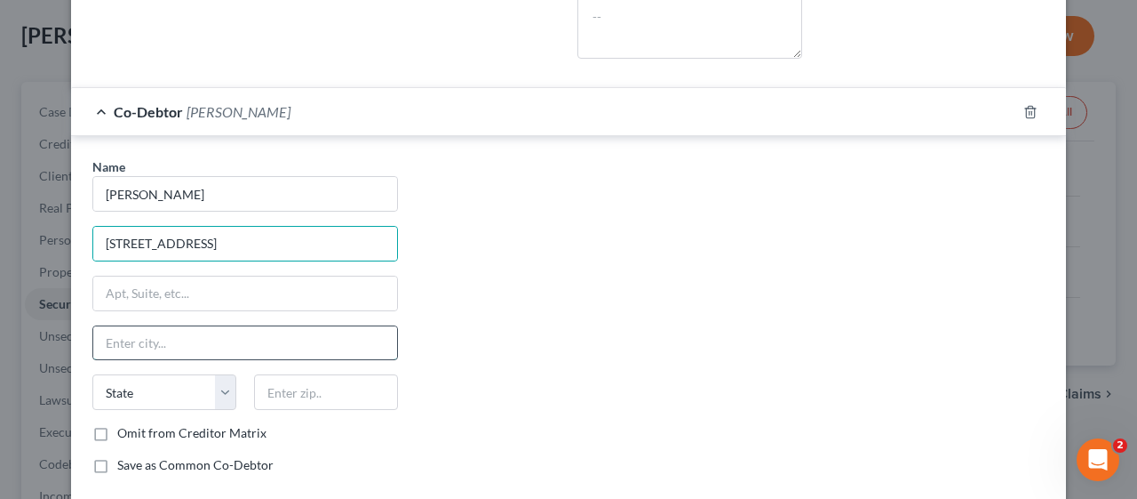
click at [137, 336] on input "text" at bounding box center [245, 343] width 304 height 34
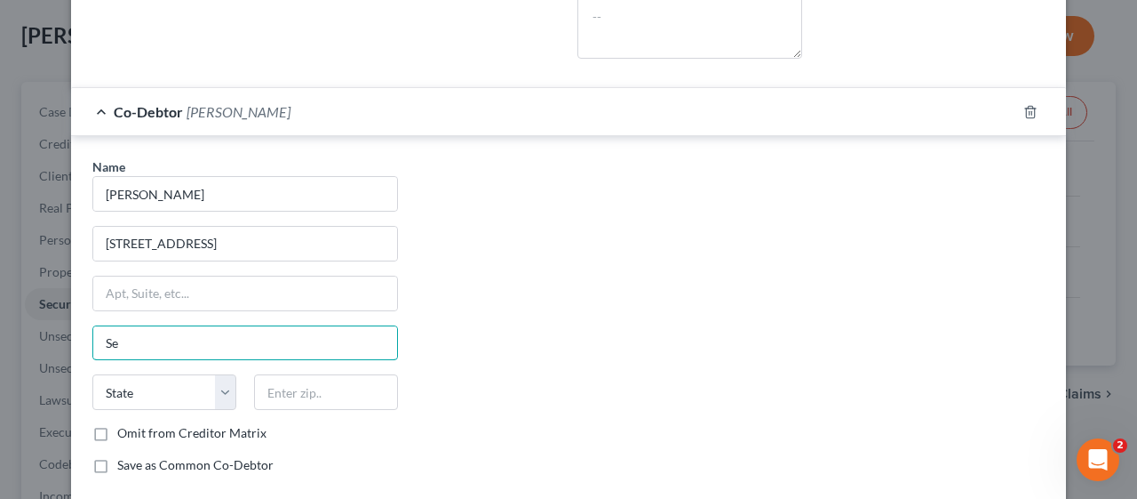
type input "Sewell"
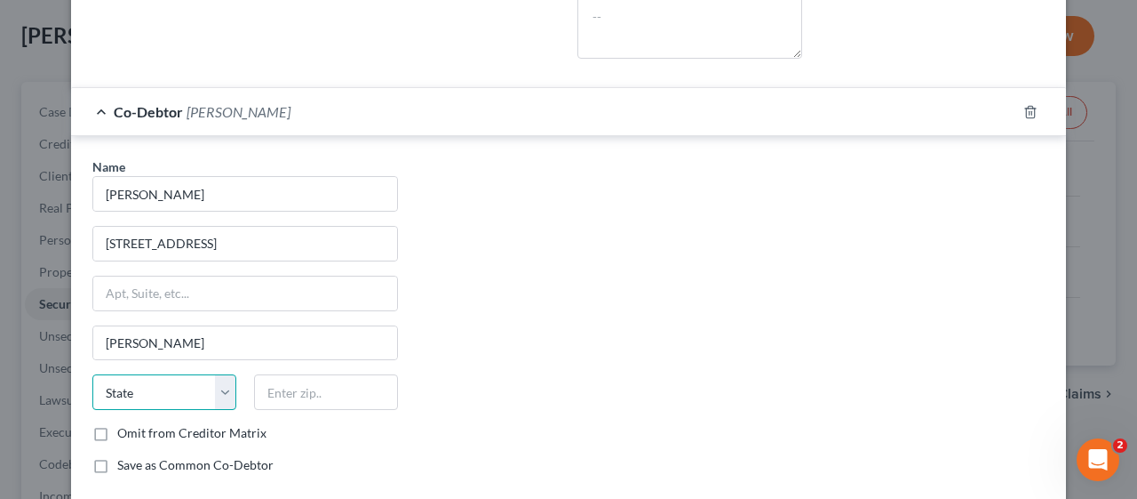
click at [131, 378] on select "State AL AK AR AZ CA CO CT DE DC FL GA GU HI ID IL IN IA KS KY LA ME MD MA MI M…" at bounding box center [164, 392] width 144 height 36
select select "33"
click at [92, 374] on select "State AL AK AR AZ CA CO CT DE DC FL GA GU HI ID IL IN IA KS KY LA ME MD MA MI M…" at bounding box center [164, 392] width 144 height 36
click at [254, 379] on input "text" at bounding box center [326, 392] width 144 height 36
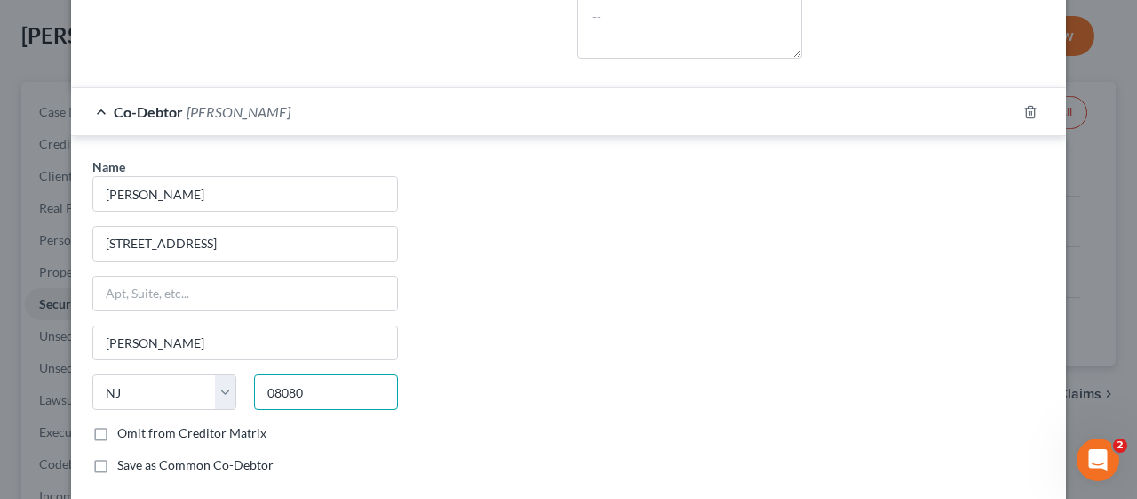
type input "08080"
click at [443, 372] on div "Name * George Karavangelas 3 Wiltshire Drive Sewell State AL AK AR AZ CA CO CT …" at bounding box center [569, 322] width 970 height 331
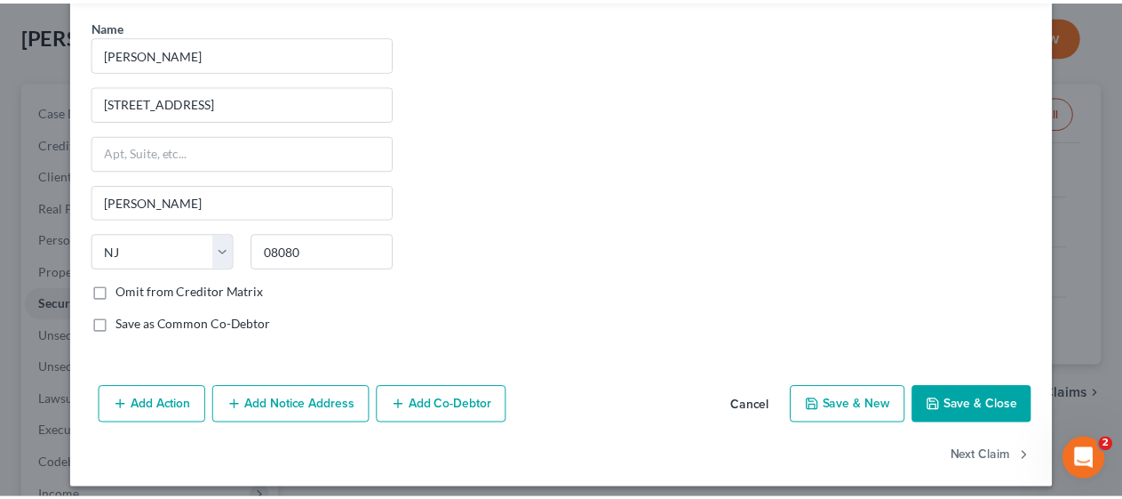
scroll to position [753, 0]
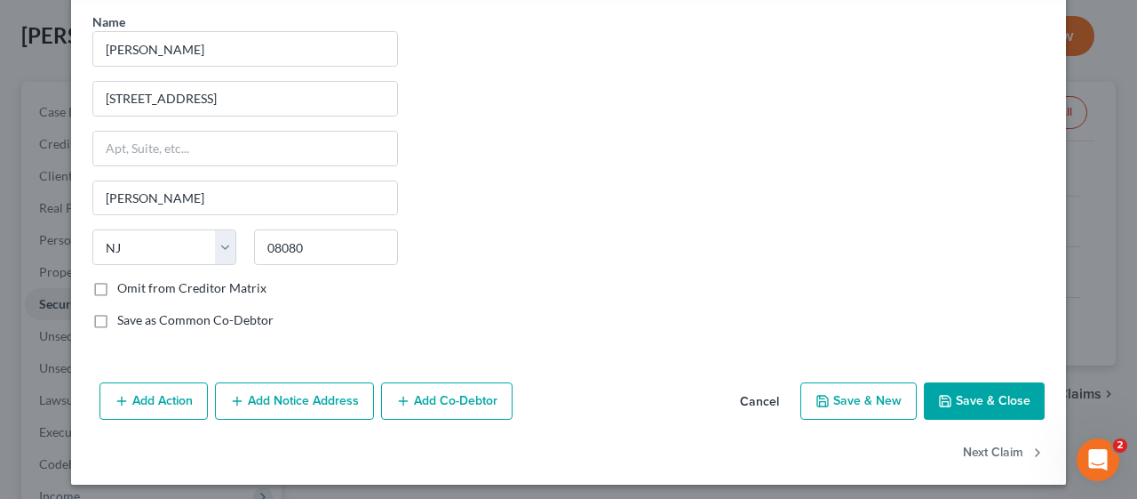
click at [967, 386] on button "Save & Close" at bounding box center [984, 400] width 121 height 37
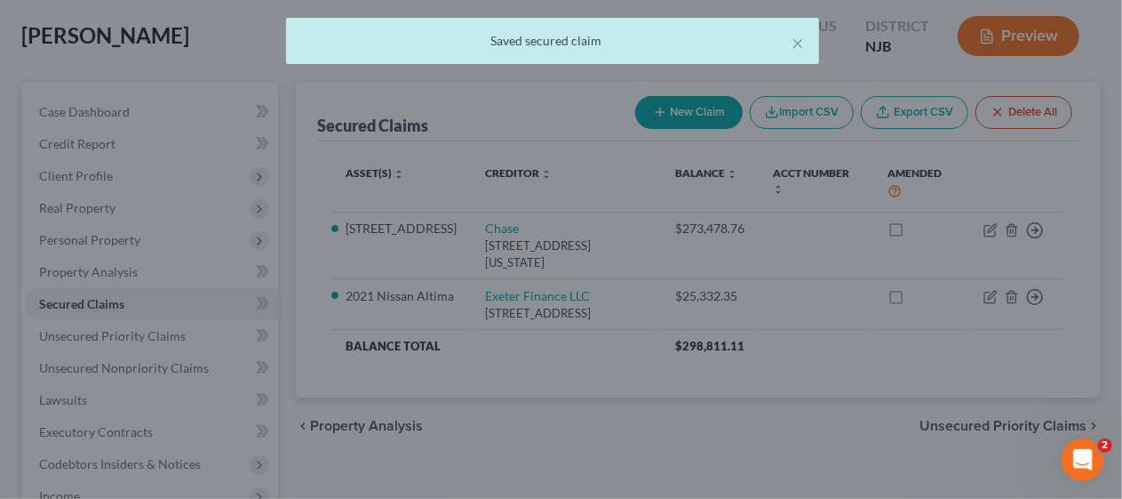
scroll to position [0, 0]
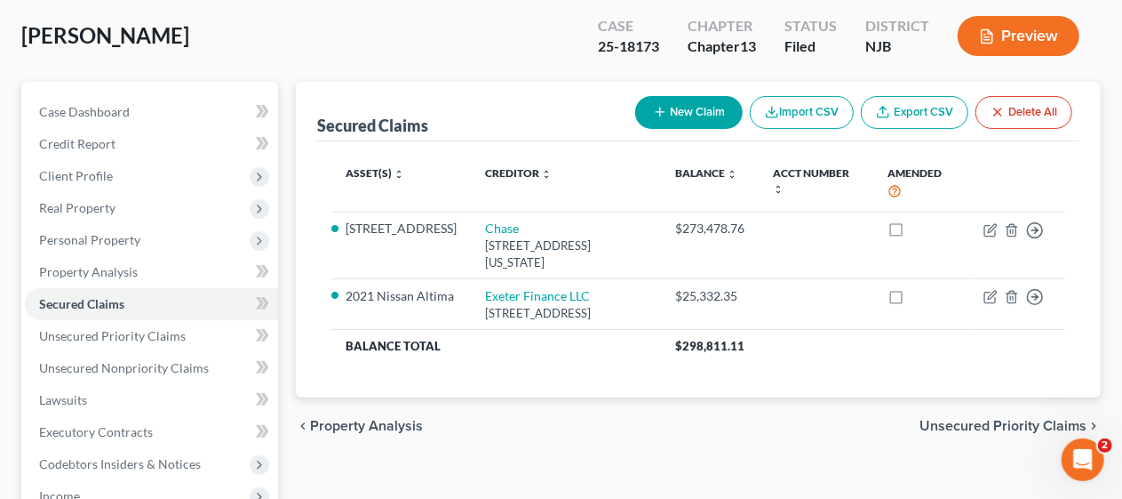
click at [486, 408] on div "chevron_left Property Analysis Unsecured Priority Claims chevron_right" at bounding box center [698, 425] width 805 height 57
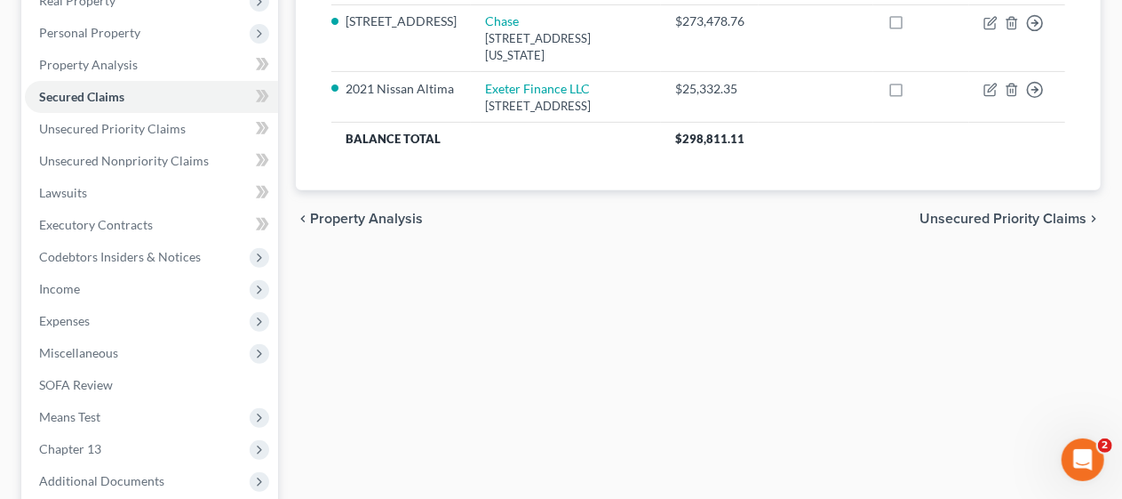
scroll to position [355, 0]
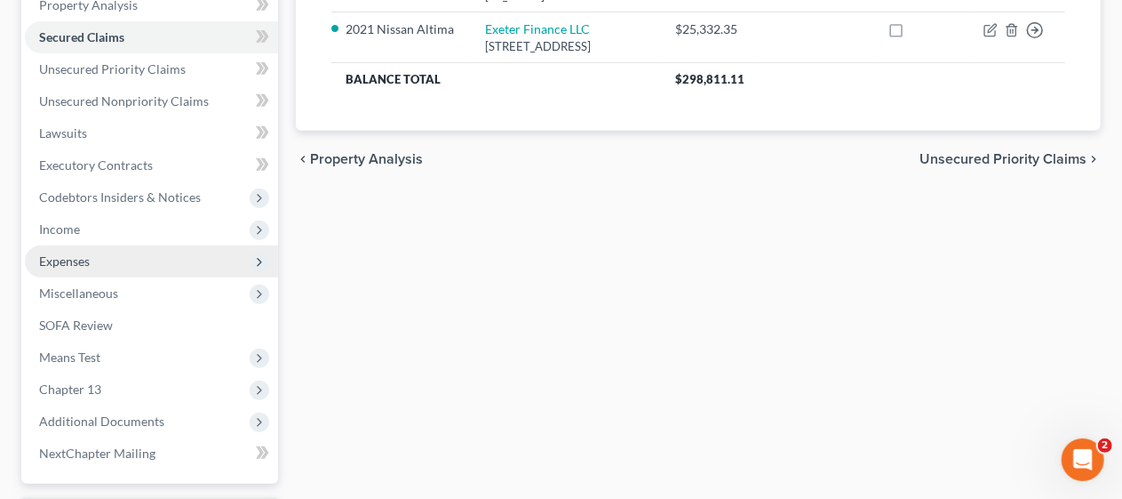
click at [167, 265] on span "Expenses" at bounding box center [151, 261] width 253 height 32
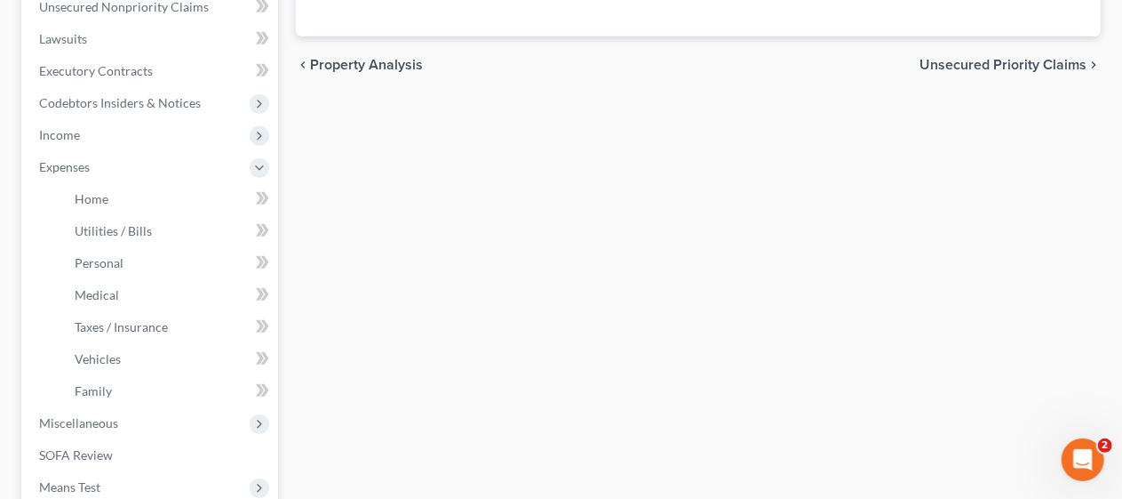
scroll to position [533, 0]
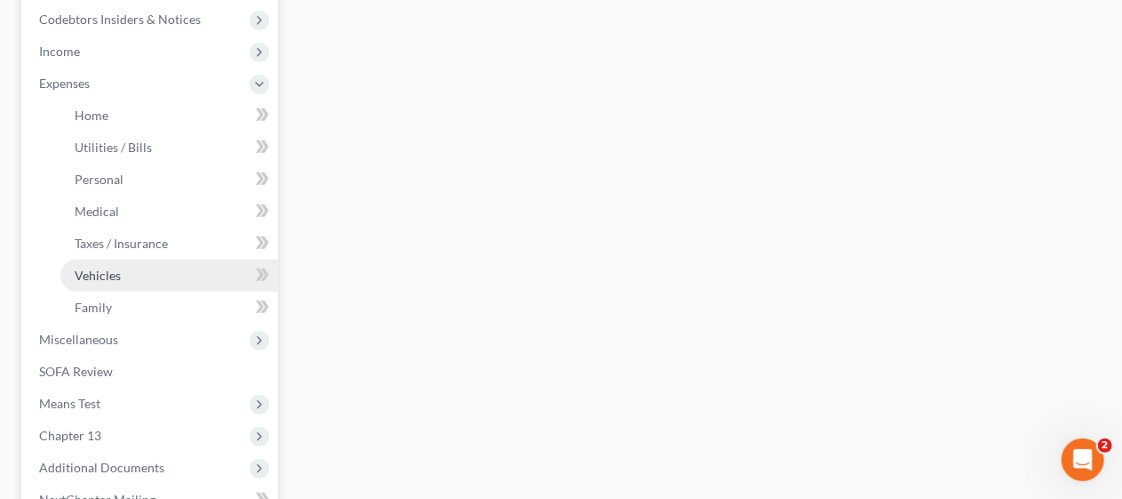
click at [179, 275] on link "Vehicles" at bounding box center [169, 275] width 218 height 32
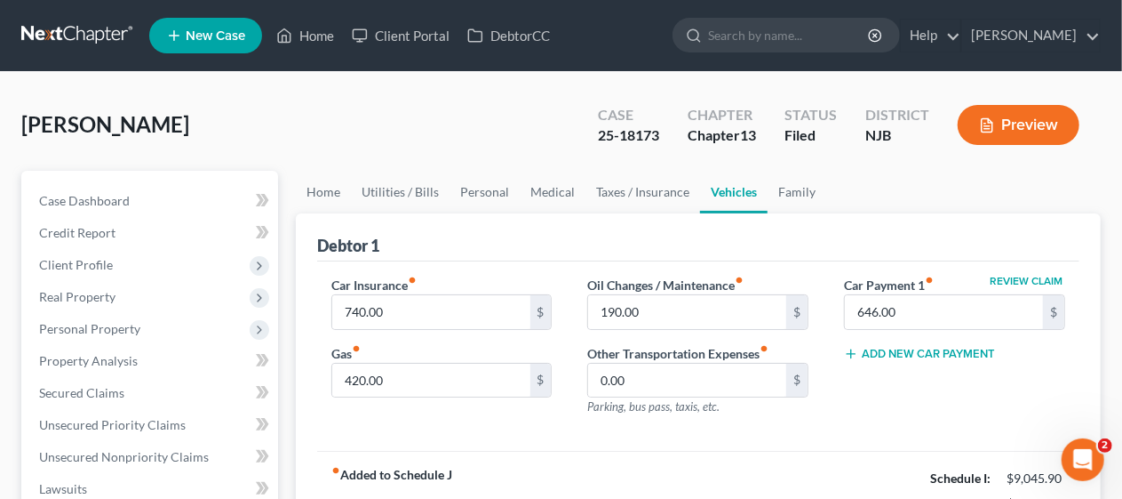
scroll to position [89, 0]
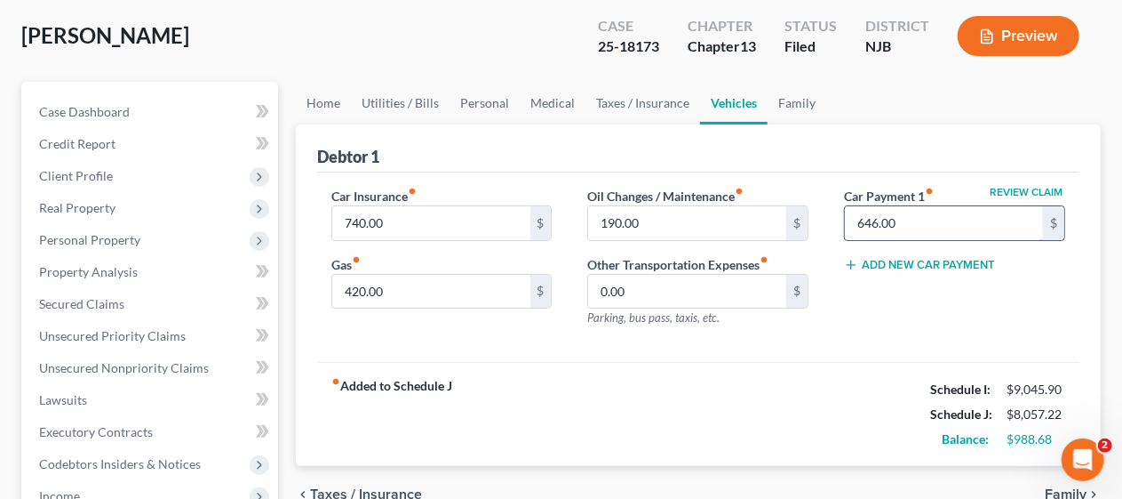
click at [913, 223] on input "646.00" at bounding box center [944, 223] width 198 height 34
type input "0"
click at [675, 387] on div "fiber_manual_record Added to Schedule J Schedule I: $9,045.90 Schedule J: $7,41…" at bounding box center [698, 414] width 762 height 104
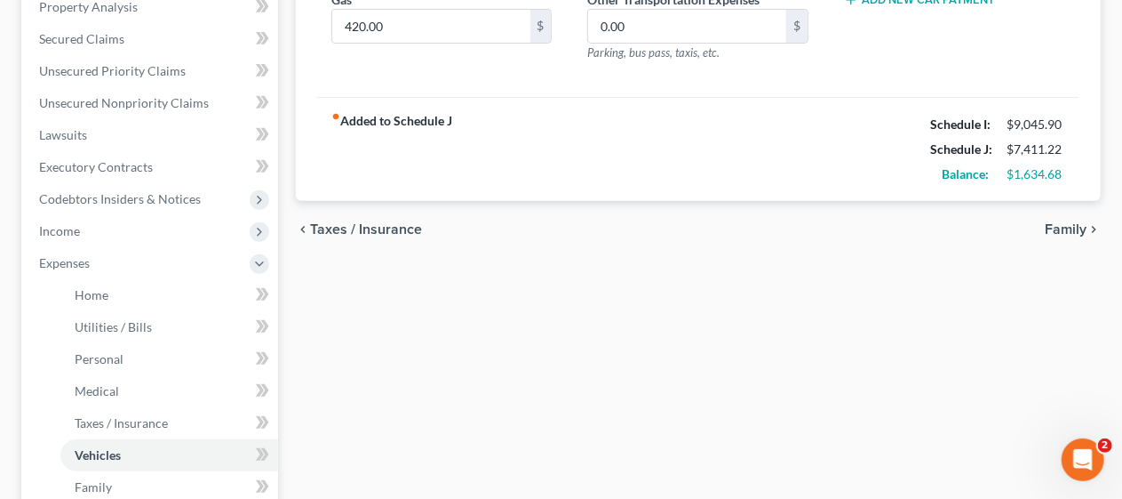
scroll to position [355, 0]
click at [1060, 223] on span "Family" at bounding box center [1066, 227] width 42 height 14
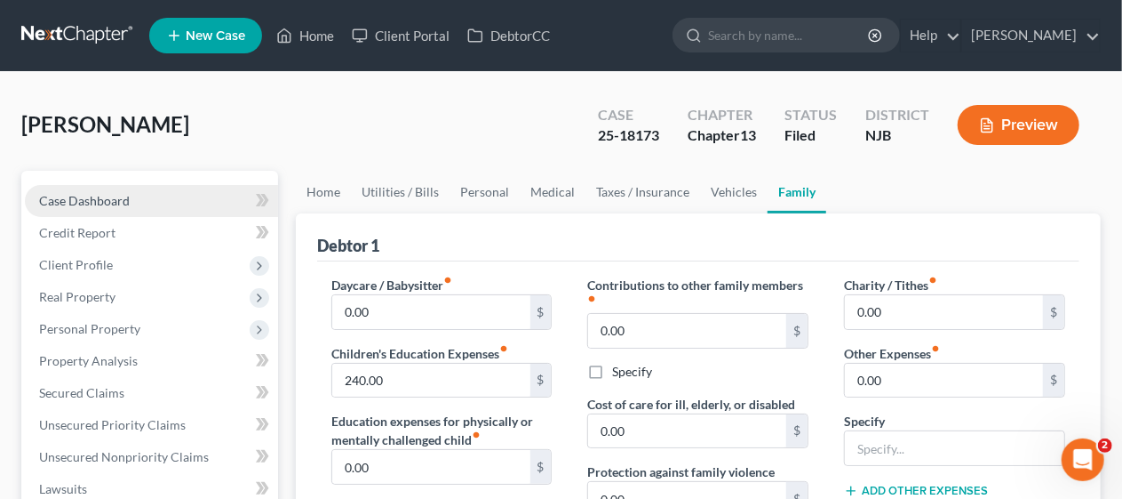
click at [144, 194] on link "Case Dashboard" at bounding box center [151, 201] width 253 height 32
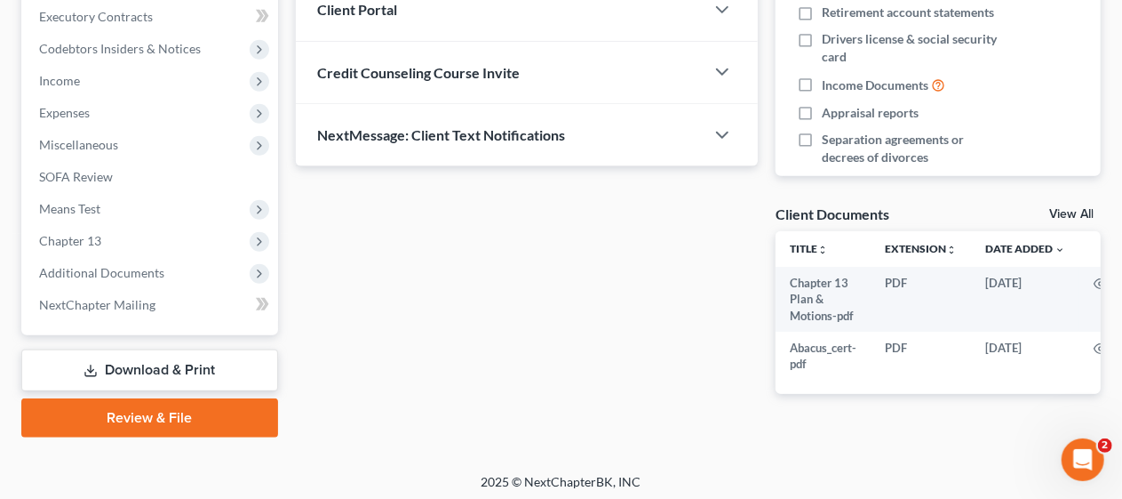
scroll to position [509, 0]
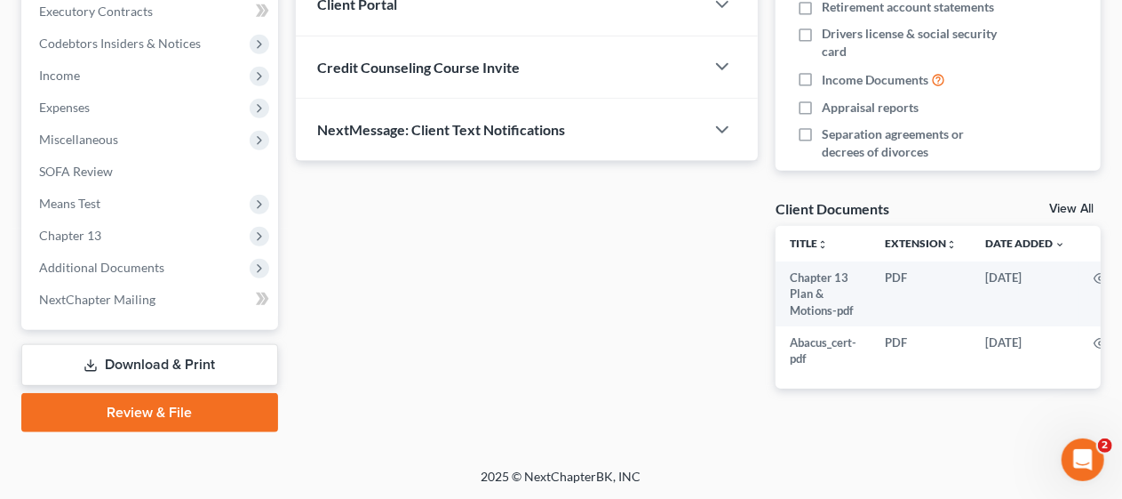
click at [173, 359] on link "Download & Print" at bounding box center [149, 365] width 257 height 42
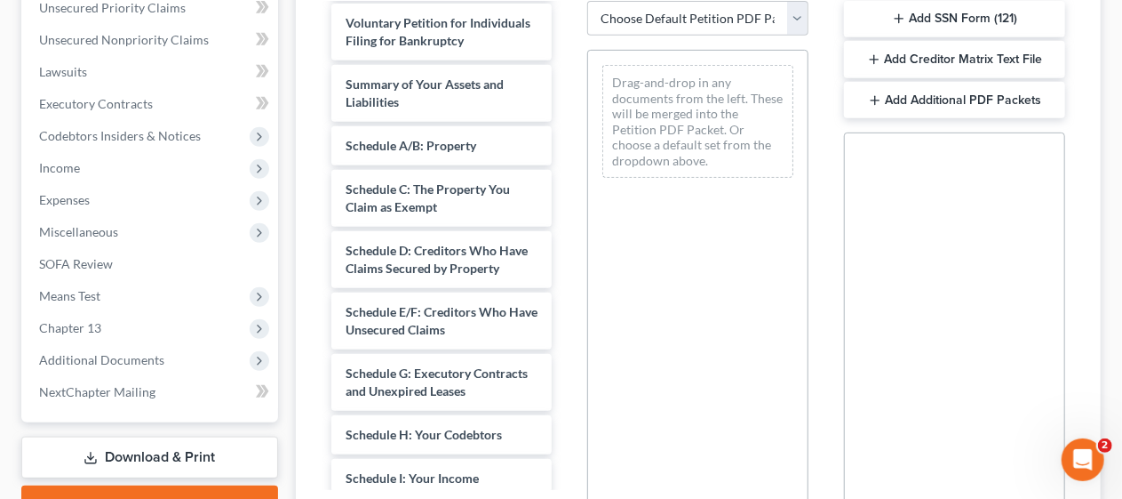
scroll to position [444, 0]
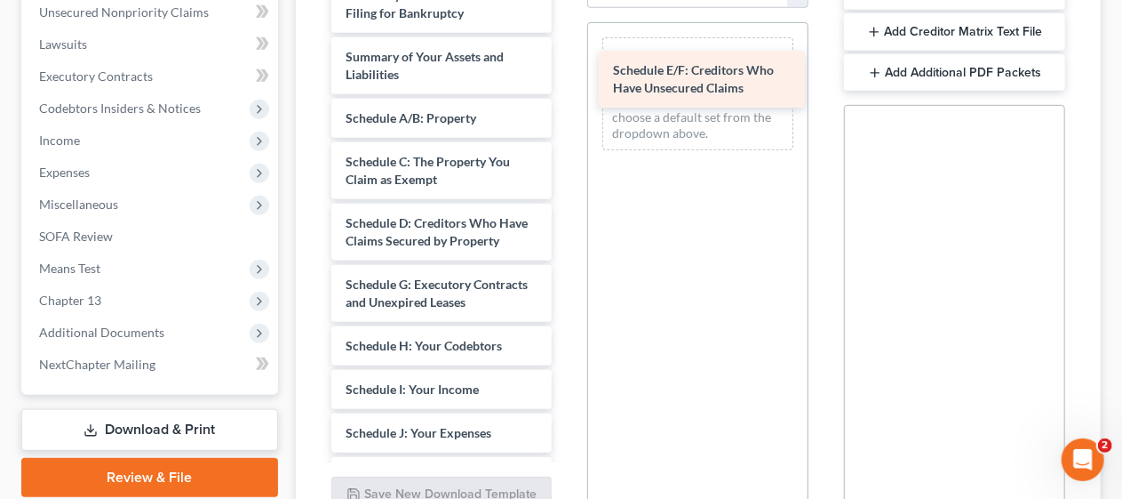
drag, startPoint x: 417, startPoint y: 339, endPoint x: 684, endPoint y: 73, distance: 377.0
click at [567, 73] on div "Schedule E/F: Creditors Who Have Unsecured Claims Chapter 13 Plan & Motions-pdf…" at bounding box center [442, 416] width 250 height 1054
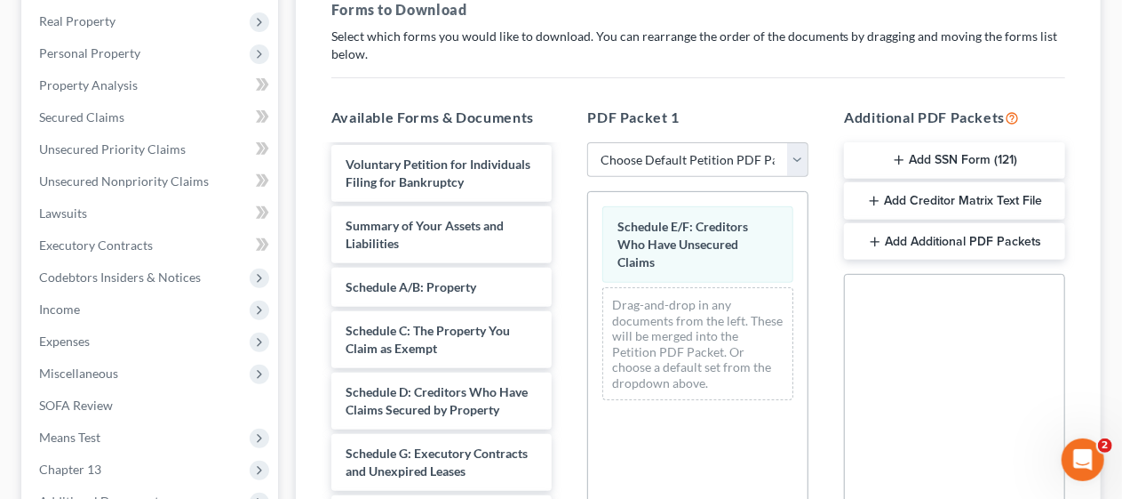
scroll to position [267, 0]
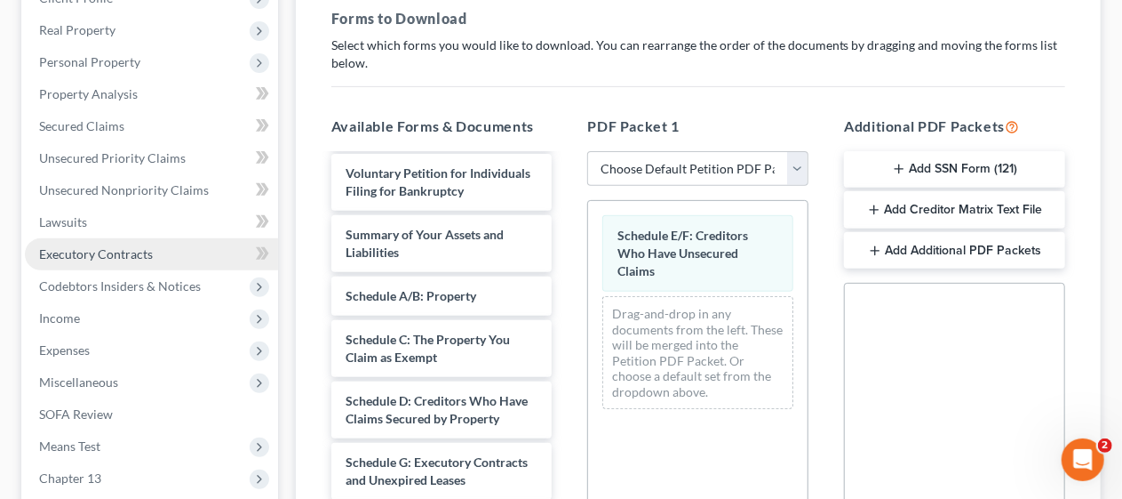
click at [140, 246] on span "Executory Contracts" at bounding box center [96, 253] width 114 height 15
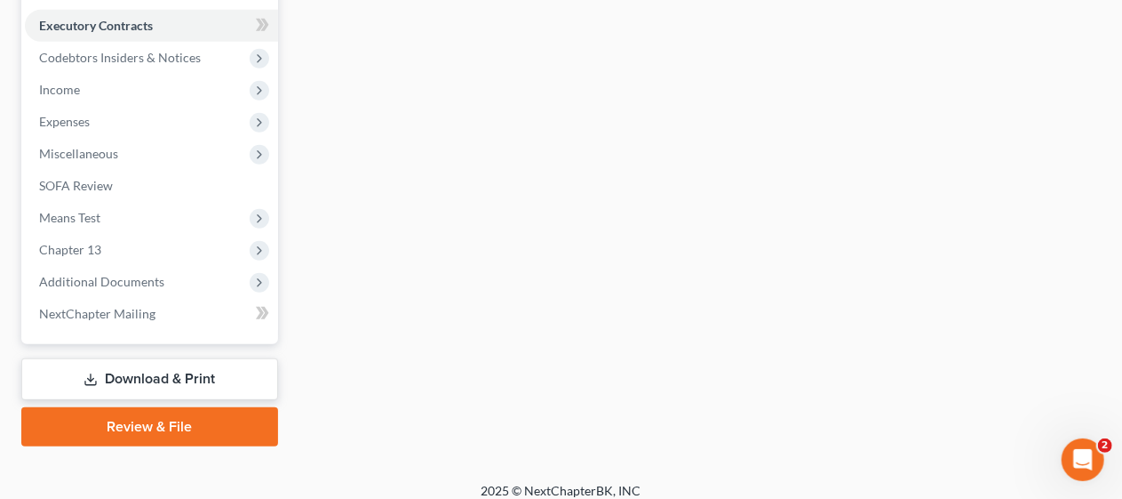
scroll to position [507, 0]
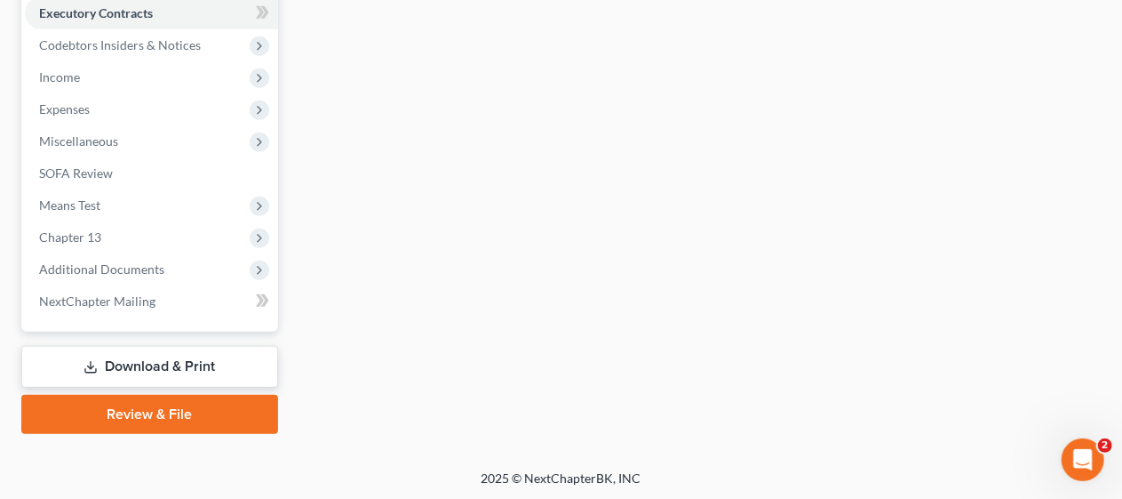
click at [174, 359] on link "Download & Print" at bounding box center [149, 367] width 257 height 42
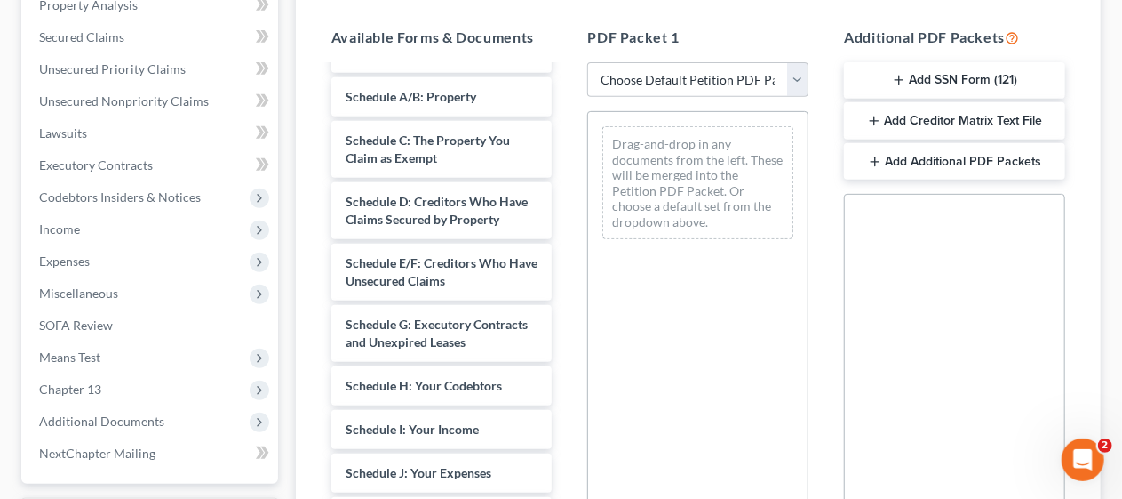
scroll to position [212, 0]
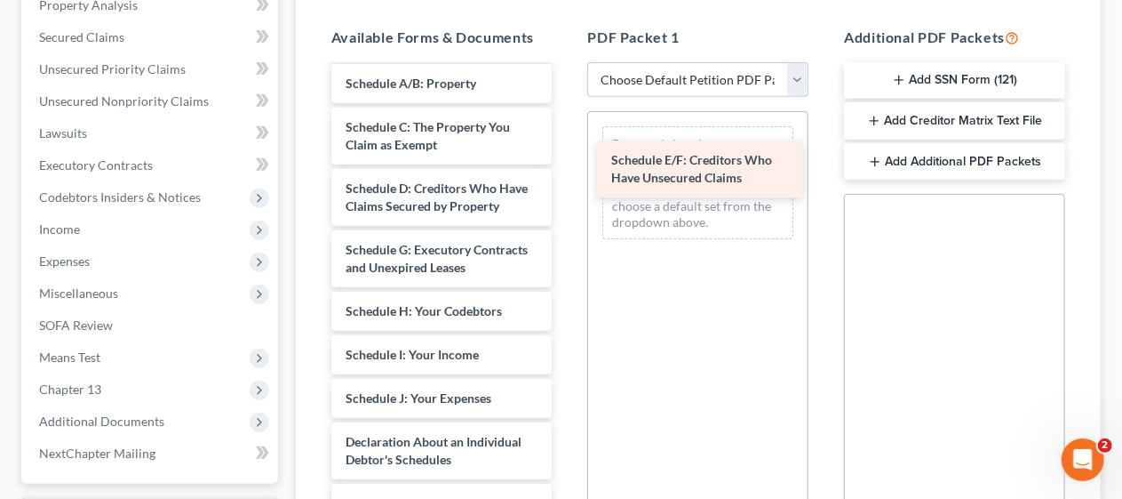
drag, startPoint x: 414, startPoint y: 306, endPoint x: 680, endPoint y: 164, distance: 300.9
click at [567, 164] on div "Schedule E/F: Creditors Who Have Unsecured Claims Chapter 13 Plan & Motions-pdf…" at bounding box center [442, 381] width 250 height 1054
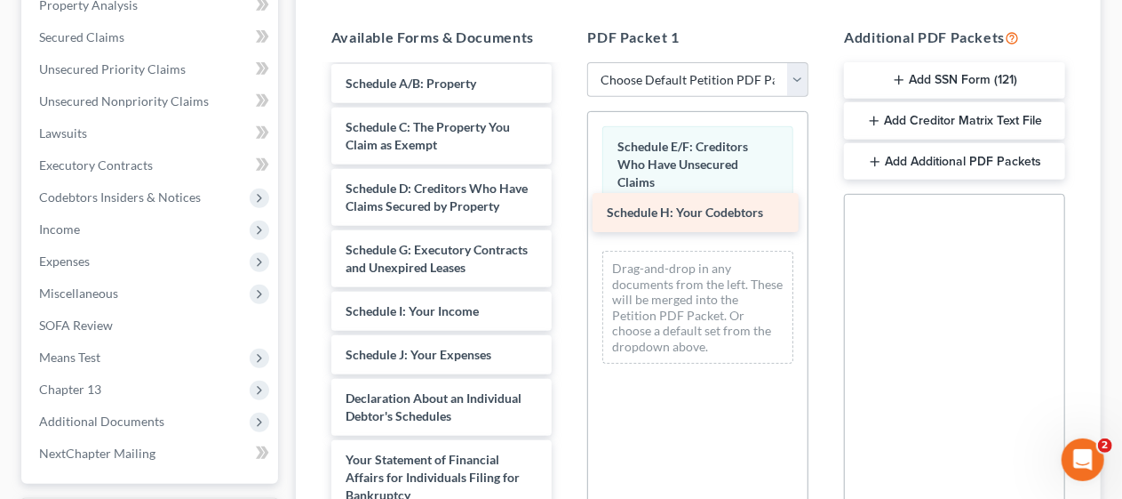
drag, startPoint x: 412, startPoint y: 376, endPoint x: 674, endPoint y: 208, distance: 310.6
click at [567, 208] on div "Schedule H: Your Codebtors Chapter 13 Plan & Motions-pdf Abacus_cert-pdf Volunt…" at bounding box center [442, 359] width 250 height 1010
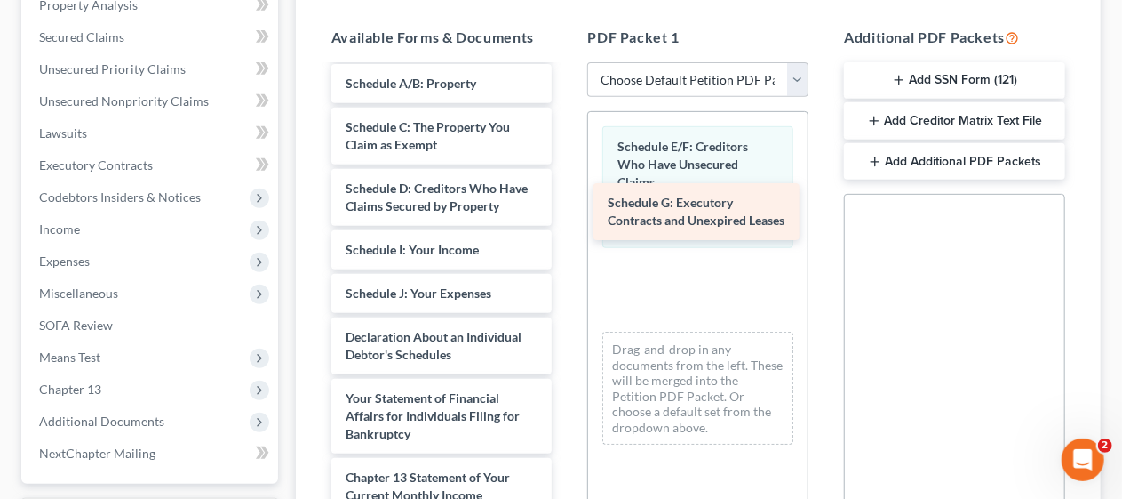
drag, startPoint x: 425, startPoint y: 310, endPoint x: 687, endPoint y: 211, distance: 280.1
click at [567, 211] on div "Schedule G: Executory Contracts and Unexpired Leases Chapter 13 Plan & Motions-…" at bounding box center [442, 328] width 250 height 949
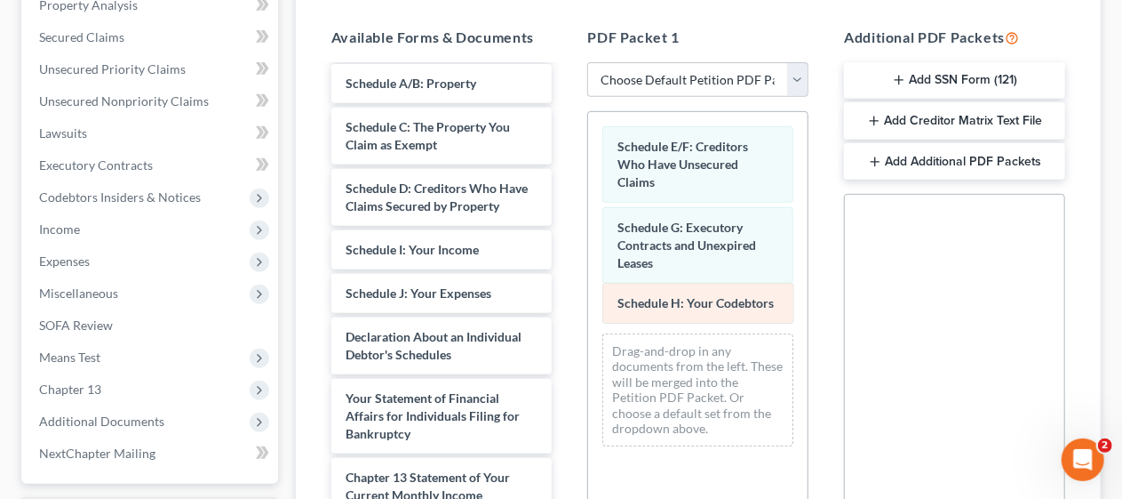
drag, startPoint x: 699, startPoint y: 203, endPoint x: 699, endPoint y: 299, distance: 96.0
click at [699, 299] on div "Schedule H: Your Codebtors Schedule E/F: Creditors Who Have Unsecured Claims Sc…" at bounding box center [697, 285] width 219 height 347
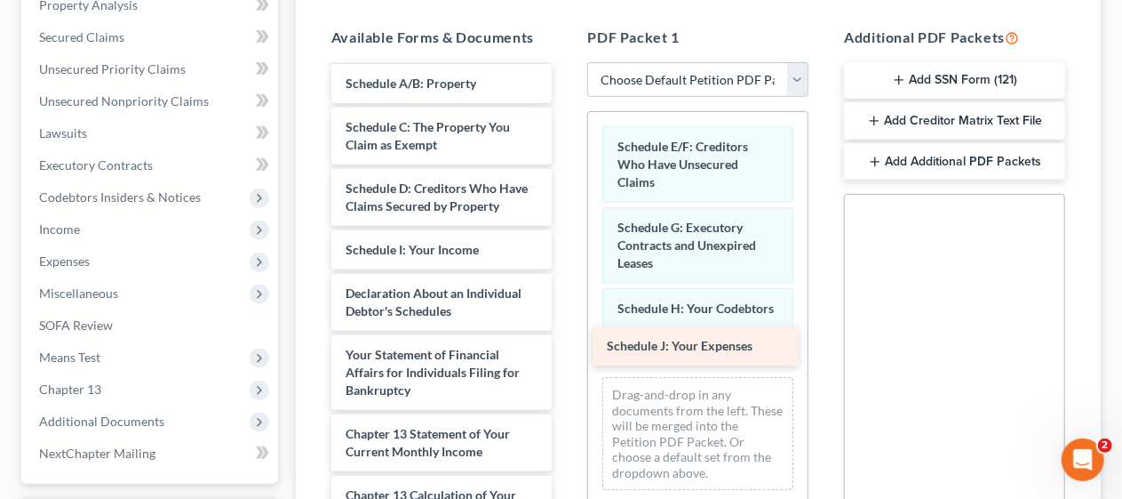
drag, startPoint x: 435, startPoint y: 342, endPoint x: 697, endPoint y: 343, distance: 261.3
click at [567, 343] on div "Schedule J: Your Expenses Chapter 13 Plan & Motions-pdf Abacus_cert-pdf Volunta…" at bounding box center [442, 307] width 250 height 906
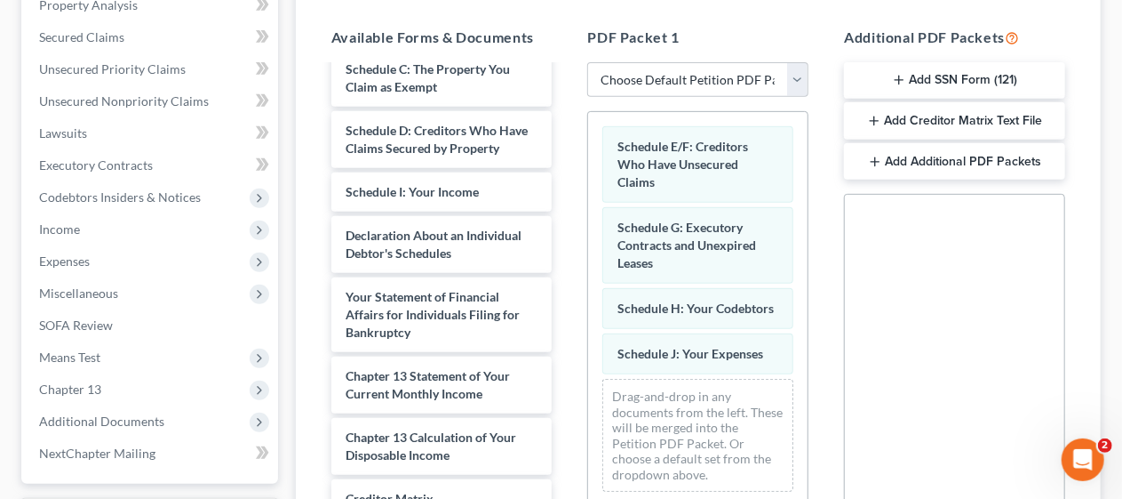
scroll to position [280, 0]
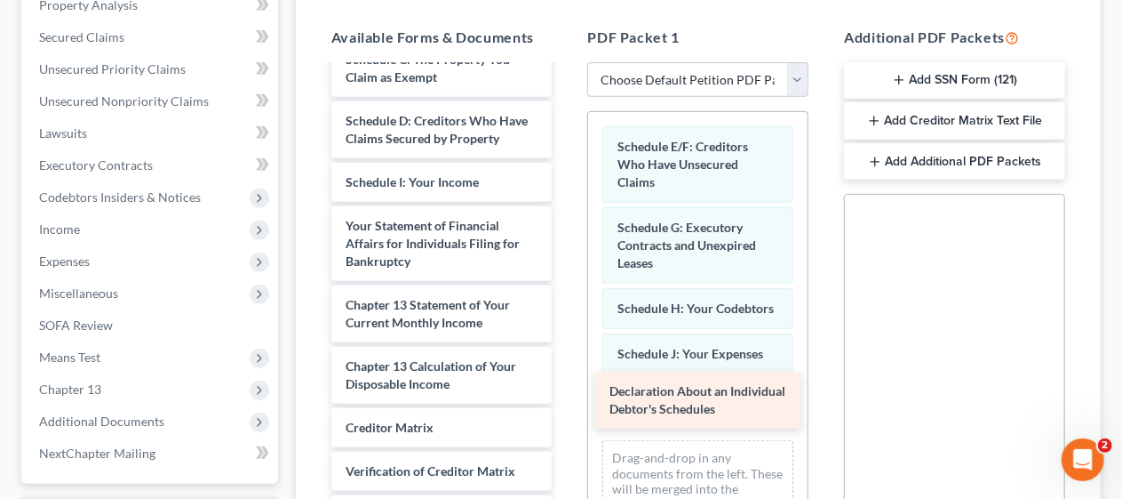
drag, startPoint x: 432, startPoint y: 280, endPoint x: 696, endPoint y: 394, distance: 287.4
click at [567, 394] on div "Declaration About an Individual Debtor's Schedules Chapter 13 Plan & Motions-pd…" at bounding box center [442, 209] width 250 height 844
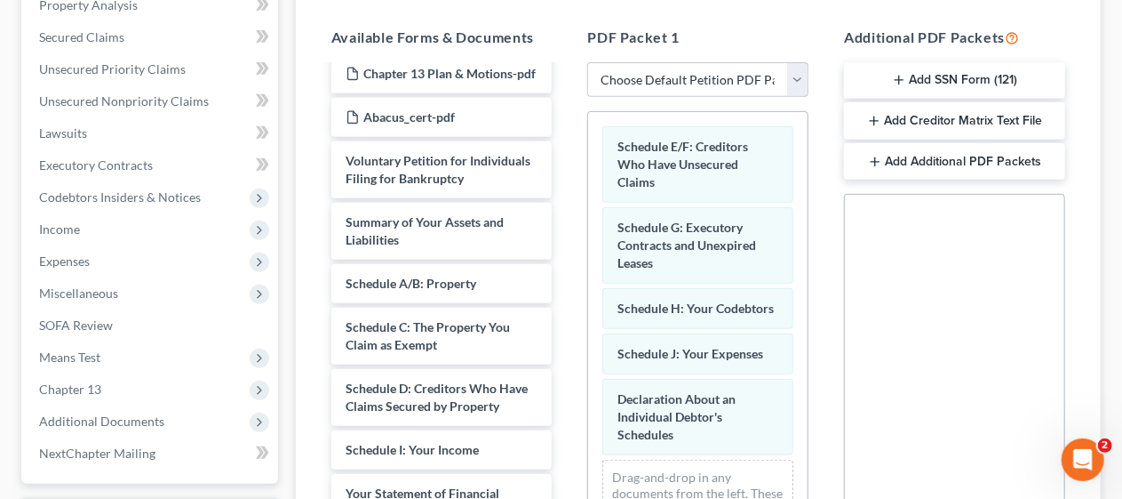
scroll to position [0, 0]
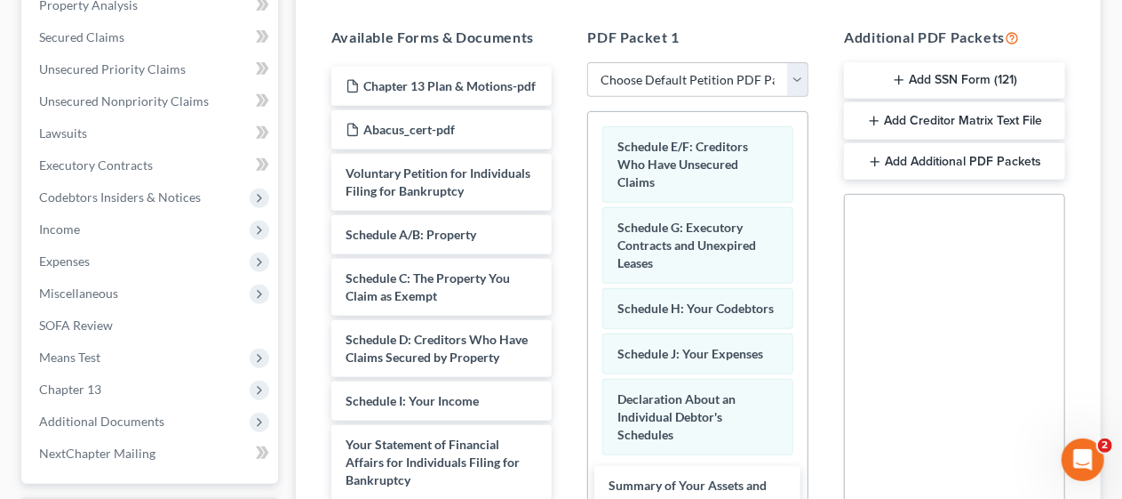
drag, startPoint x: 416, startPoint y: 284, endPoint x: 679, endPoint y: 501, distance: 340.9
click at [679, 498] on html "Home New Case Client Portal DebtorCC James J Cerbone jamescerboneesq@gmail.com …" at bounding box center [561, 202] width 1122 height 1115
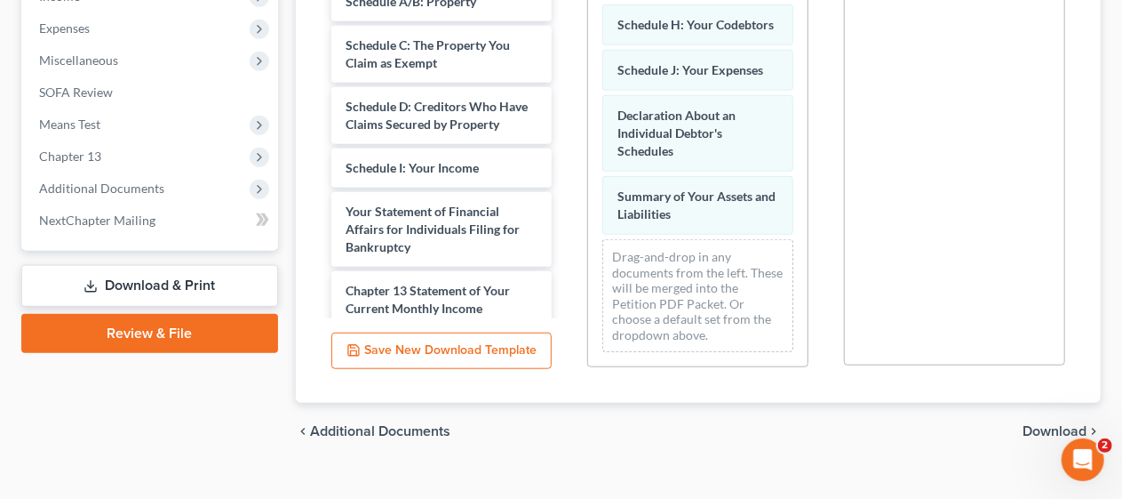
scroll to position [615, 0]
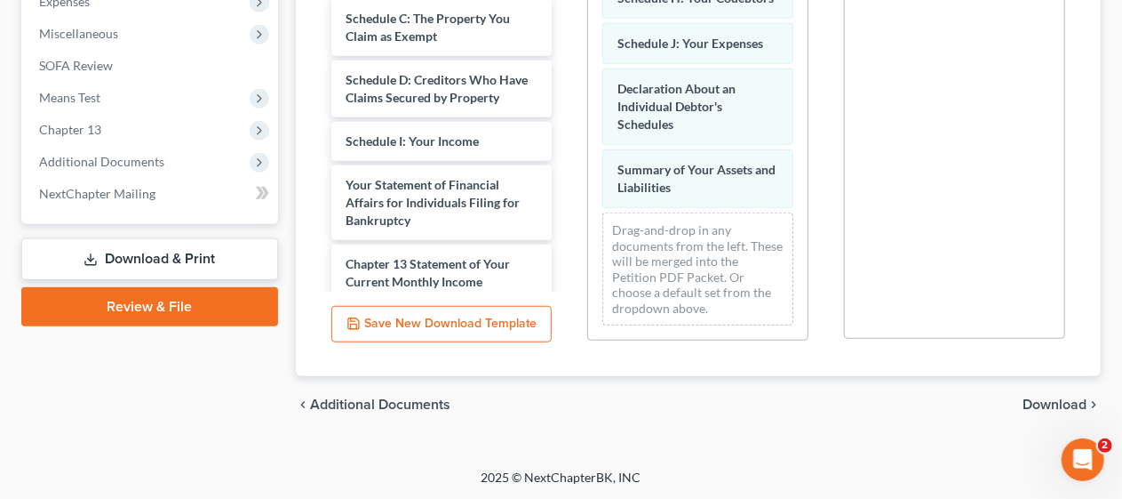
click at [1057, 399] on span "Download" at bounding box center [1055, 404] width 64 height 14
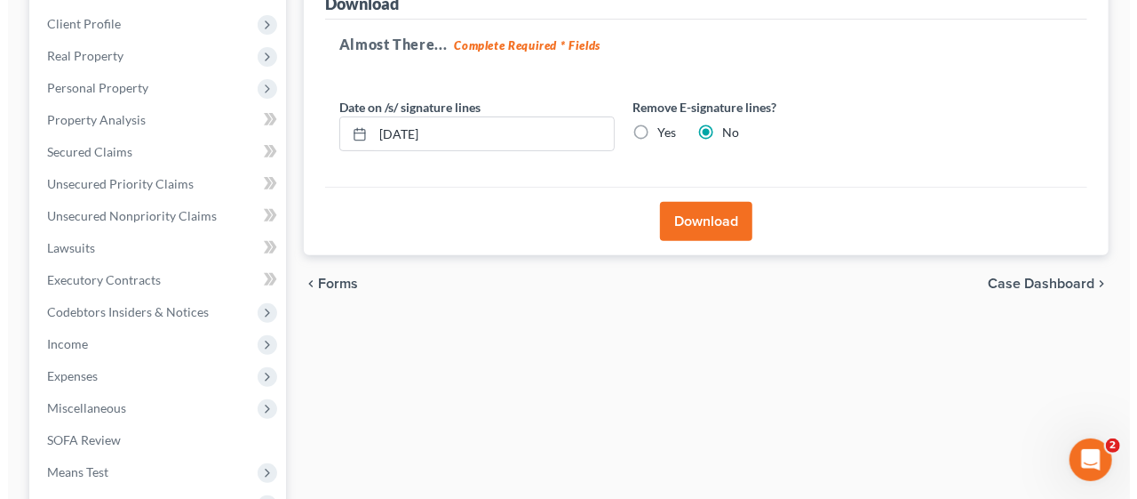
scroll to position [152, 0]
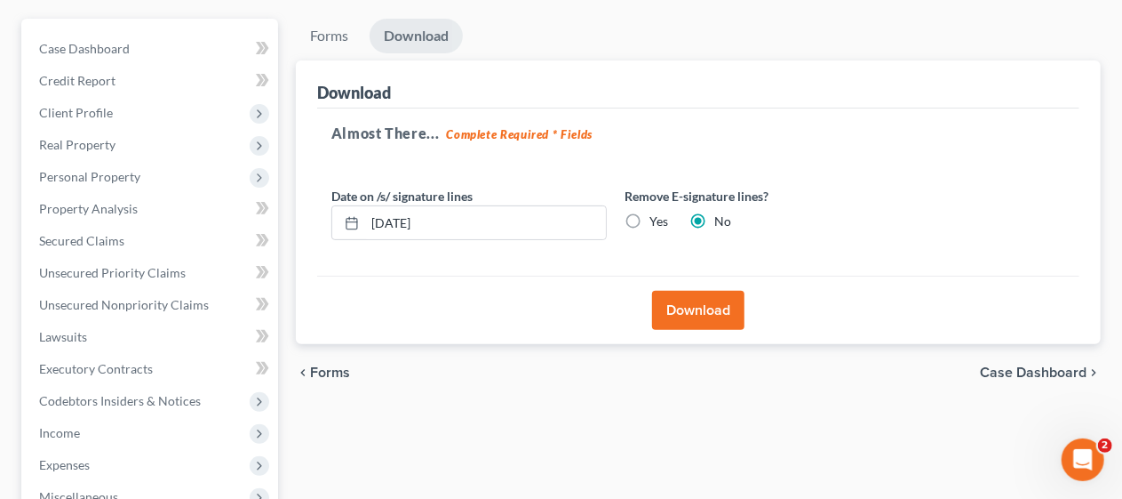
click at [711, 315] on button "Download" at bounding box center [698, 310] width 92 height 39
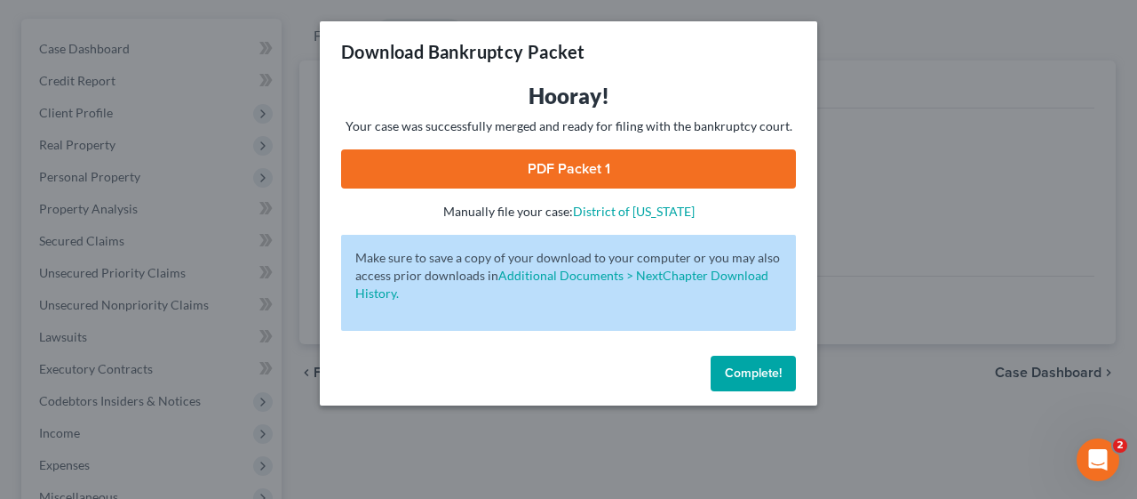
click at [627, 170] on link "PDF Packet 1" at bounding box center [568, 168] width 455 height 39
